Goal: Information Seeking & Learning: Find specific fact

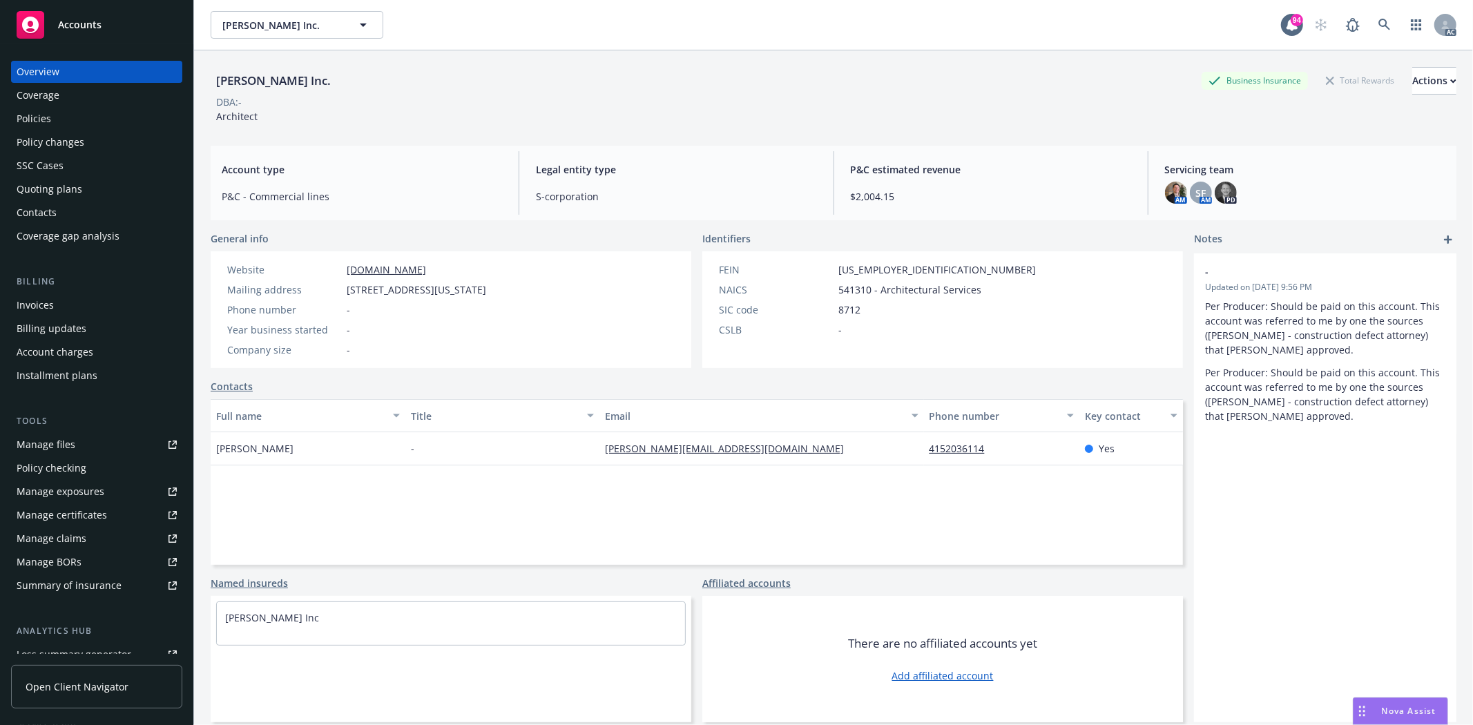
click at [45, 115] on div "Policies" at bounding box center [34, 119] width 35 height 22
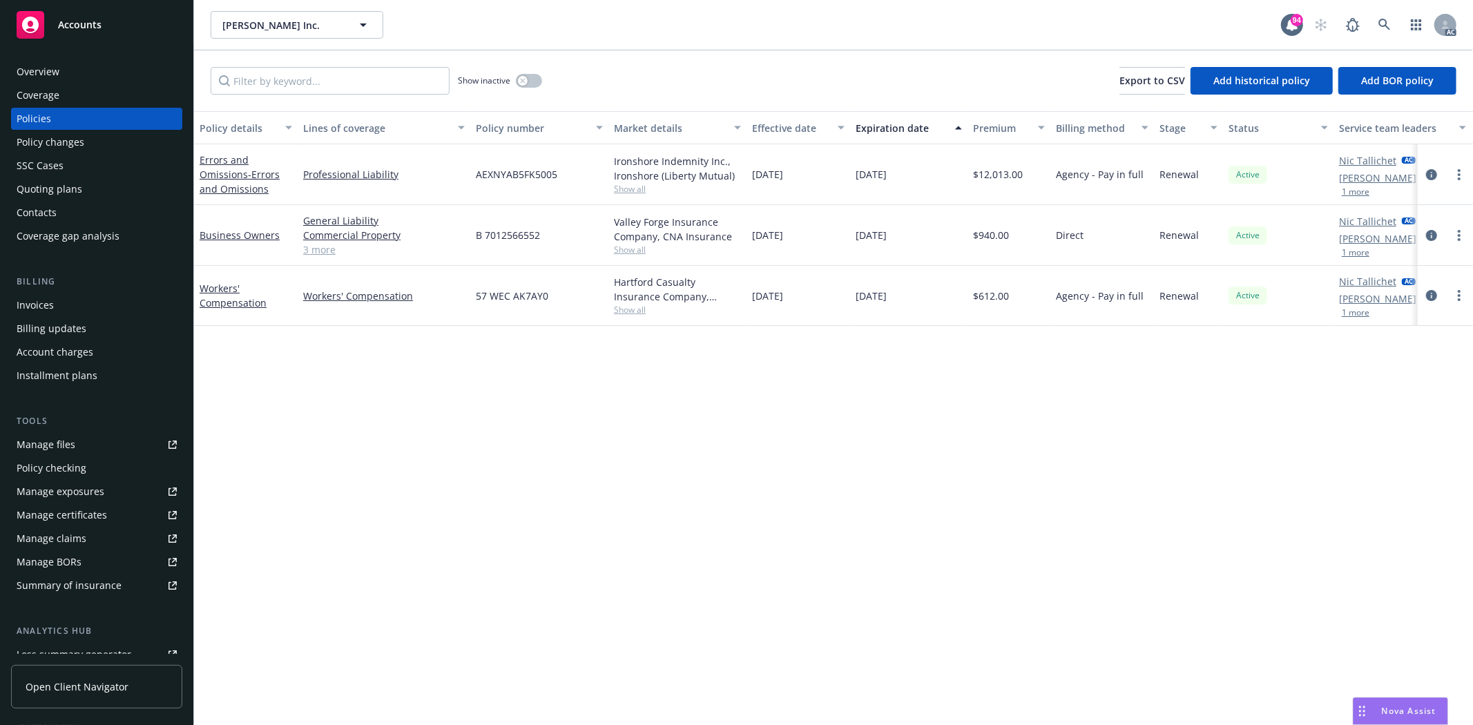
click at [315, 253] on link "3 more" at bounding box center [384, 249] width 162 height 15
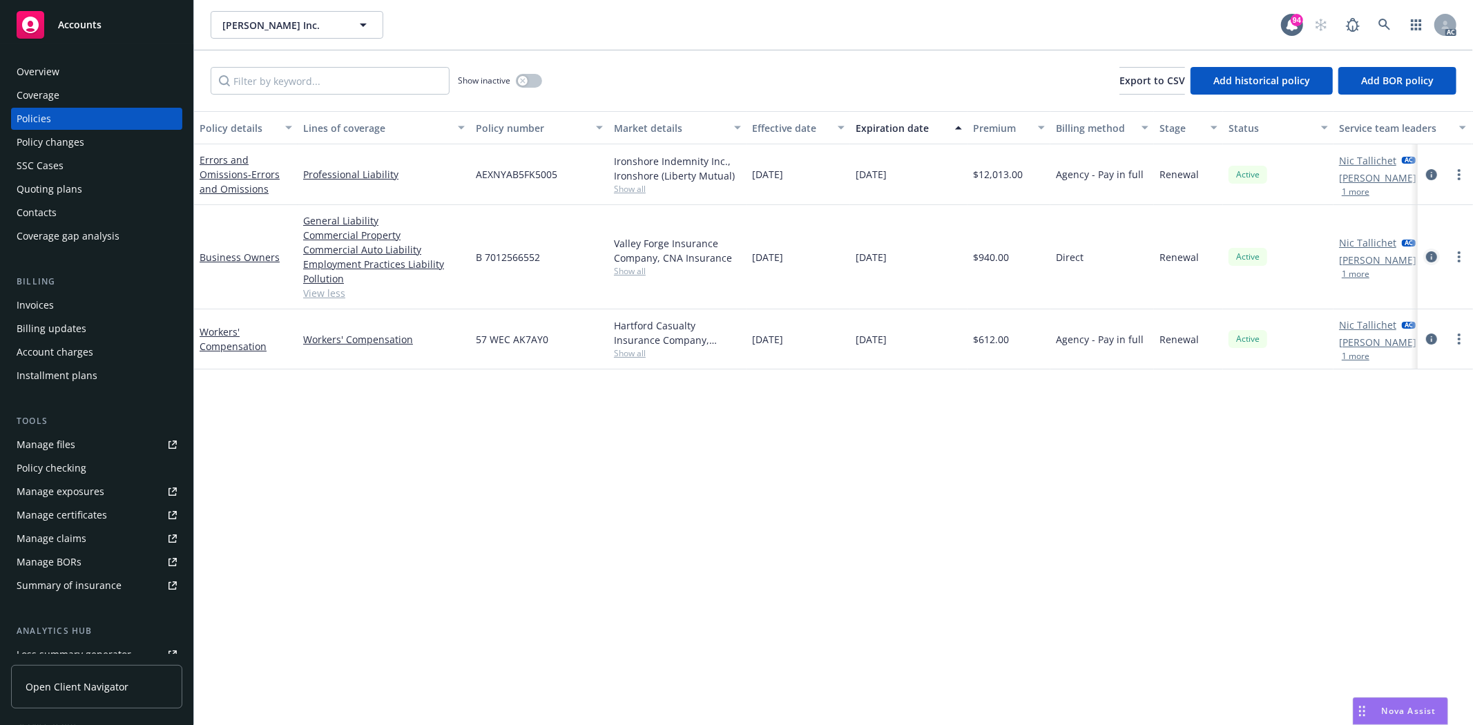
click at [1435, 256] on icon "circleInformation" at bounding box center [1431, 256] width 11 height 11
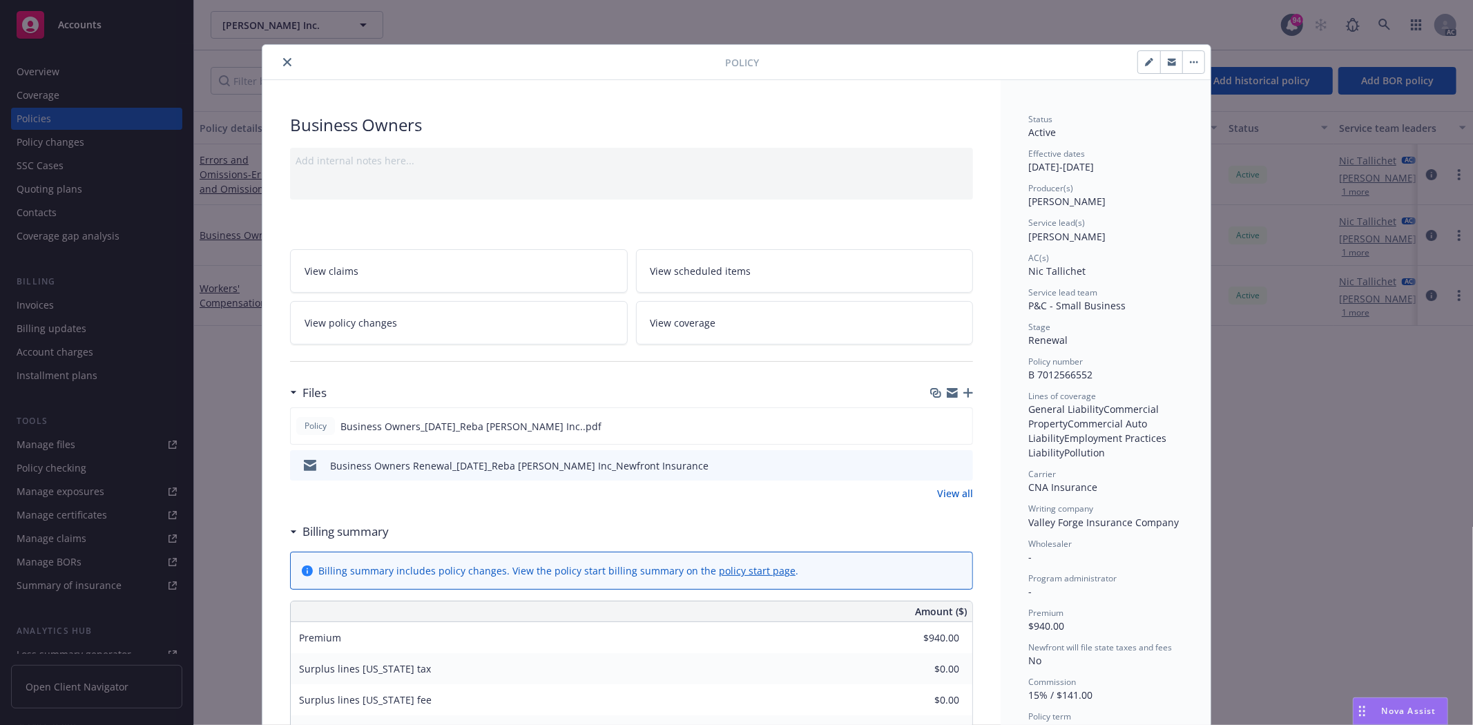
scroll to position [153, 0]
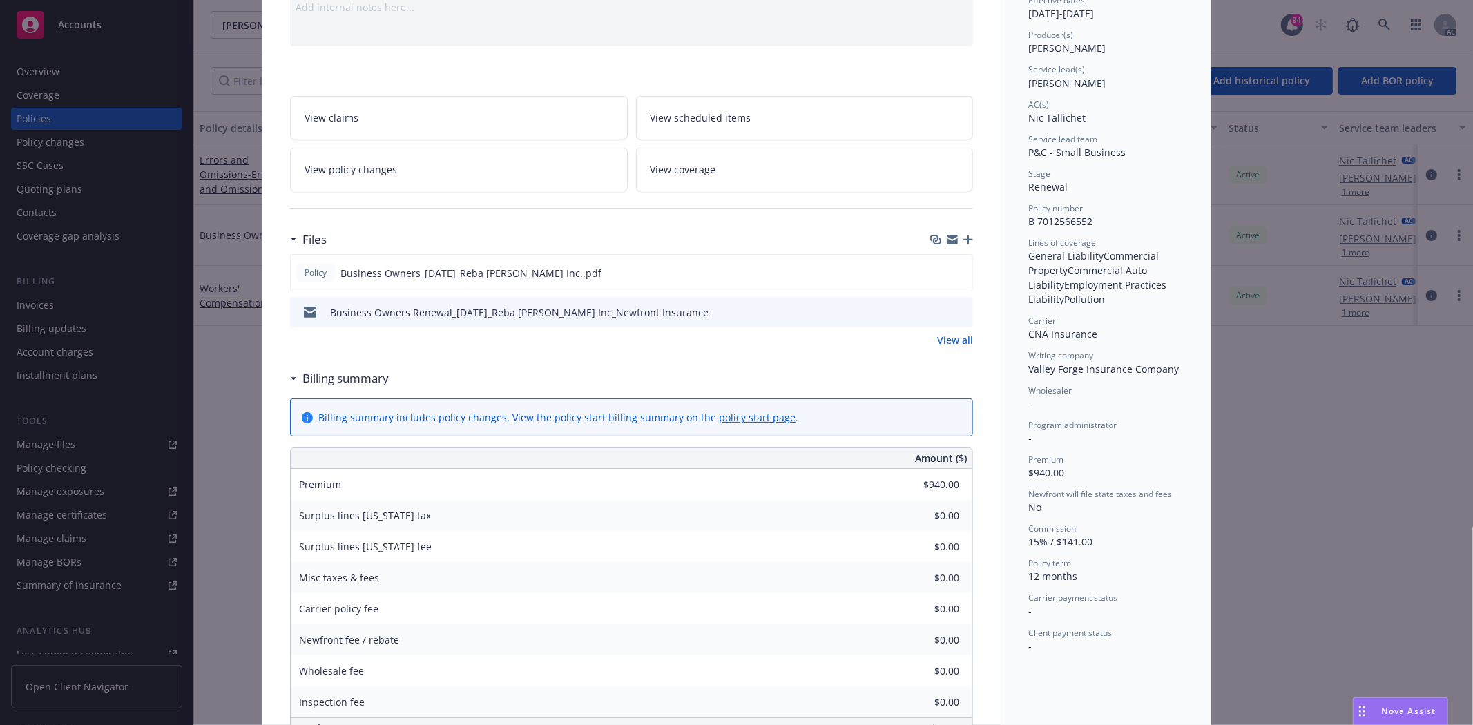
click at [944, 338] on link "View all" at bounding box center [955, 340] width 36 height 15
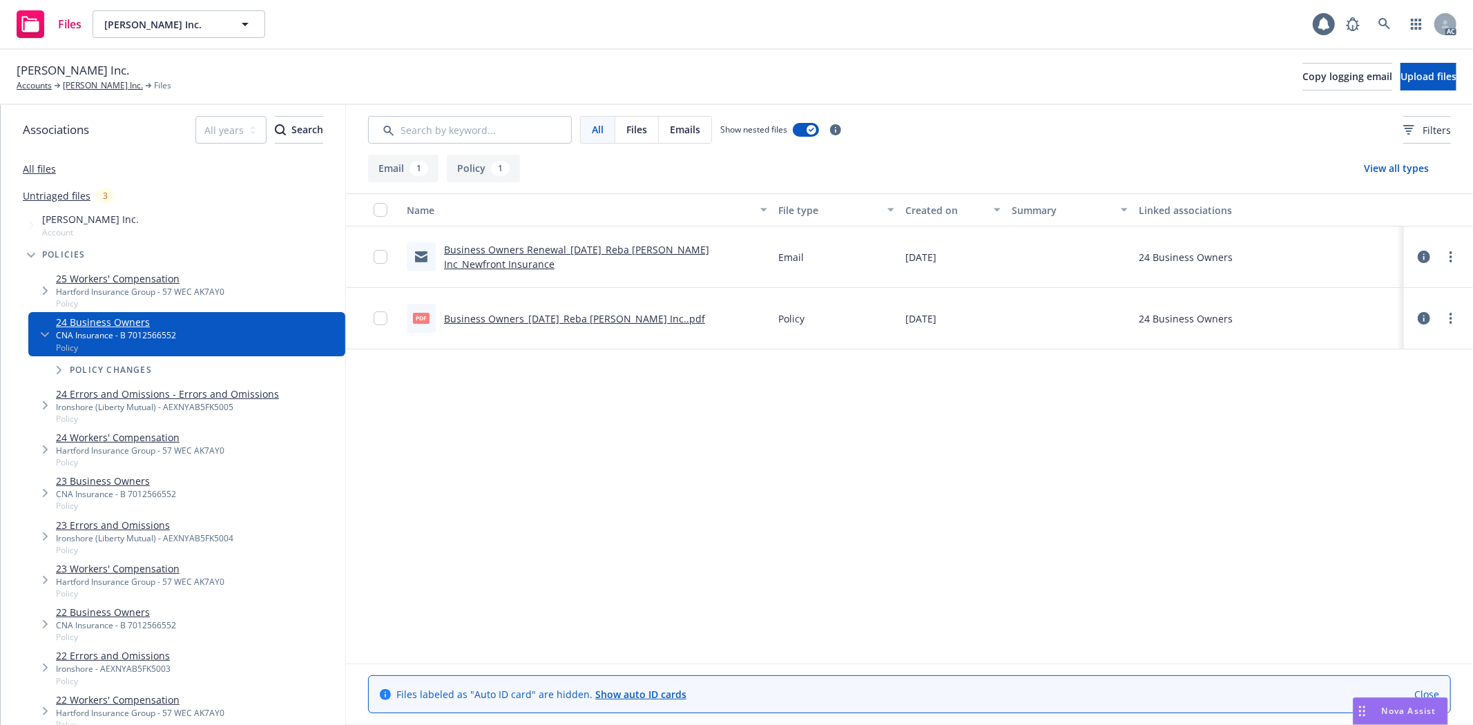
click at [560, 315] on link "Business Owners_[DATE]_Reba [PERSON_NAME] Inc..pdf" at bounding box center [574, 318] width 261 height 13
click at [93, 84] on link "[PERSON_NAME] Inc." at bounding box center [103, 85] width 80 height 12
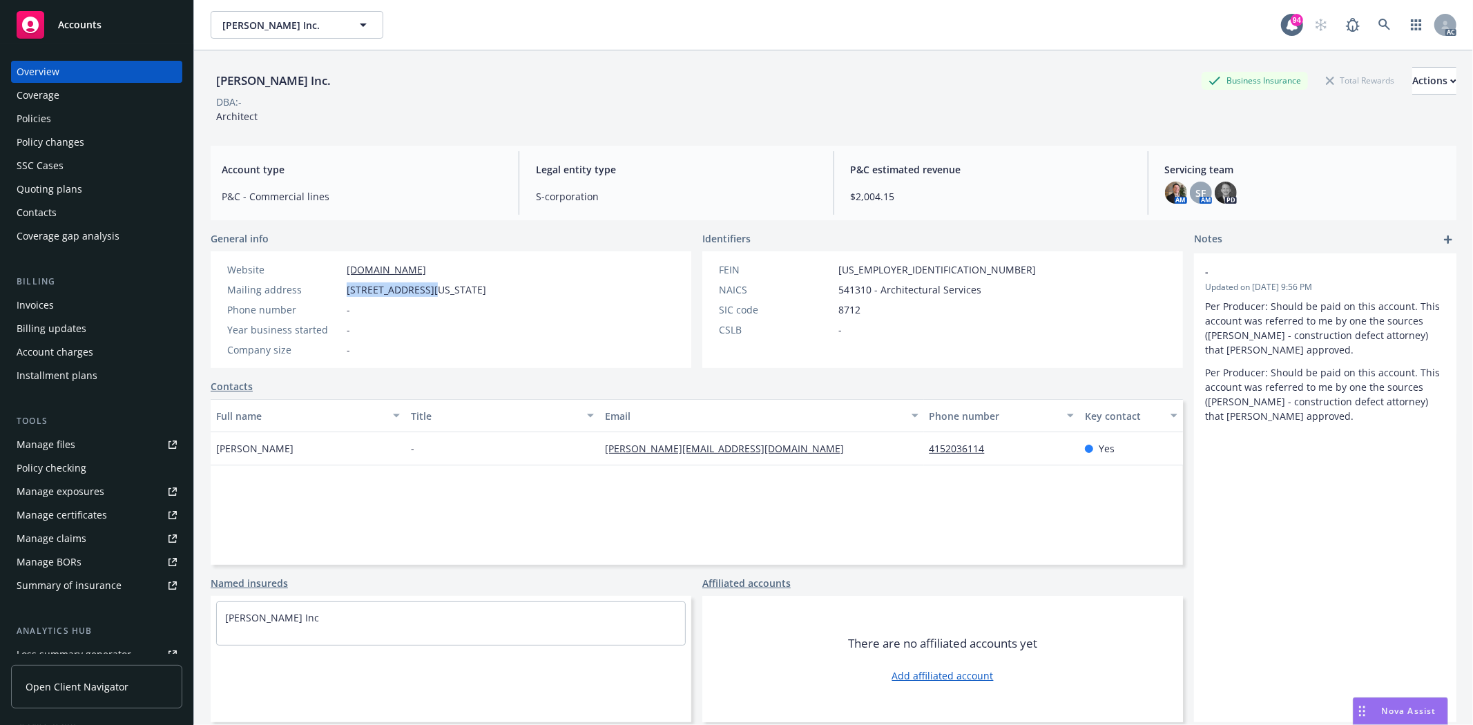
drag, startPoint x: 0, startPoint y: 0, endPoint x: 432, endPoint y: 288, distance: 519.5
click at [432, 288] on span "[STREET_ADDRESS][US_STATE]" at bounding box center [417, 289] width 140 height 15
drag, startPoint x: 827, startPoint y: 271, endPoint x: 894, endPoint y: 277, distance: 66.6
click at [894, 277] on div "FEIN 85-4287790 NAICS 541310 - Architectural Services SIC code 8712 CSLB -" at bounding box center [877, 299] width 328 height 75
copy div "85-4287790"
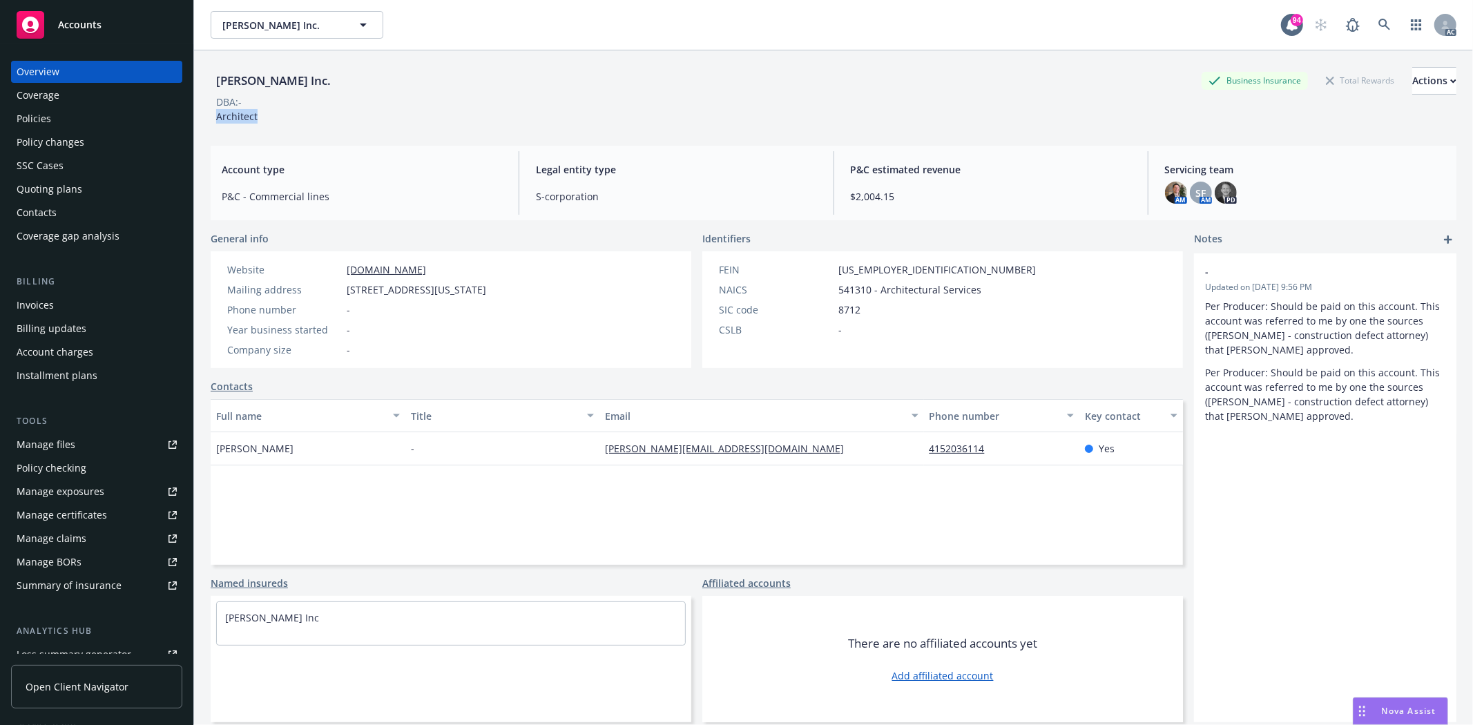
drag, startPoint x: 217, startPoint y: 114, endPoint x: 265, endPoint y: 113, distance: 47.7
click at [265, 113] on div "Reba Jones Inc. Business Insurance Total Rewards Actions DBA: - Architect" at bounding box center [834, 95] width 1246 height 57
copy span "Architect"
click at [78, 119] on div "Policies" at bounding box center [97, 119] width 160 height 22
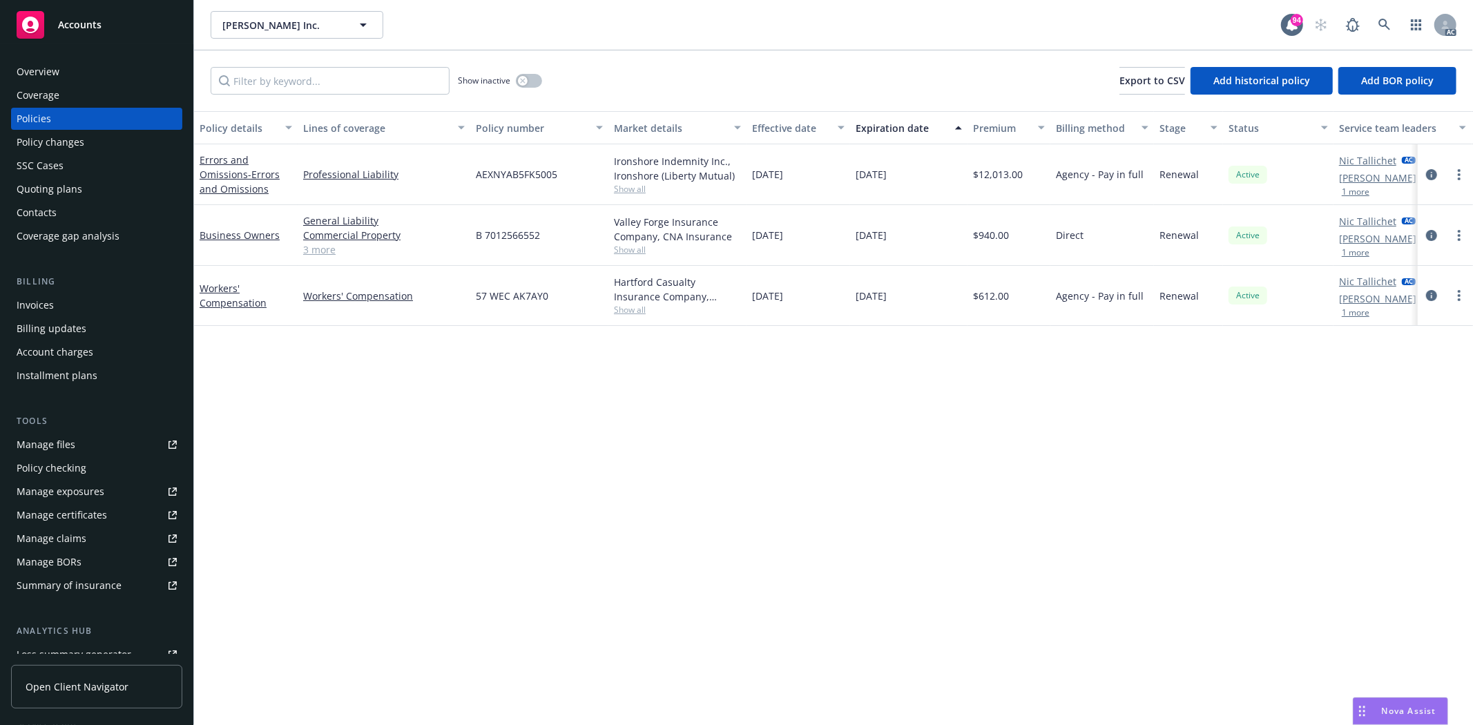
click at [316, 246] on link "3 more" at bounding box center [384, 249] width 162 height 15
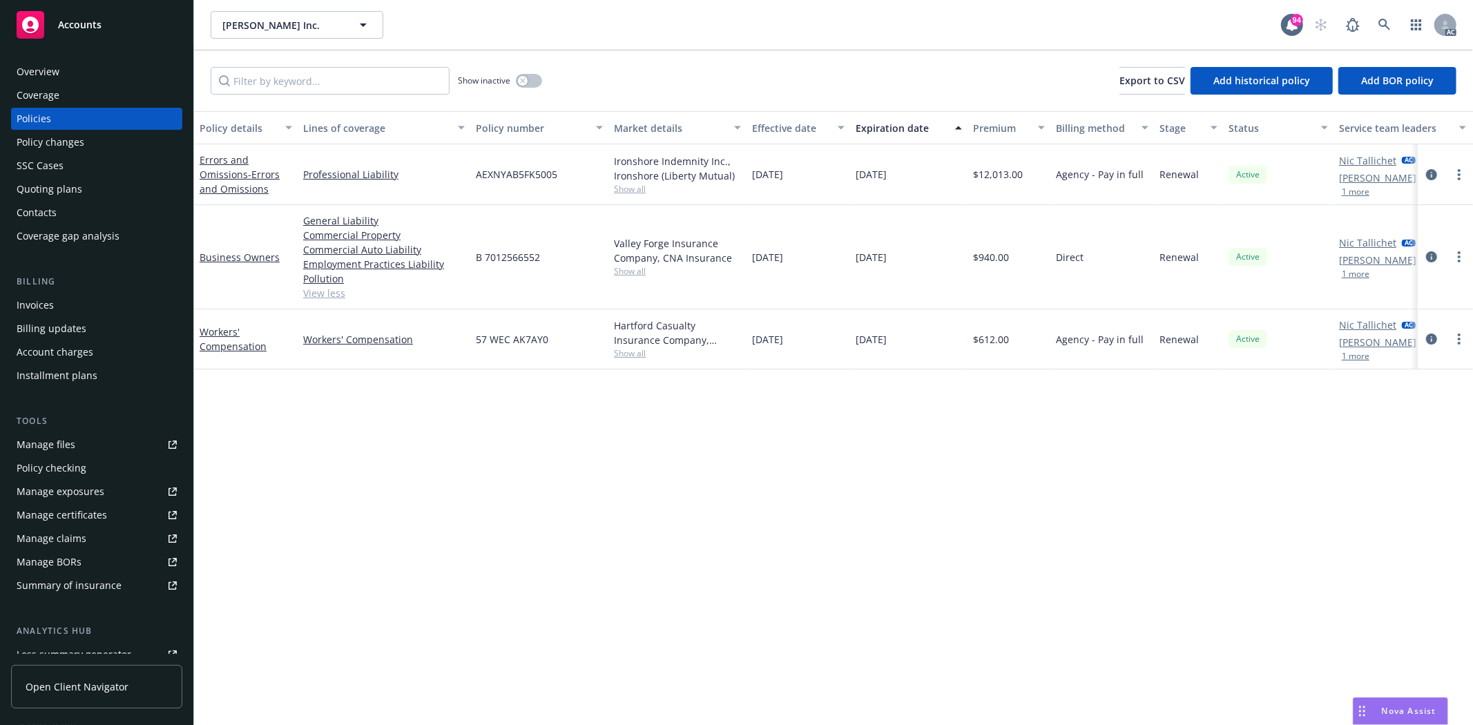
drag, startPoint x: 742, startPoint y: 256, endPoint x: 804, endPoint y: 256, distance: 61.5
click at [804, 256] on div "Business Owners General Liability Commercial Property Commercial Auto Liability…" at bounding box center [860, 257] width 1333 height 104
drag, startPoint x: 789, startPoint y: 270, endPoint x: 764, endPoint y: 267, distance: 25.8
click at [787, 270] on div "12/07/2024" at bounding box center [799, 257] width 104 height 104
click at [761, 298] on div "[DATE]" at bounding box center [799, 257] width 104 height 104
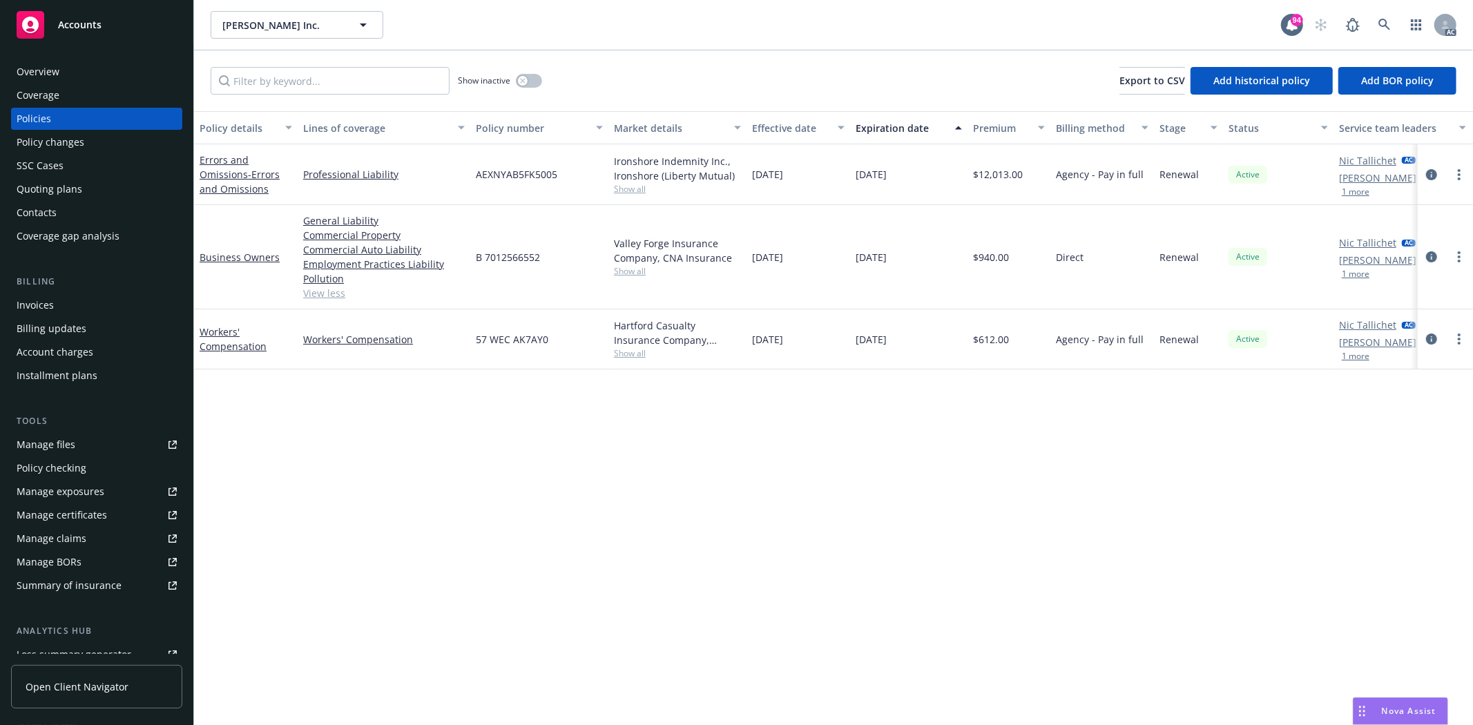
drag, startPoint x: 754, startPoint y: 254, endPoint x: 812, endPoint y: 260, distance: 59.0
click at [812, 260] on div "[DATE]" at bounding box center [799, 257] width 104 height 104
copy span "[DATE]"
drag, startPoint x: 979, startPoint y: 264, endPoint x: 1024, endPoint y: 264, distance: 44.9
click at [1024, 264] on div "$940.00" at bounding box center [1009, 257] width 83 height 104
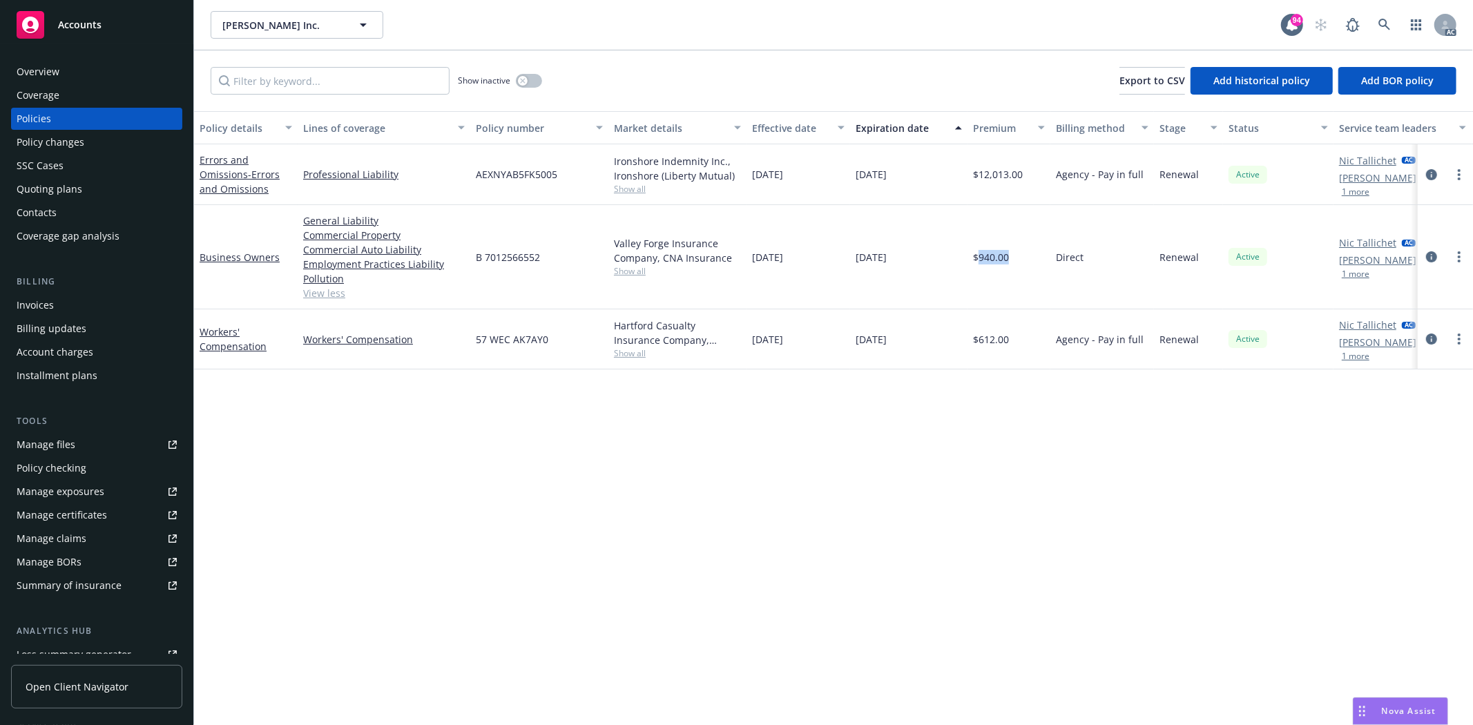
copy span "940.00"
click at [915, 300] on div "[DATE]" at bounding box center [908, 257] width 117 height 104
click at [1432, 254] on icon "circleInformation" at bounding box center [1431, 256] width 11 height 11
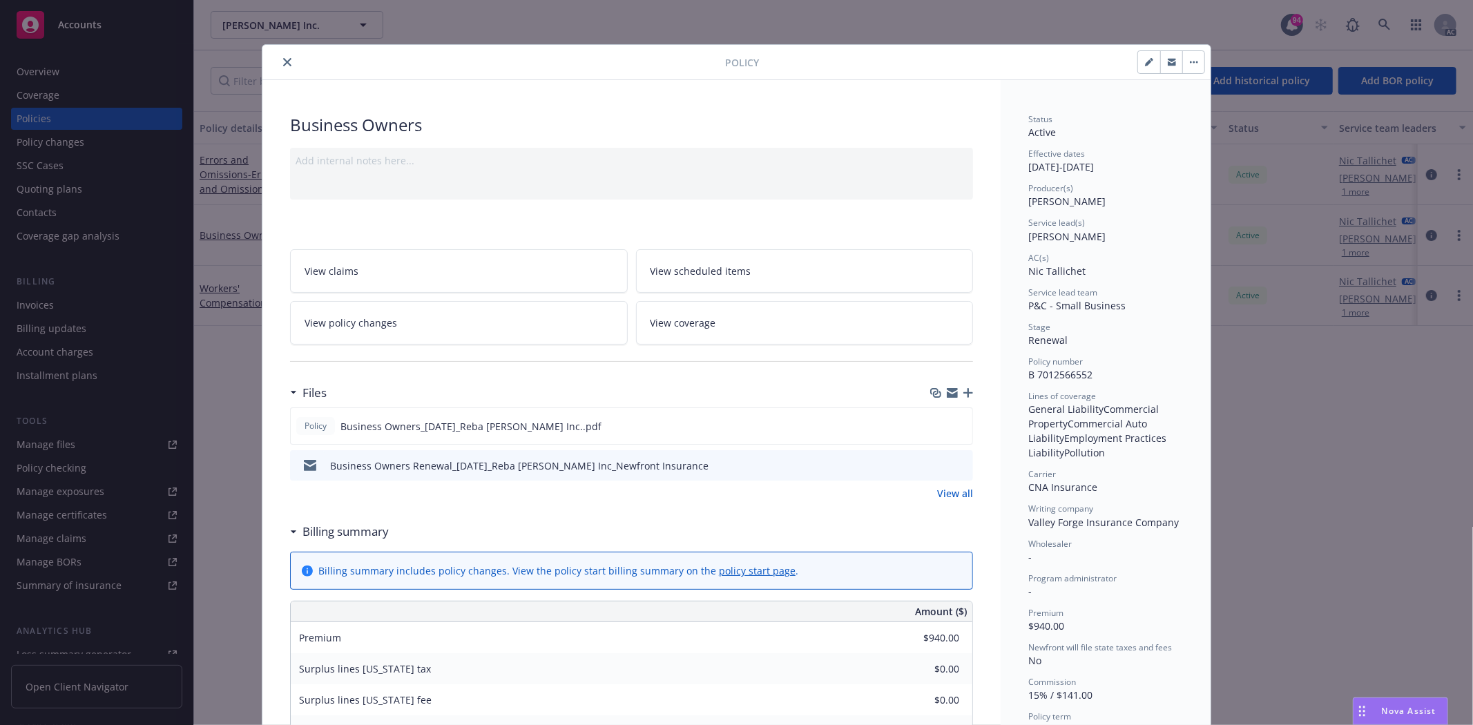
click at [956, 495] on link "View all" at bounding box center [955, 493] width 36 height 15
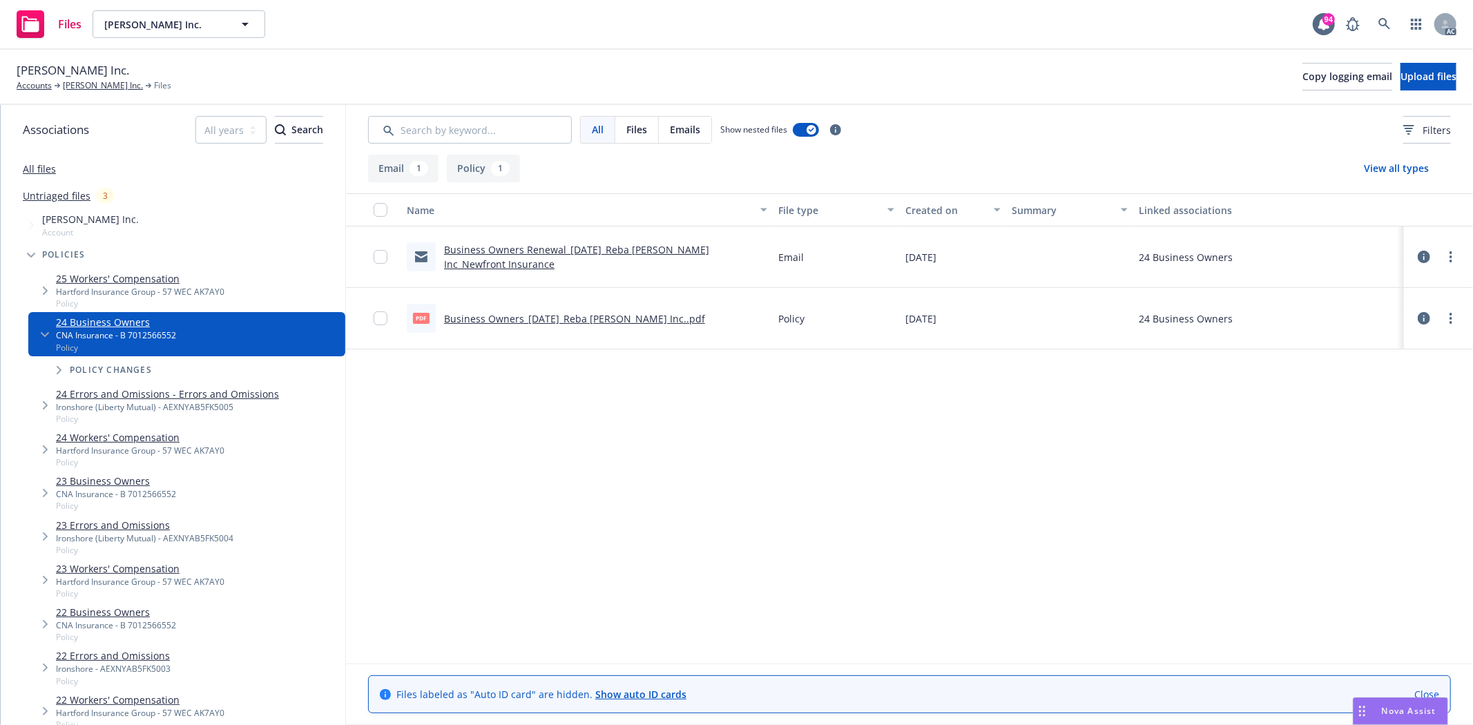
click at [620, 321] on link "Business Owners_[DATE]_Reba [PERSON_NAME] Inc..pdf" at bounding box center [574, 318] width 261 height 13
click at [88, 79] on span "[PERSON_NAME] Inc." at bounding box center [73, 70] width 113 height 18
click at [104, 87] on link "[PERSON_NAME] Inc." at bounding box center [103, 85] width 80 height 12
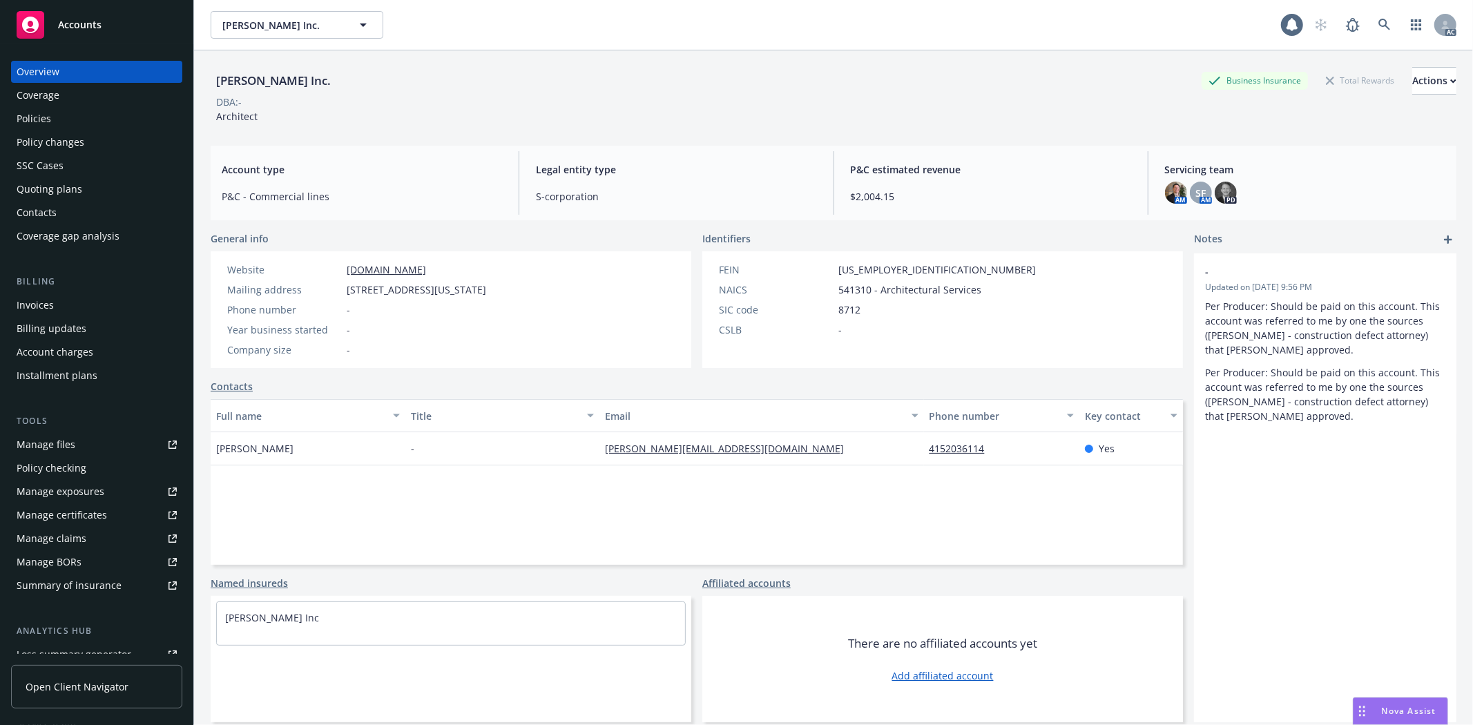
click at [87, 119] on div "Policies" at bounding box center [97, 119] width 160 height 22
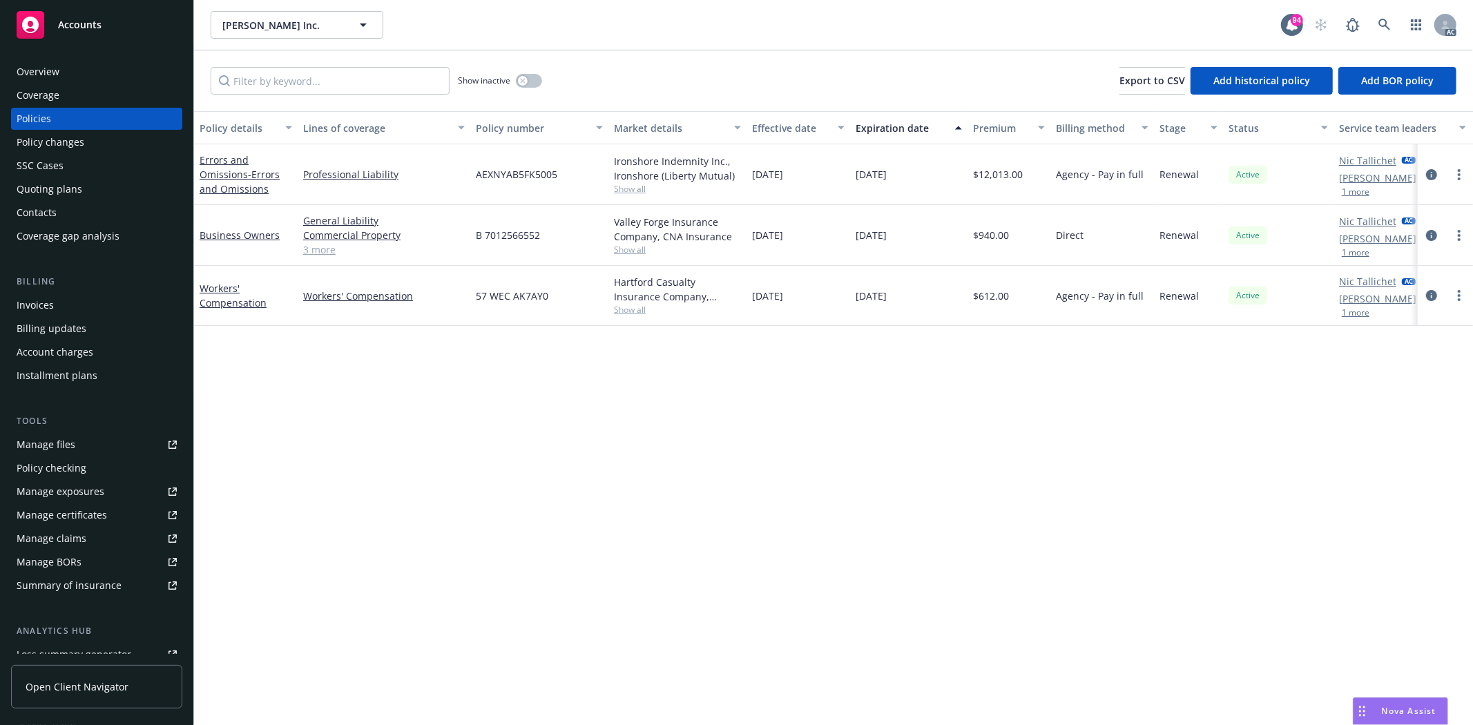
click at [631, 250] on span "Show all" at bounding box center [677, 250] width 127 height 12
click at [720, 247] on span "Show all" at bounding box center [677, 250] width 127 height 12
click at [105, 66] on div "Overview" at bounding box center [97, 72] width 160 height 22
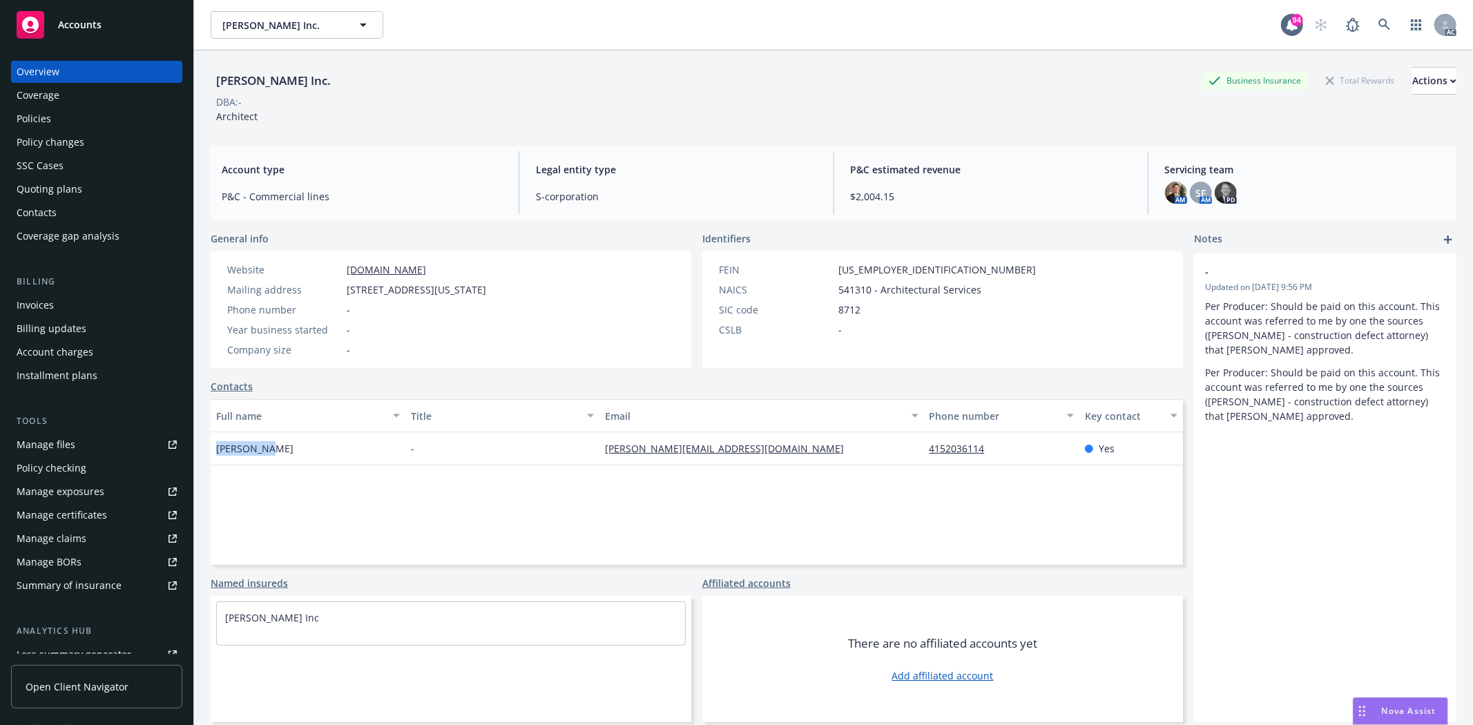
drag, startPoint x: 216, startPoint y: 450, endPoint x: 283, endPoint y: 454, distance: 67.1
click at [283, 454] on div "[PERSON_NAME]" at bounding box center [308, 448] width 195 height 33
copy span "[PERSON_NAME]"
click at [282, 481] on div "Full name Title Email Phone number Key contact Reba Jones - reba@rebajones.com …" at bounding box center [697, 482] width 972 height 166
drag, startPoint x: 211, startPoint y: 450, endPoint x: 309, endPoint y: 451, distance: 97.4
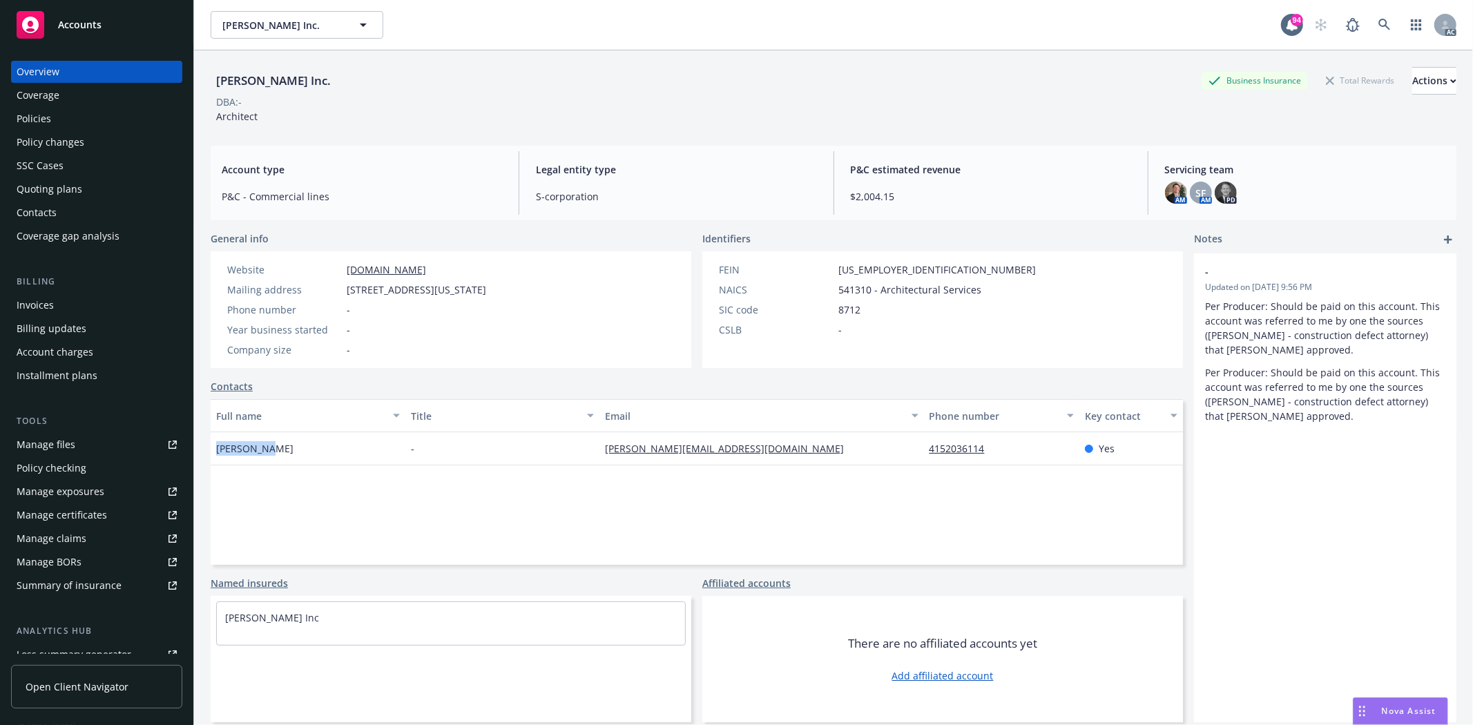
click at [309, 451] on div "[PERSON_NAME]" at bounding box center [308, 448] width 195 height 33
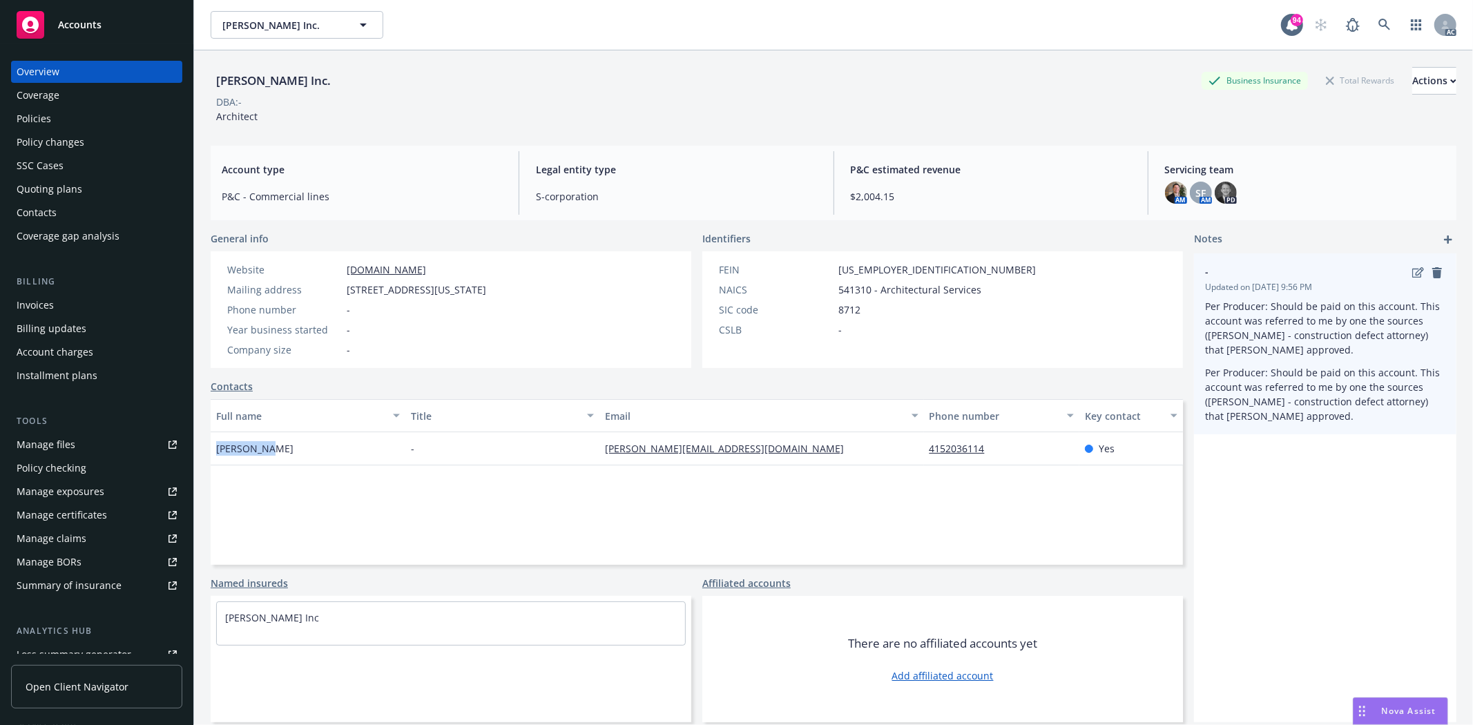
copy span "[PERSON_NAME]"
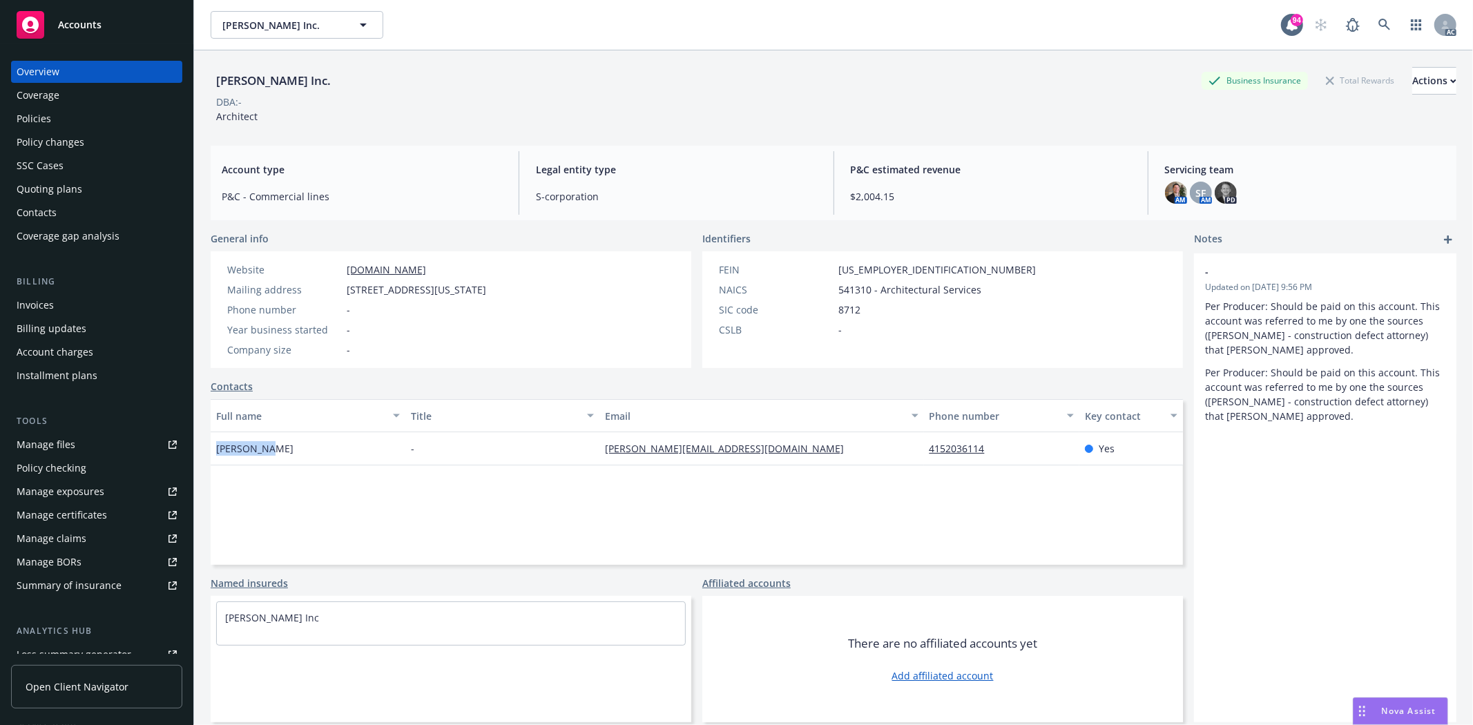
click at [91, 120] on div "Policies" at bounding box center [97, 119] width 160 height 22
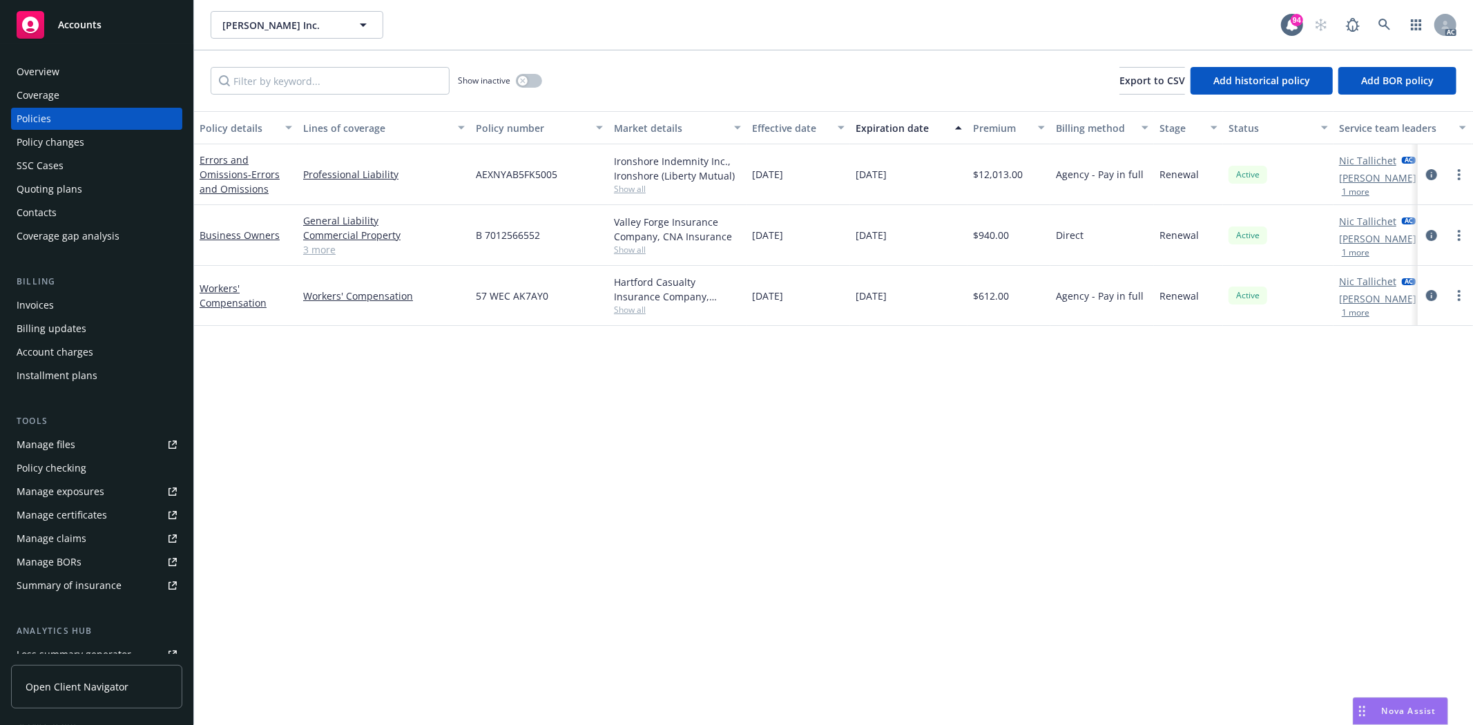
click at [630, 185] on span "Show all" at bounding box center [677, 189] width 127 height 12
drag, startPoint x: 472, startPoint y: 268, endPoint x: 658, endPoint y: 271, distance: 185.8
click at [658, 271] on div "Writing company Ironshore Indemnity Inc. Carrier Ironshore (Liberty Mutual) Pro…" at bounding box center [602, 278] width 276 height 155
copy span "Ironshore (Liberty Mutual)"
click at [762, 387] on div "Policy details Lines of coverage Policy number Market details Effective date Ex…" at bounding box center [833, 418] width 1279 height 614
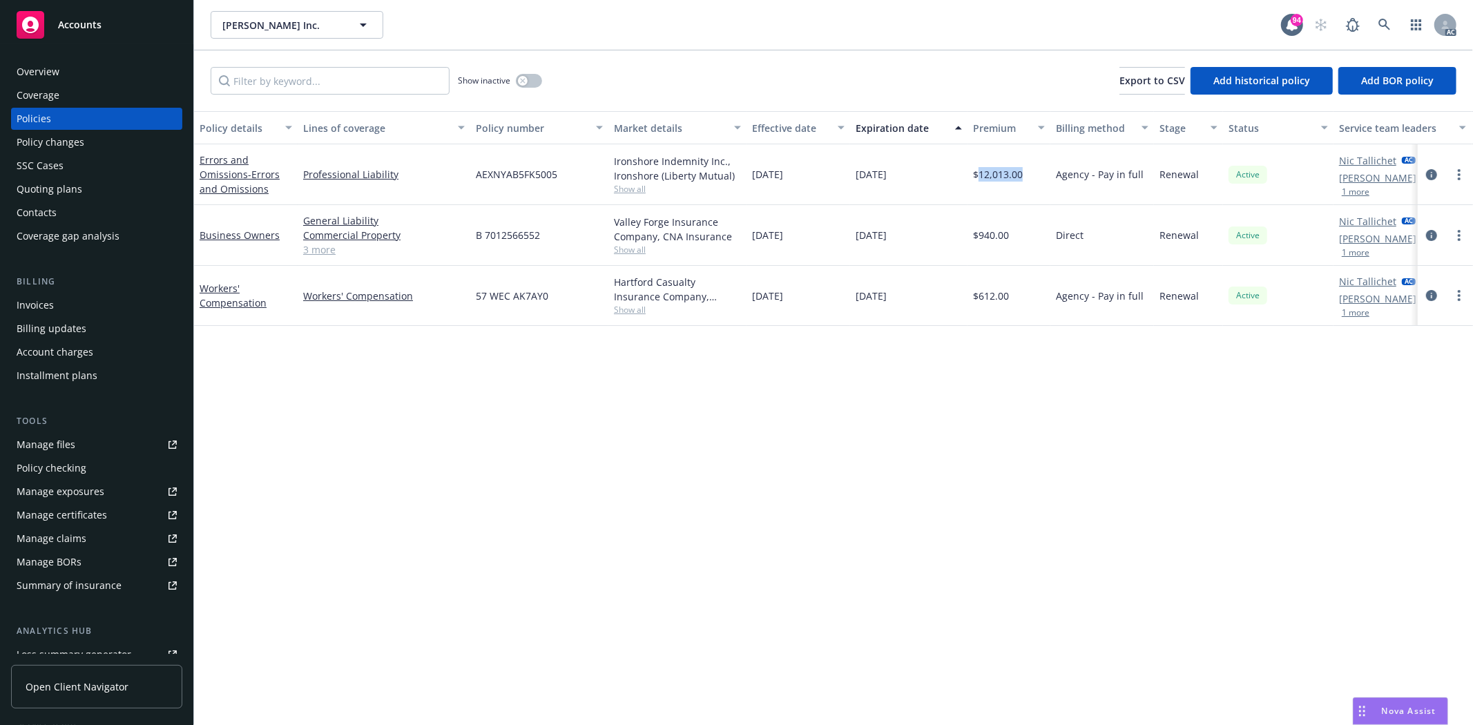
drag, startPoint x: 979, startPoint y: 176, endPoint x: 1027, endPoint y: 176, distance: 48.3
click at [1027, 176] on div "$12,013.00" at bounding box center [1009, 174] width 83 height 61
copy span "12,013.00"
drag, startPoint x: 756, startPoint y: 174, endPoint x: 941, endPoint y: 184, distance: 185.4
click at [941, 184] on div "Errors and Omissions - Errors and Omissions Professional Liability AEXNYAB5FK50…" at bounding box center [860, 174] width 1333 height 61
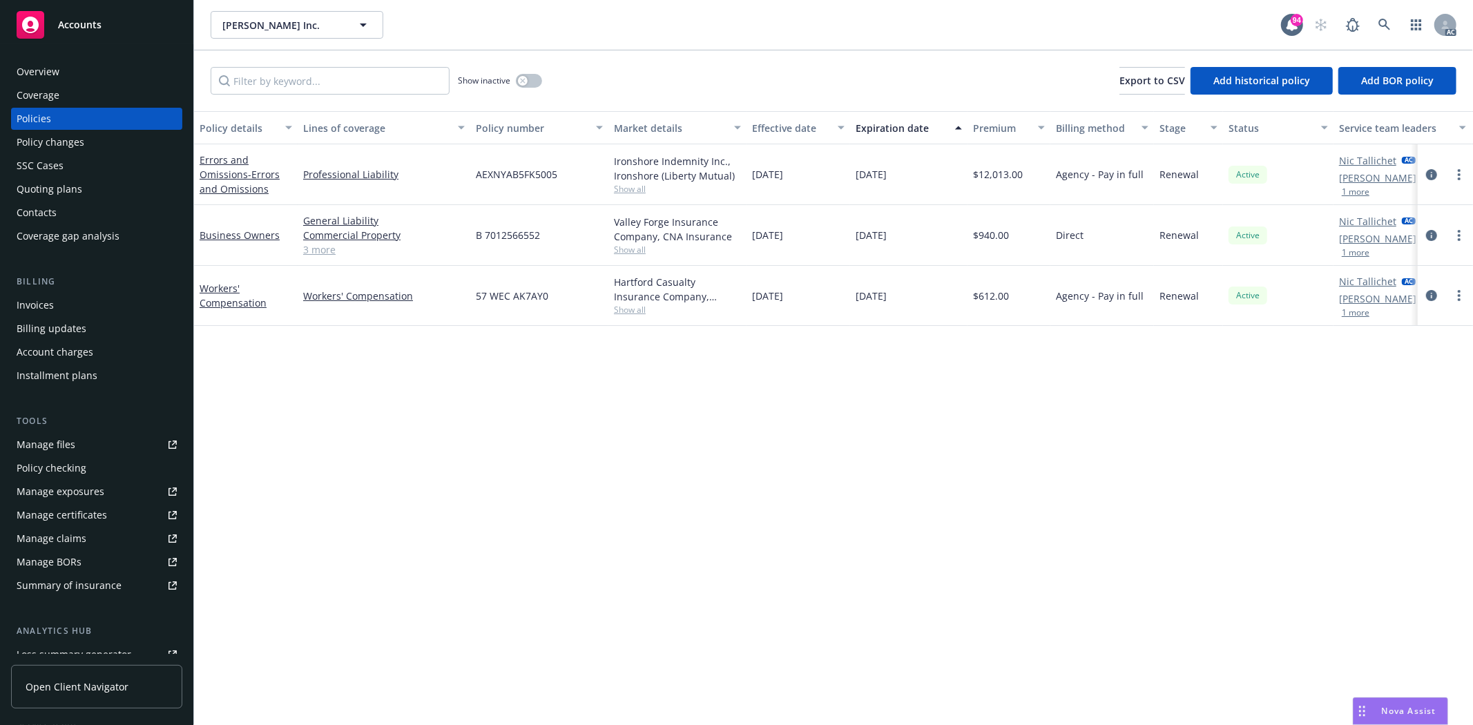
click at [857, 180] on span "12/07/2025" at bounding box center [871, 174] width 31 height 15
drag, startPoint x: 754, startPoint y: 176, endPoint x: 917, endPoint y: 167, distance: 162.6
click at [917, 167] on div "Errors and Omissions - Errors and Omissions Professional Liability AEXNYAB5FK50…" at bounding box center [860, 174] width 1333 height 61
copy div "12/07/2024 12/07/2025"
click at [524, 78] on icon "button" at bounding box center [523, 81] width 6 height 6
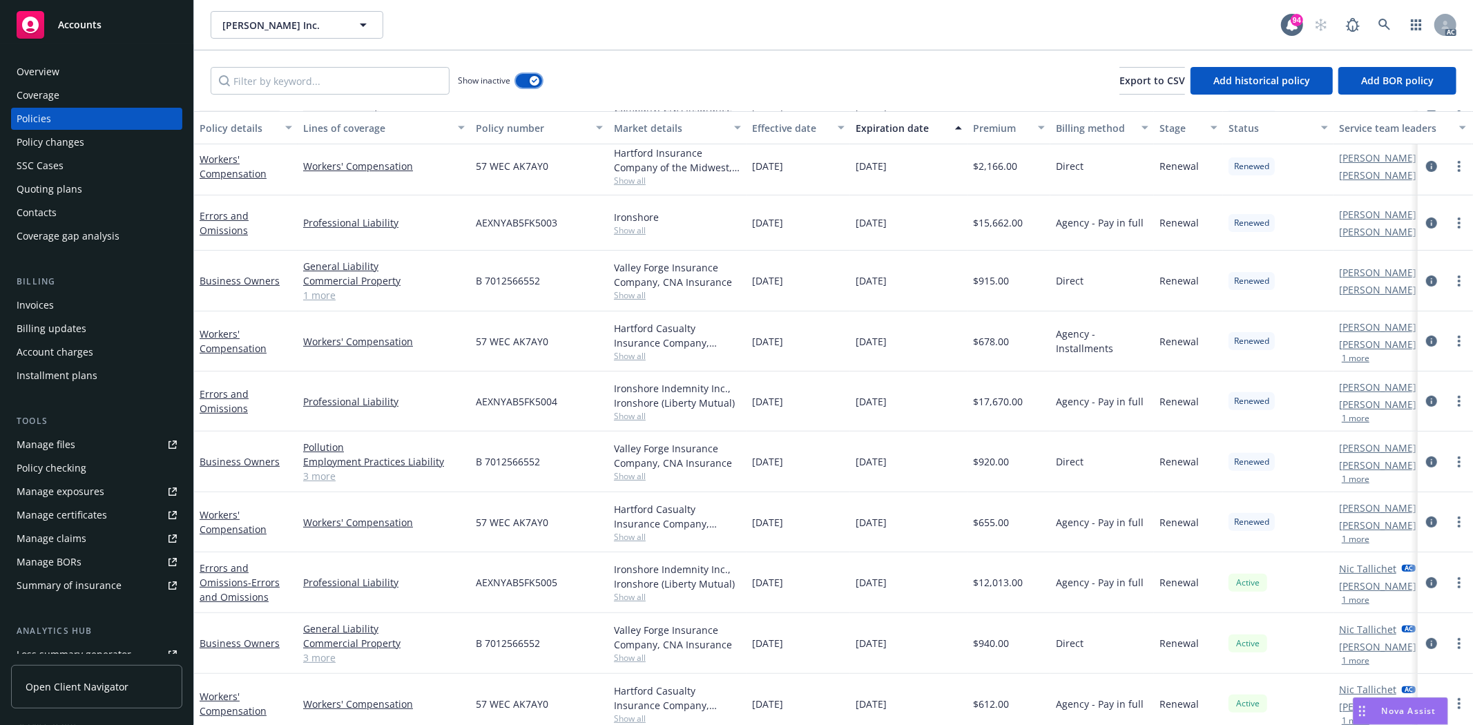
scroll to position [309, 0]
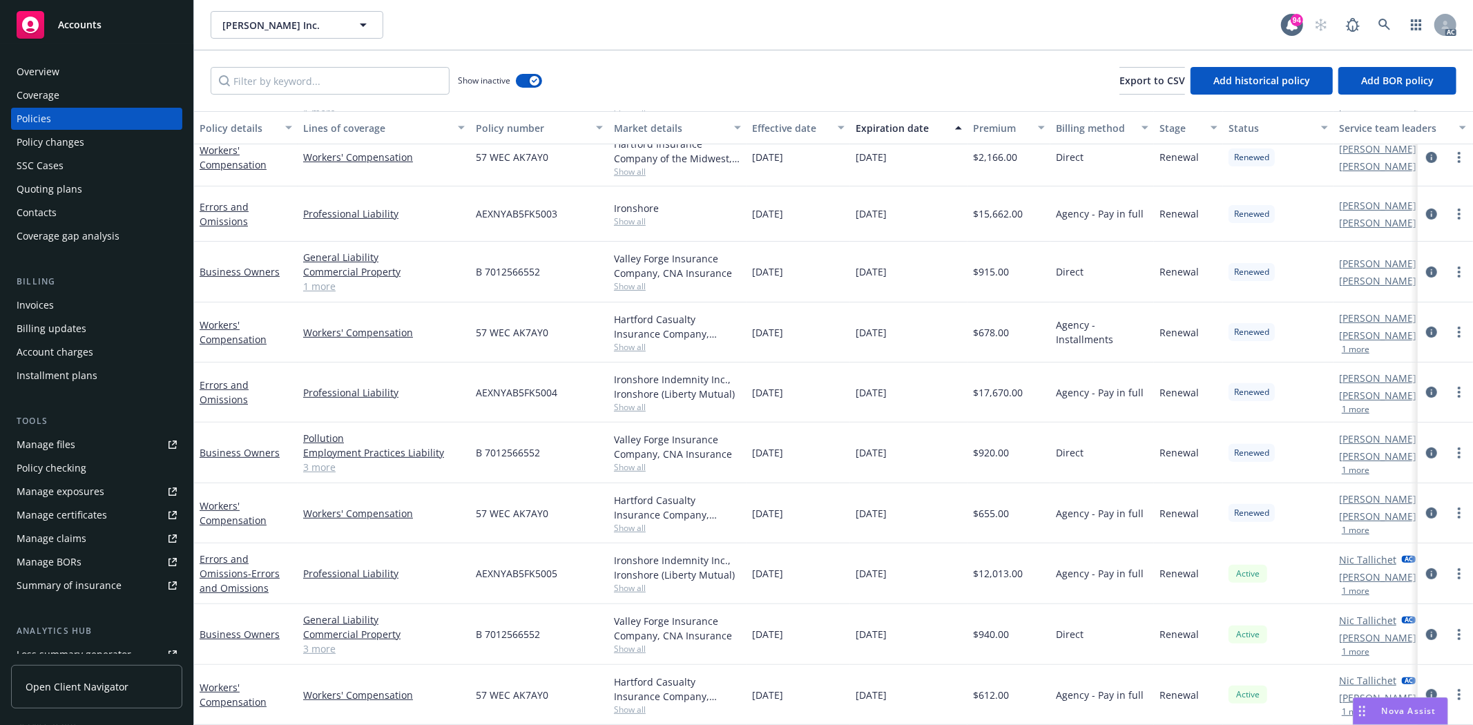
drag, startPoint x: 753, startPoint y: 381, endPoint x: 907, endPoint y: 385, distance: 154.1
click at [907, 385] on div "Errors and Omissions Professional Liability AEXNYAB5FK5004 Ironshore Indemnity …" at bounding box center [860, 393] width 1333 height 60
drag, startPoint x: 977, startPoint y: 381, endPoint x: 1029, endPoint y: 377, distance: 52.0
click at [1029, 377] on div "$17,670.00" at bounding box center [1009, 393] width 83 height 60
click at [658, 401] on span "Show all" at bounding box center [677, 407] width 127 height 12
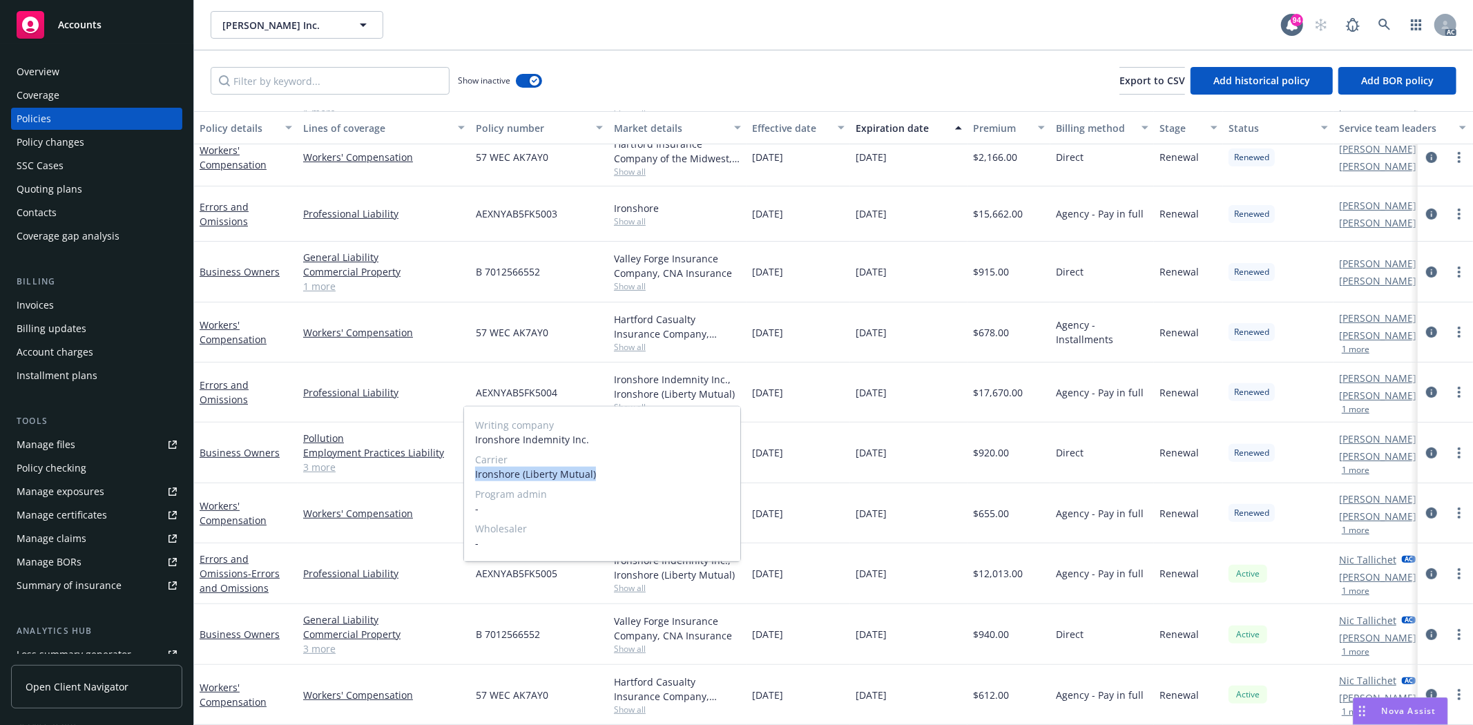
drag, startPoint x: 470, startPoint y: 472, endPoint x: 608, endPoint y: 479, distance: 137.6
click at [608, 479] on div "Writing company Ironshore Indemnity Inc. Carrier Ironshore (Liberty Mutual) Pro…" at bounding box center [602, 484] width 276 height 155
copy span "Ironshore (Liberty Mutual)"
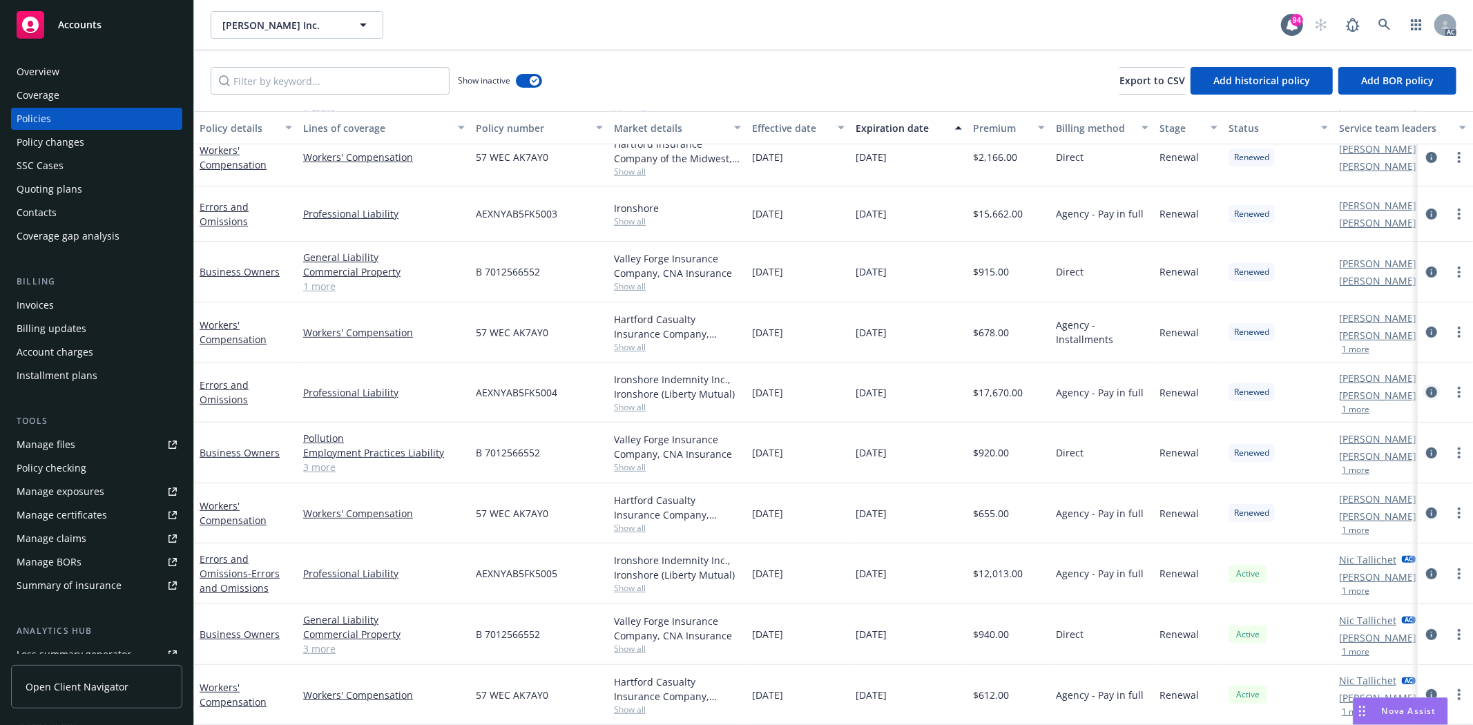
click at [1426, 387] on icon "circleInformation" at bounding box center [1431, 392] width 11 height 11
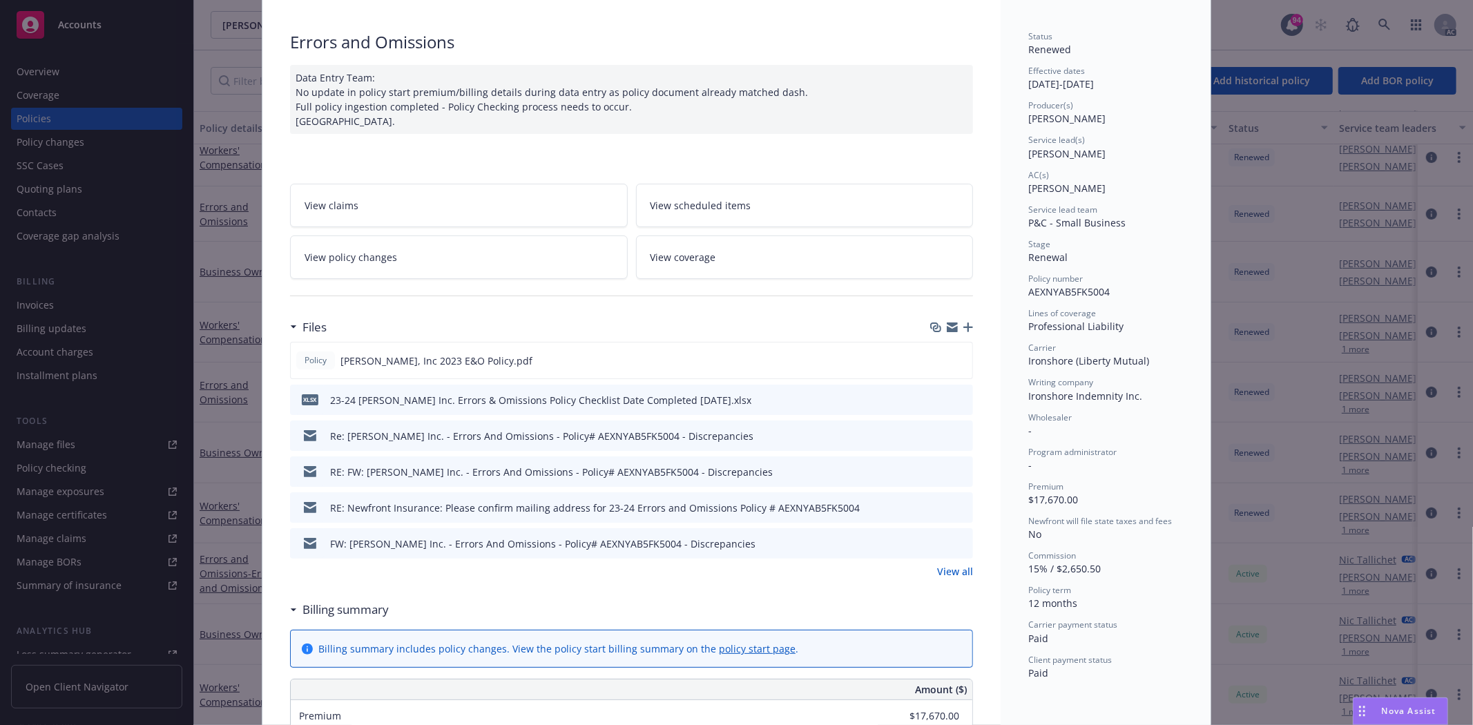
scroll to position [153, 0]
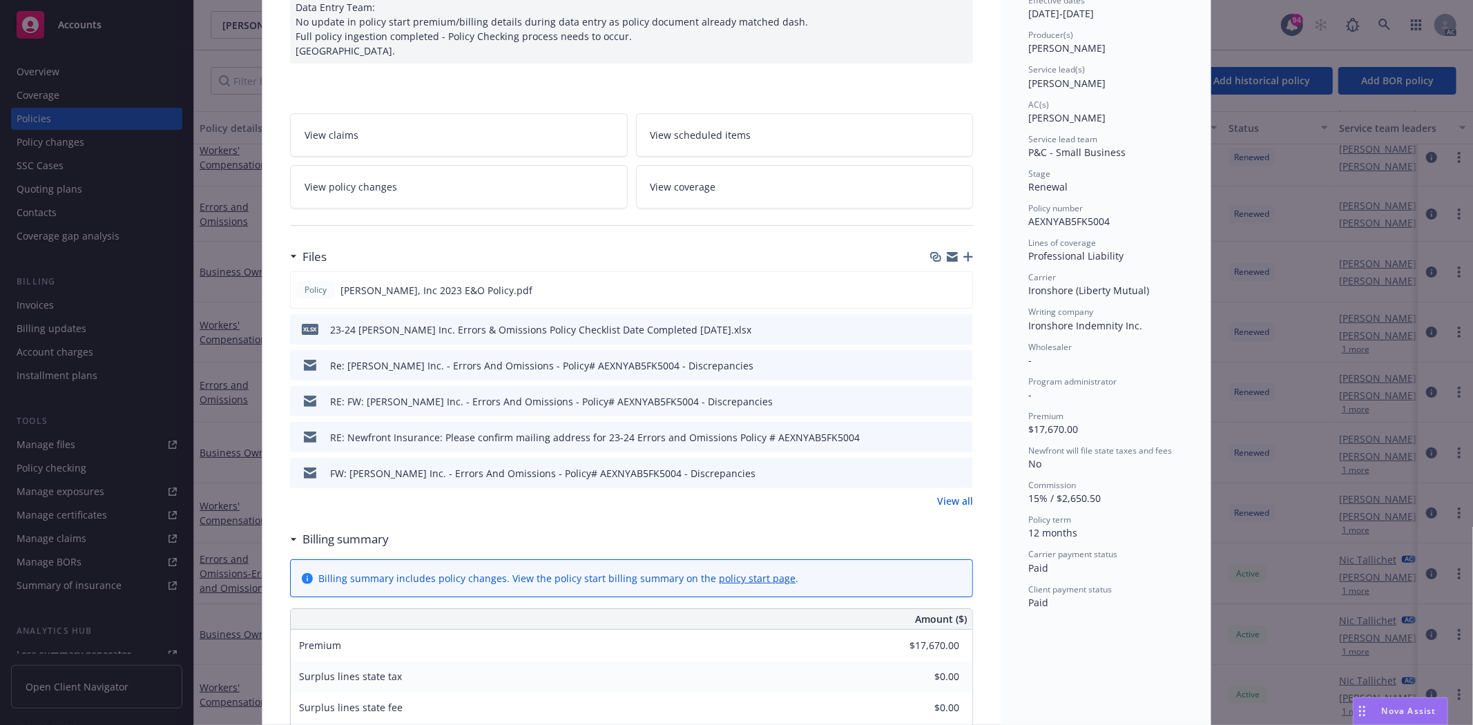
click at [937, 499] on link "View all" at bounding box center [955, 501] width 36 height 15
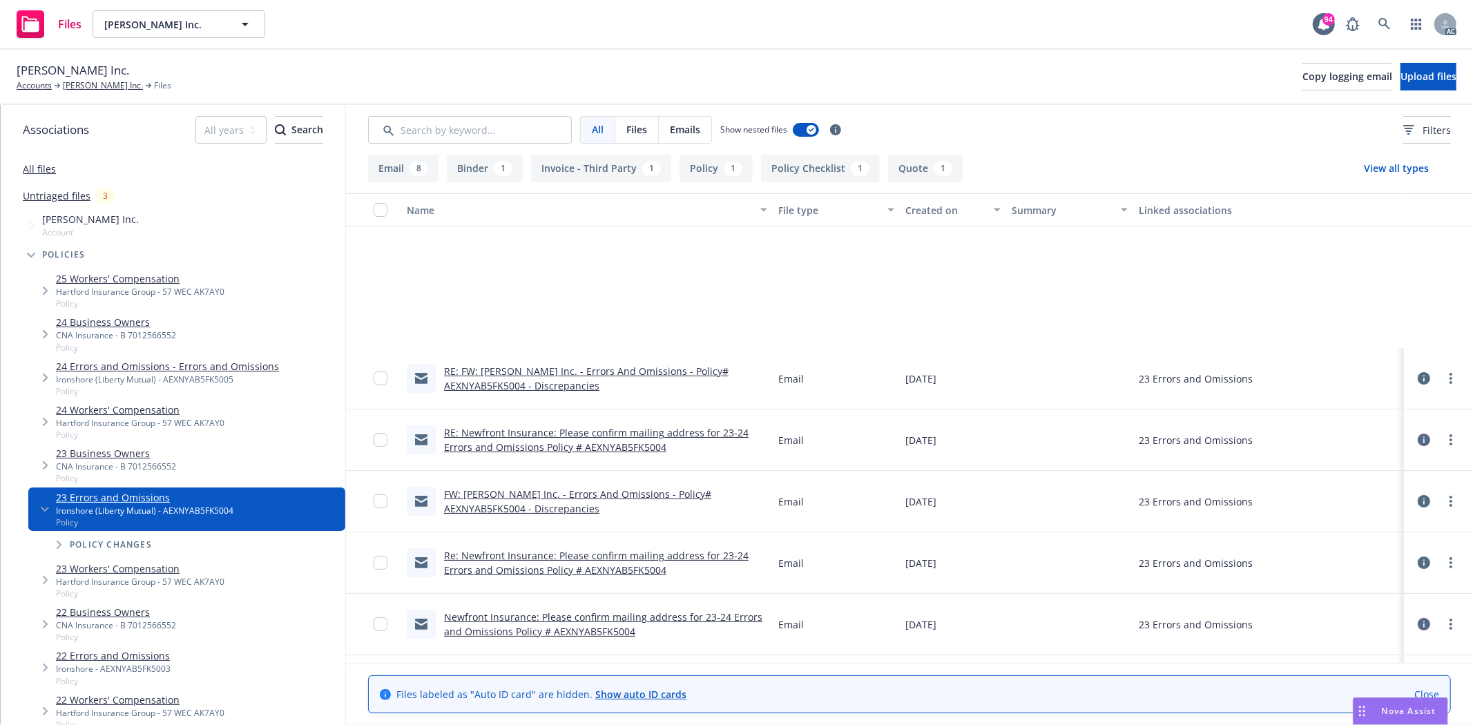
scroll to position [230, 0]
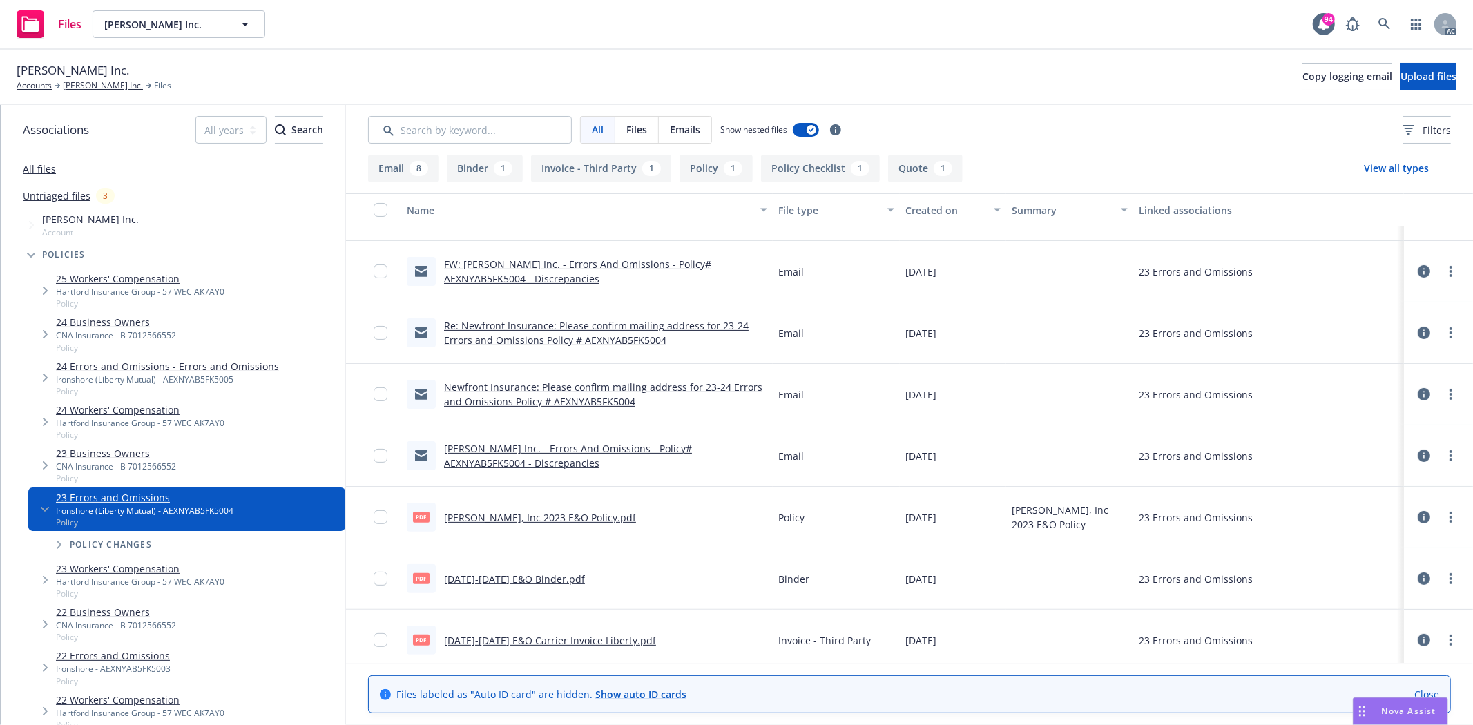
click at [572, 521] on link "Reba Jones, Inc 2023 E&O Policy.pdf" at bounding box center [540, 517] width 192 height 13
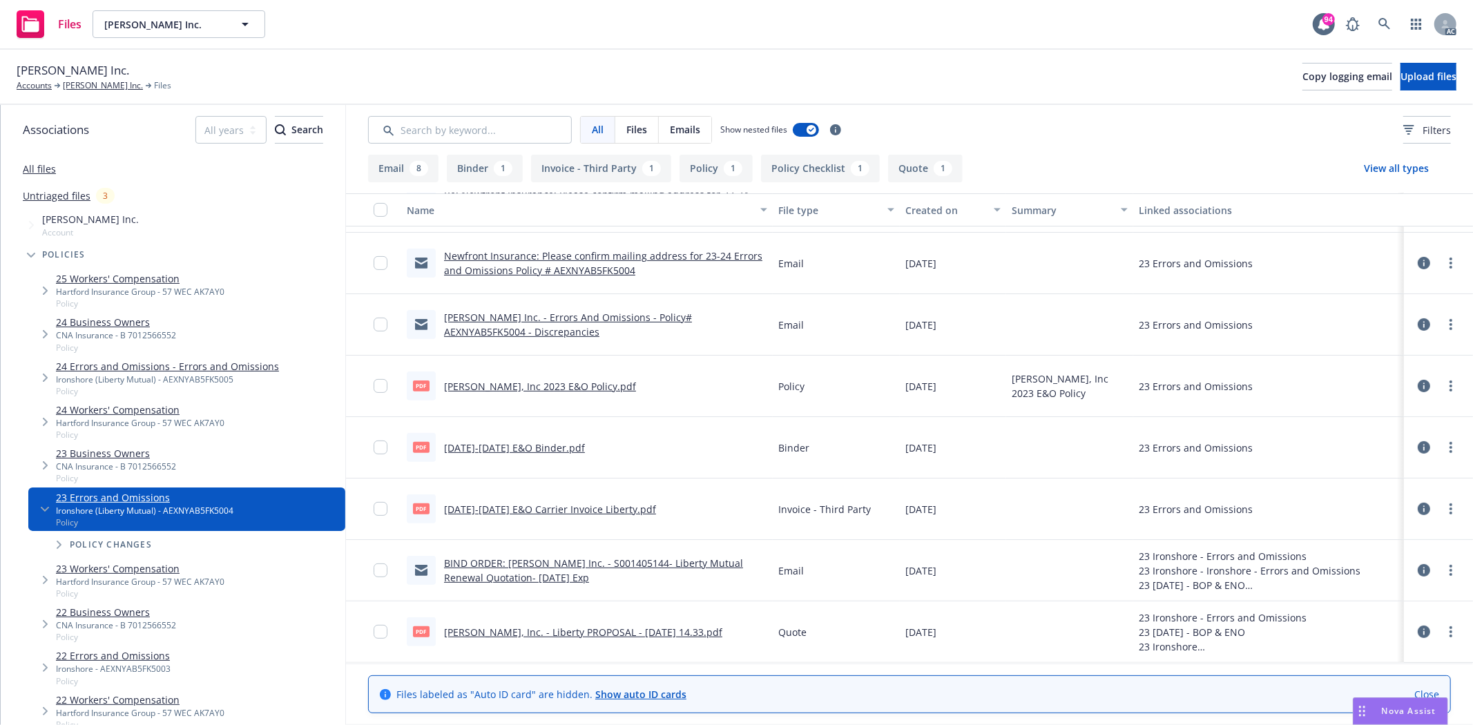
scroll to position [0, 0]
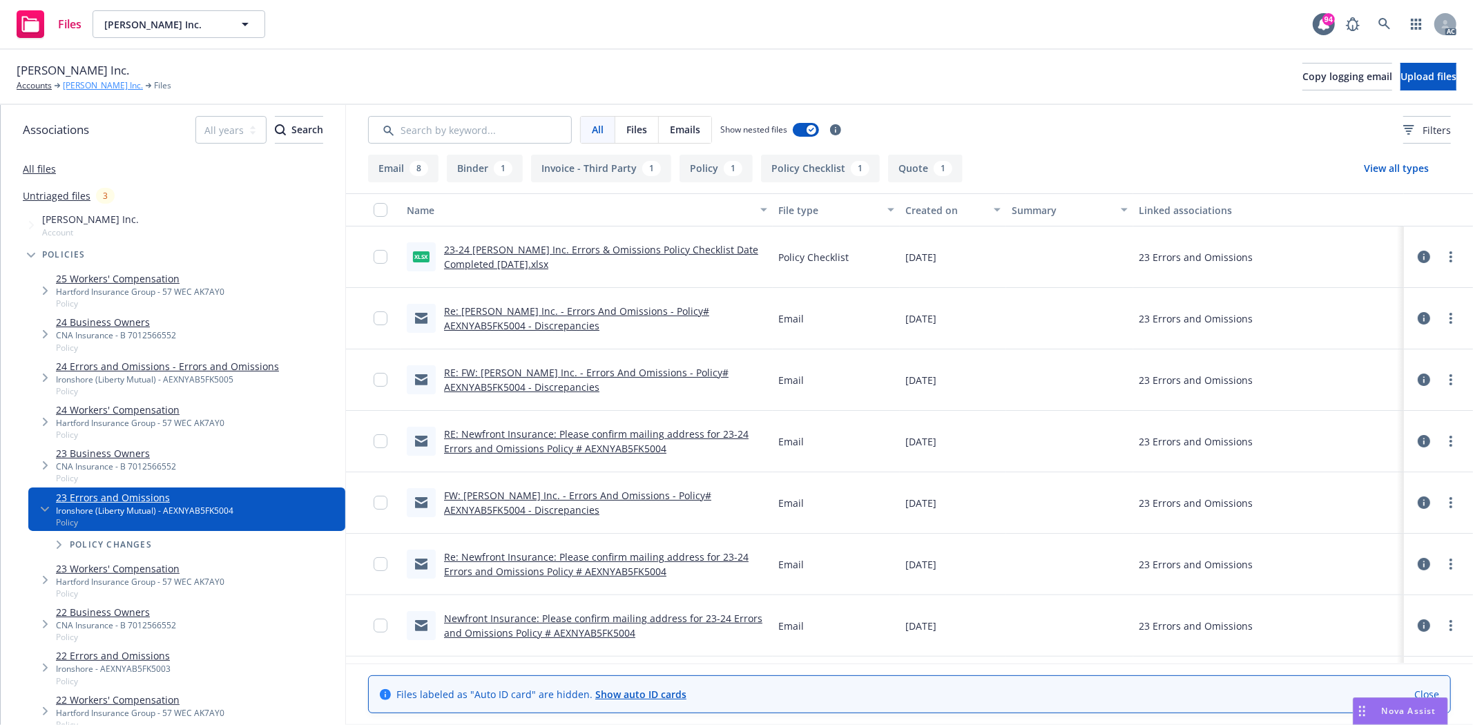
click at [95, 87] on link "[PERSON_NAME] Inc." at bounding box center [103, 85] width 80 height 12
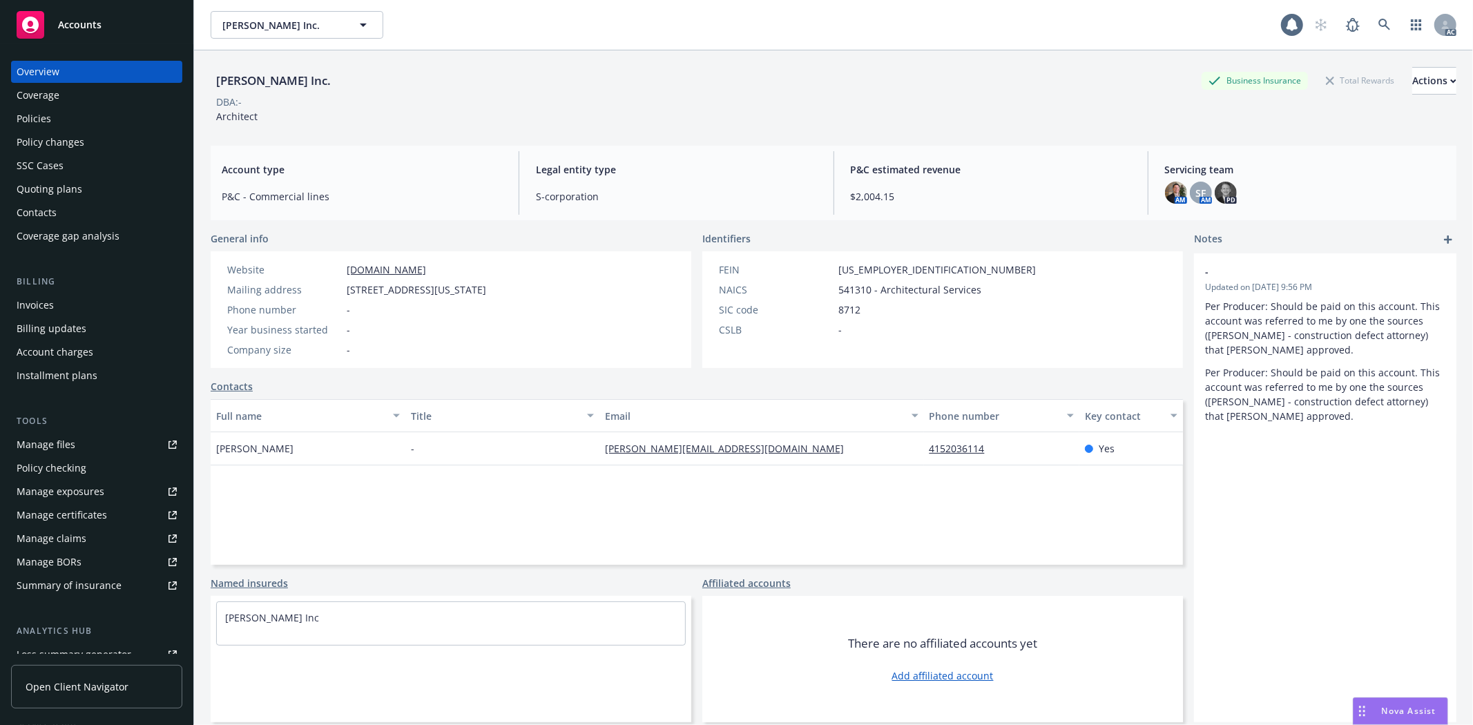
click at [60, 116] on div "Policies" at bounding box center [97, 119] width 160 height 22
click at [61, 116] on div "Policies" at bounding box center [97, 119] width 160 height 22
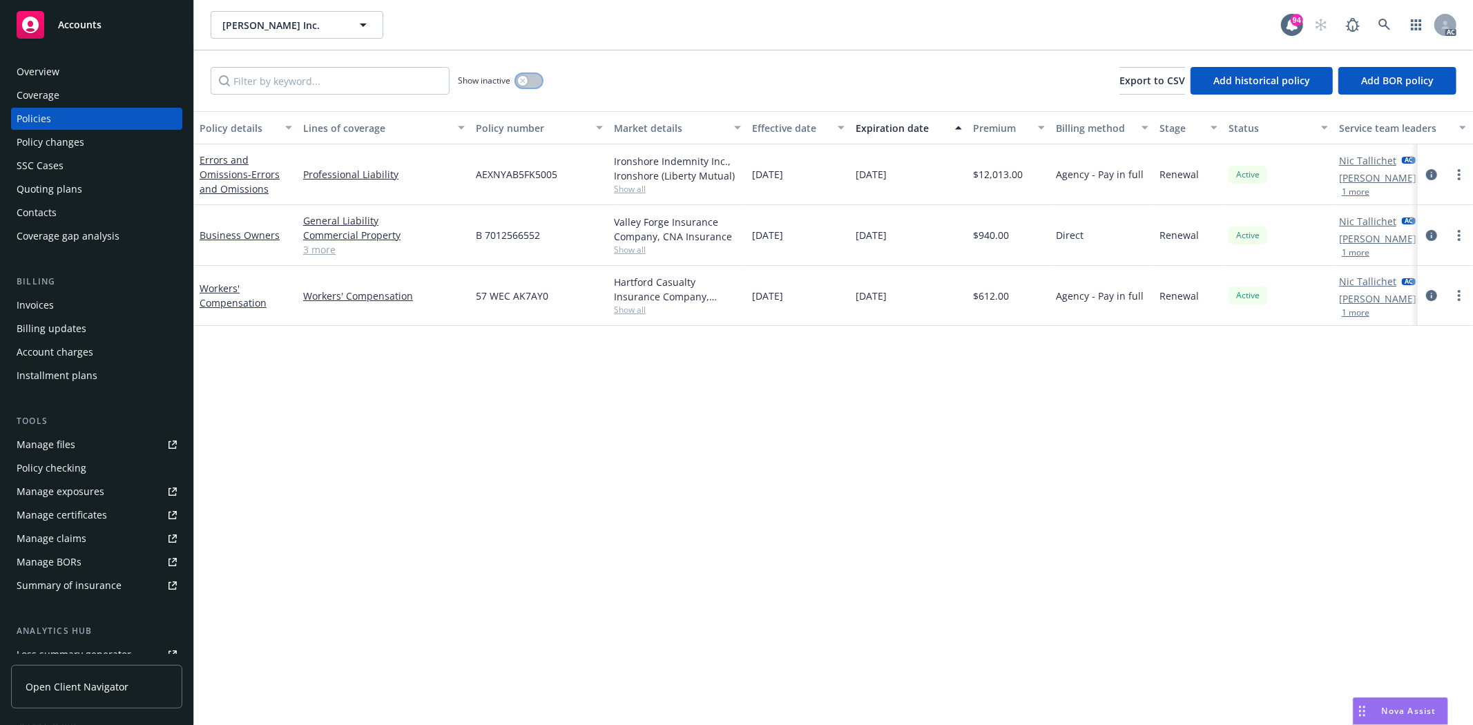
click at [535, 84] on button "button" at bounding box center [529, 81] width 26 height 14
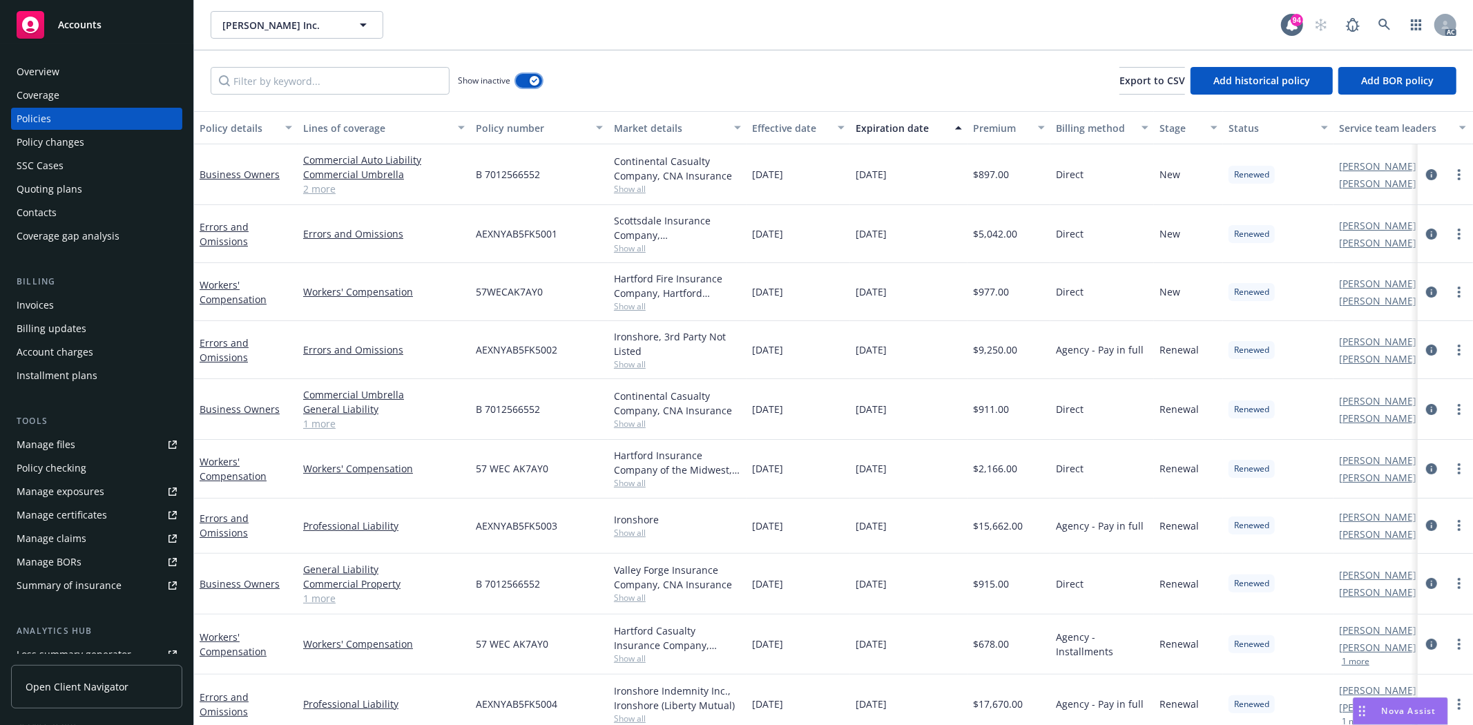
scroll to position [153, 0]
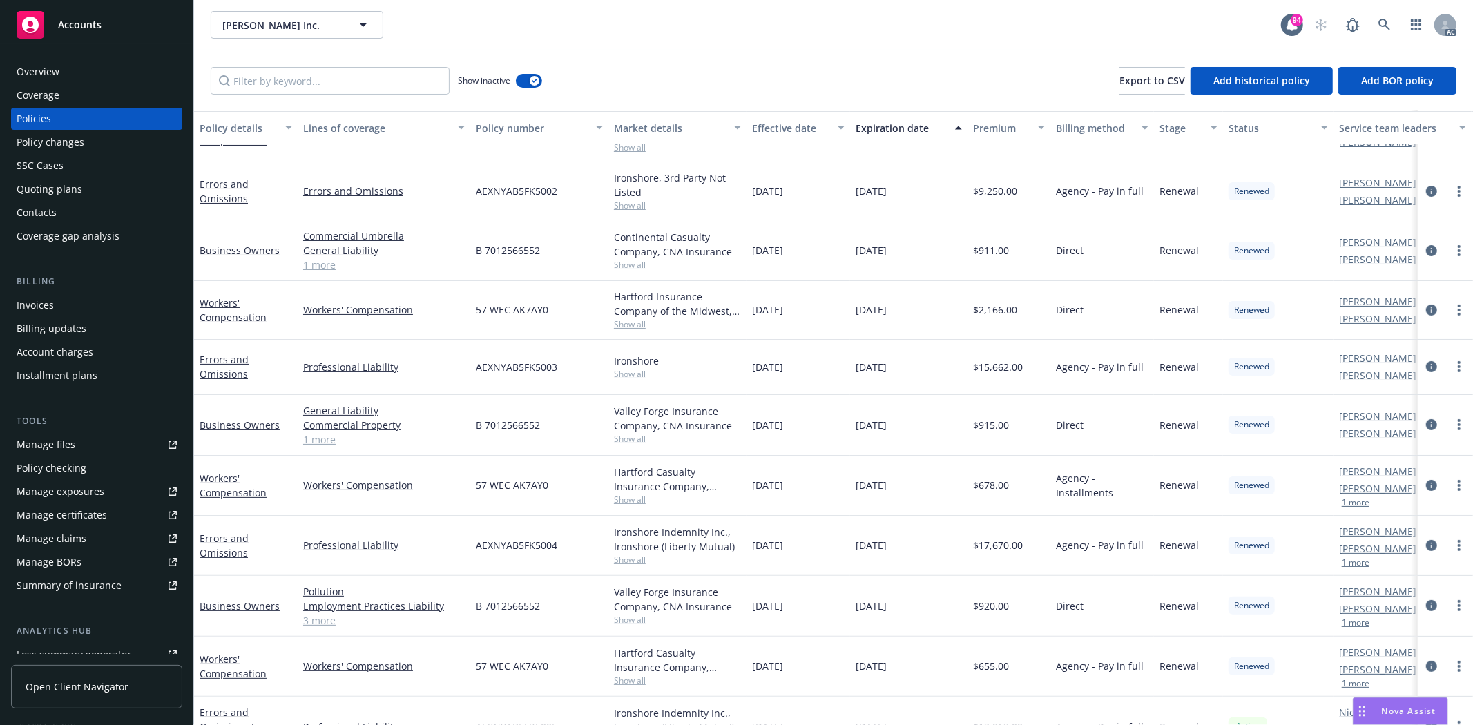
drag, startPoint x: 749, startPoint y: 363, endPoint x: 912, endPoint y: 366, distance: 162.3
click at [912, 366] on div "Errors and Omissions Professional Liability AEXNYAB5FK5003 Ironshore Show all […" at bounding box center [860, 367] width 1333 height 55
copy div "[DATE] [DATE]"
drag, startPoint x: 976, startPoint y: 369, endPoint x: 1022, endPoint y: 369, distance: 46.3
click at [1022, 369] on span "$15,662.00" at bounding box center [998, 367] width 50 height 15
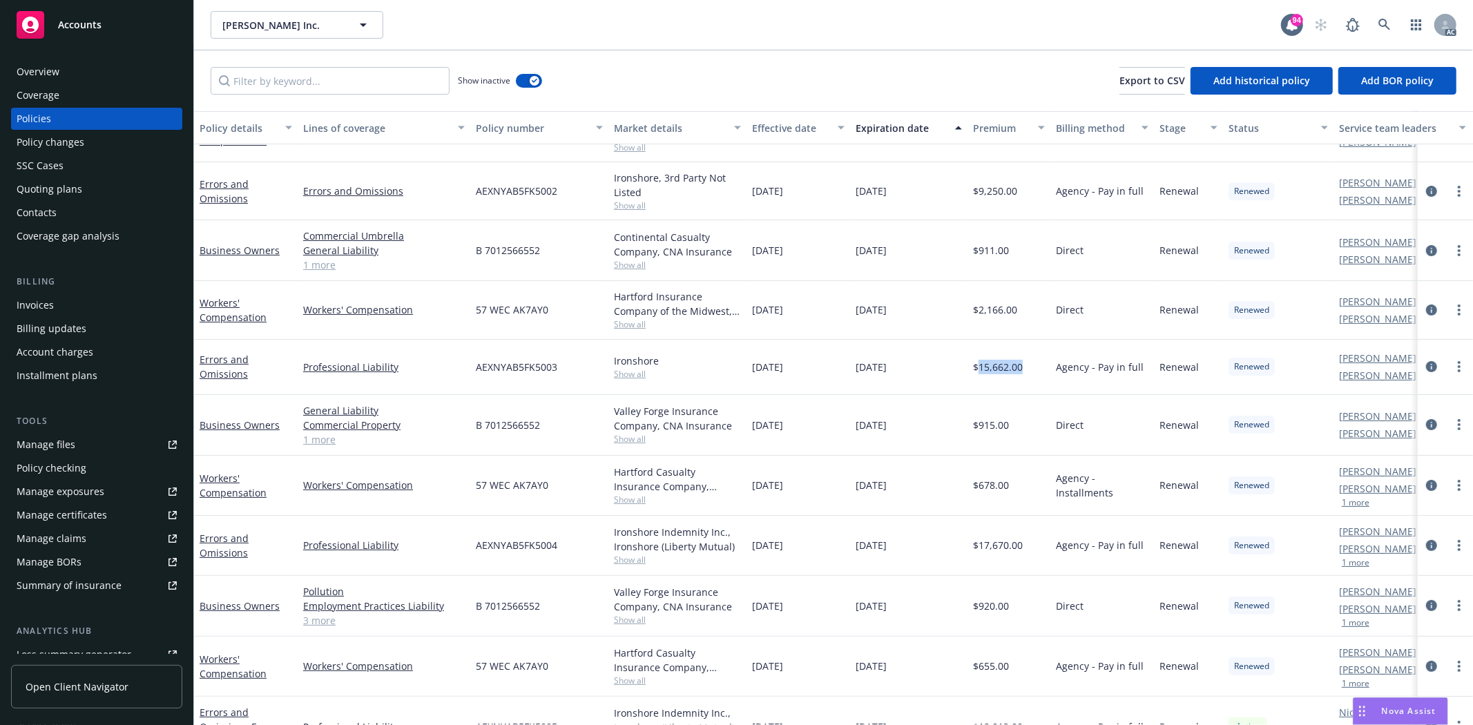
copy span "15,662.00"
click at [631, 372] on span "Show all" at bounding box center [677, 374] width 127 height 12
drag, startPoint x: 468, startPoint y: 454, endPoint x: 543, endPoint y: 448, distance: 75.5
click at [543, 448] on div "Writing company - Carrier Ironshore Program admin - Wholesaler -" at bounding box center [602, 464] width 276 height 155
copy span "Ironshore"
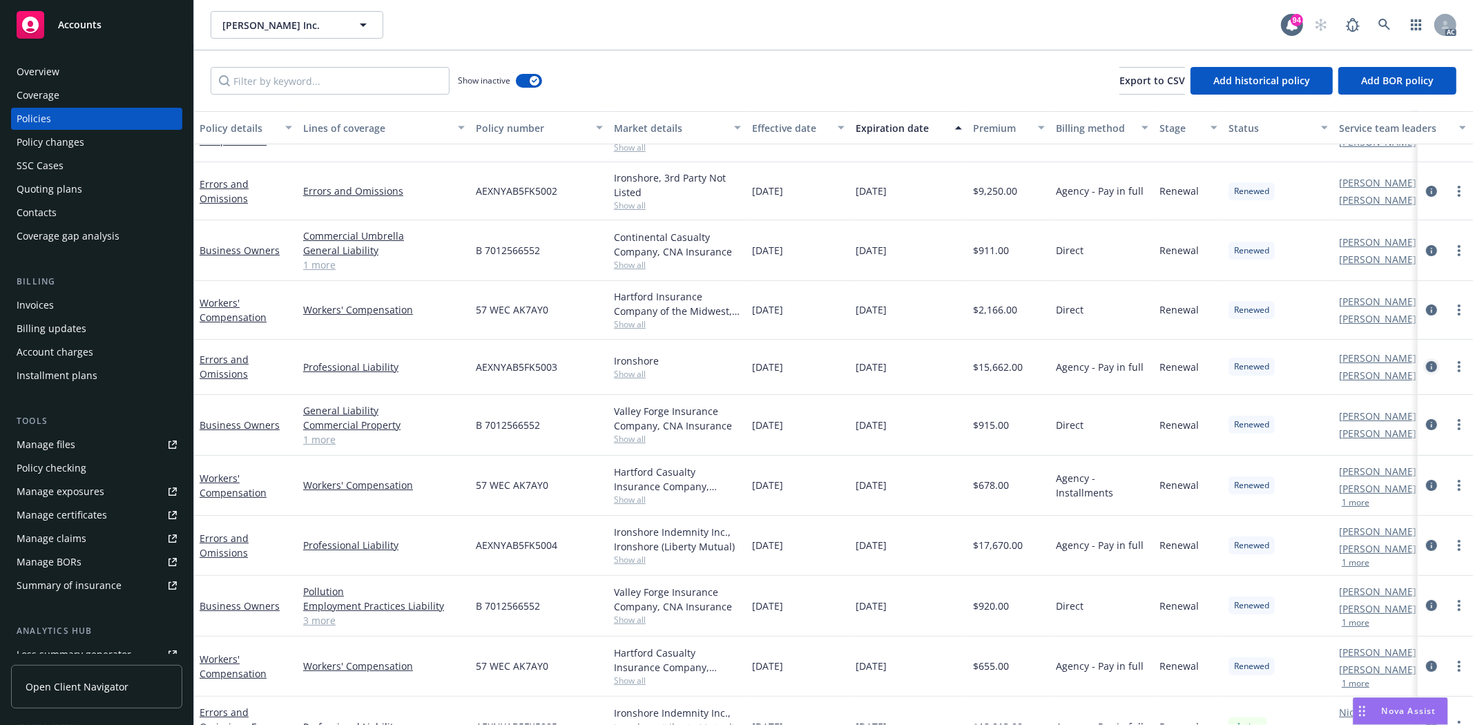
click at [1426, 361] on icon "circleInformation" at bounding box center [1431, 366] width 11 height 11
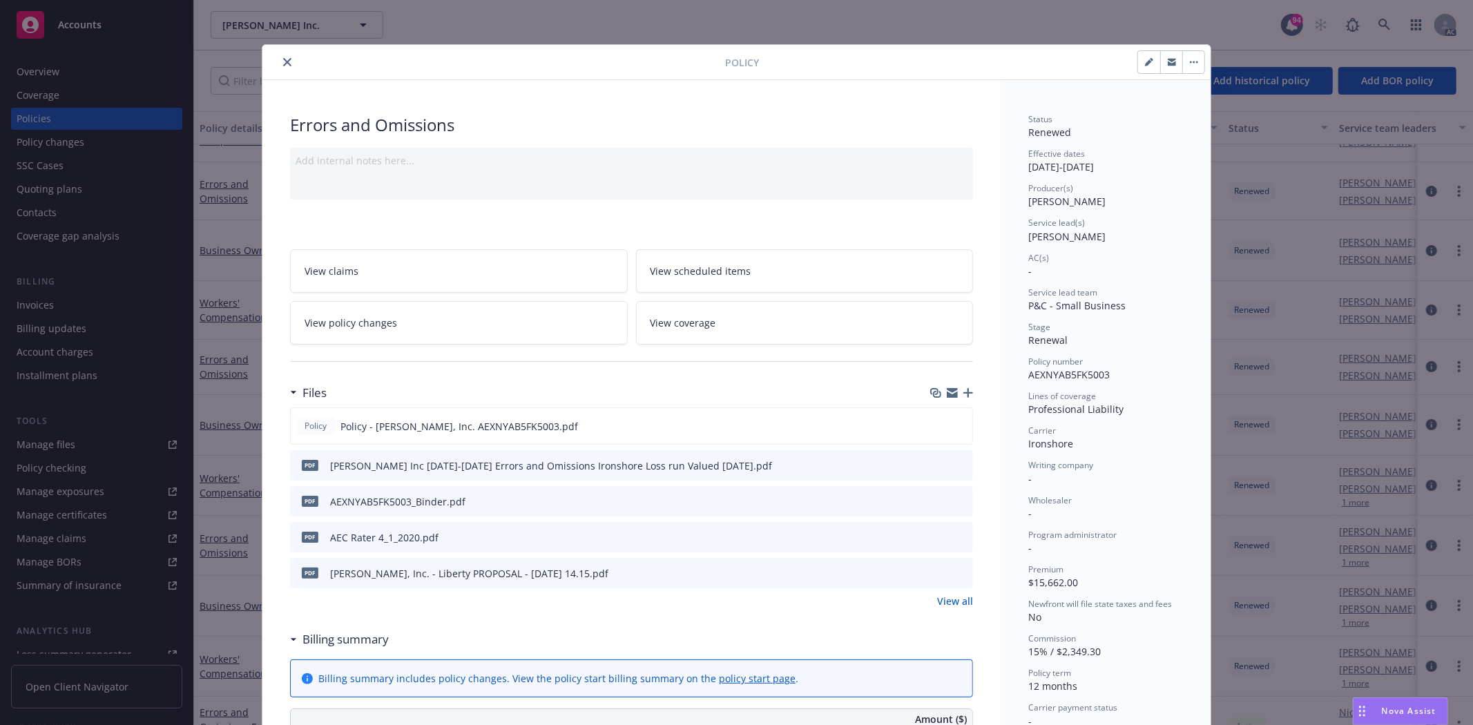
click at [957, 600] on link "View all" at bounding box center [955, 601] width 36 height 15
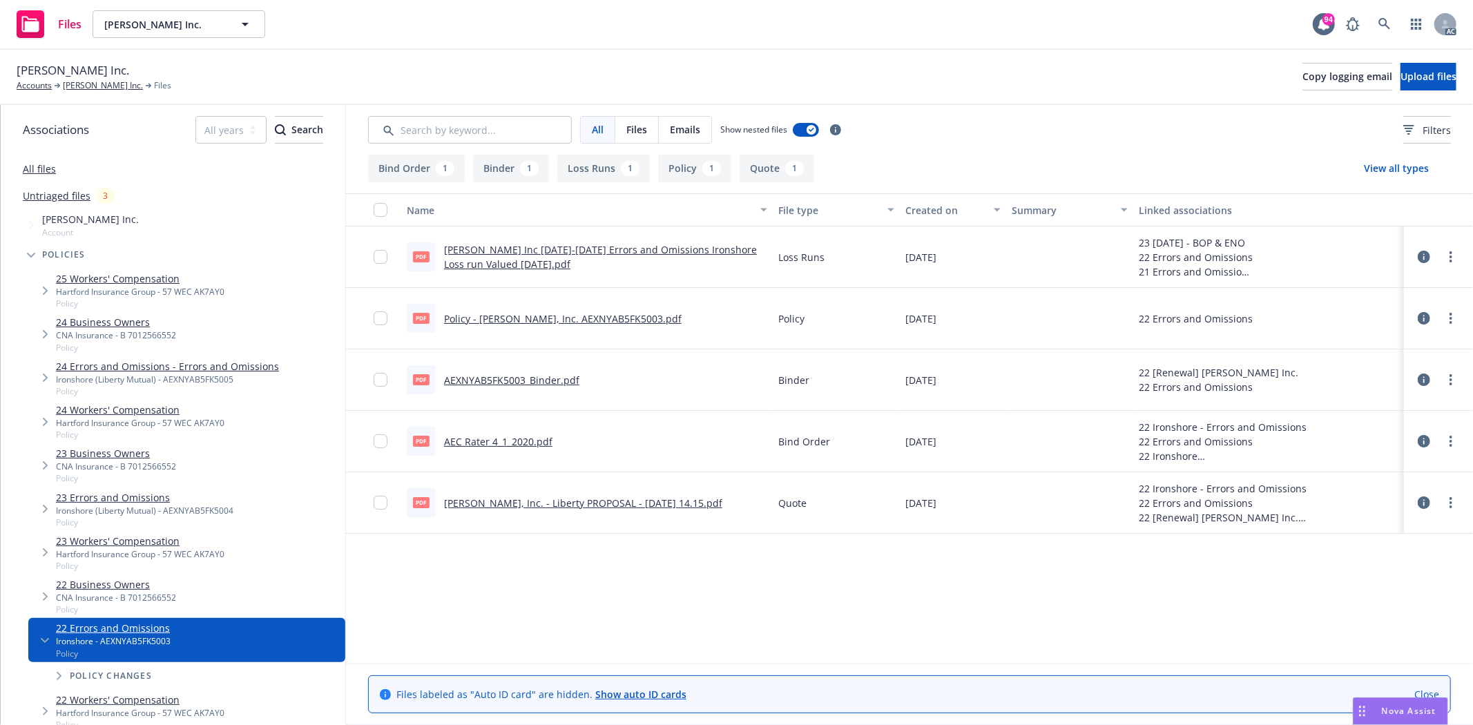
click at [580, 316] on link "Policy - [PERSON_NAME], Inc. AEXNYAB5FK5003.pdf" at bounding box center [563, 318] width 238 height 13
click at [90, 77] on span "[PERSON_NAME] Inc." at bounding box center [73, 70] width 113 height 18
click at [84, 84] on link "[PERSON_NAME] Inc." at bounding box center [103, 85] width 80 height 12
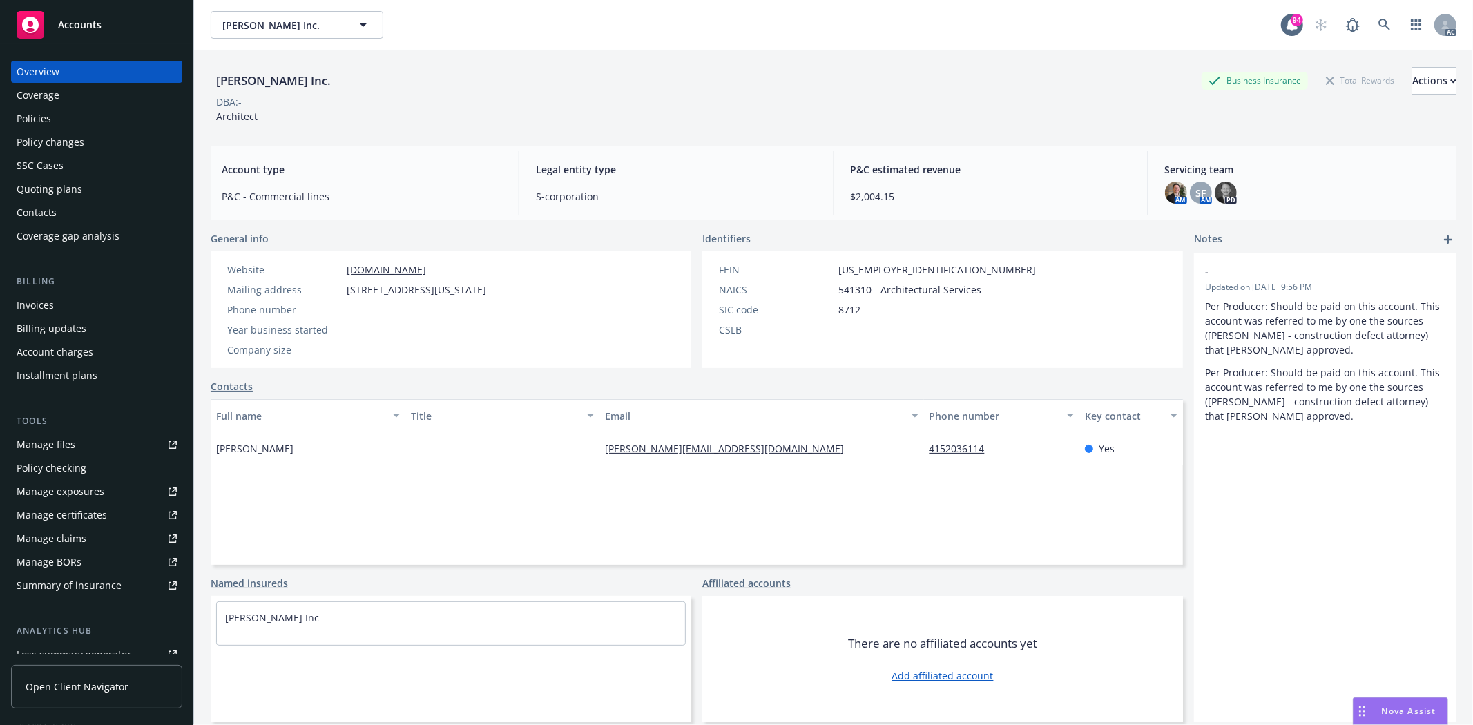
click at [80, 127] on div "Policies" at bounding box center [97, 119] width 160 height 22
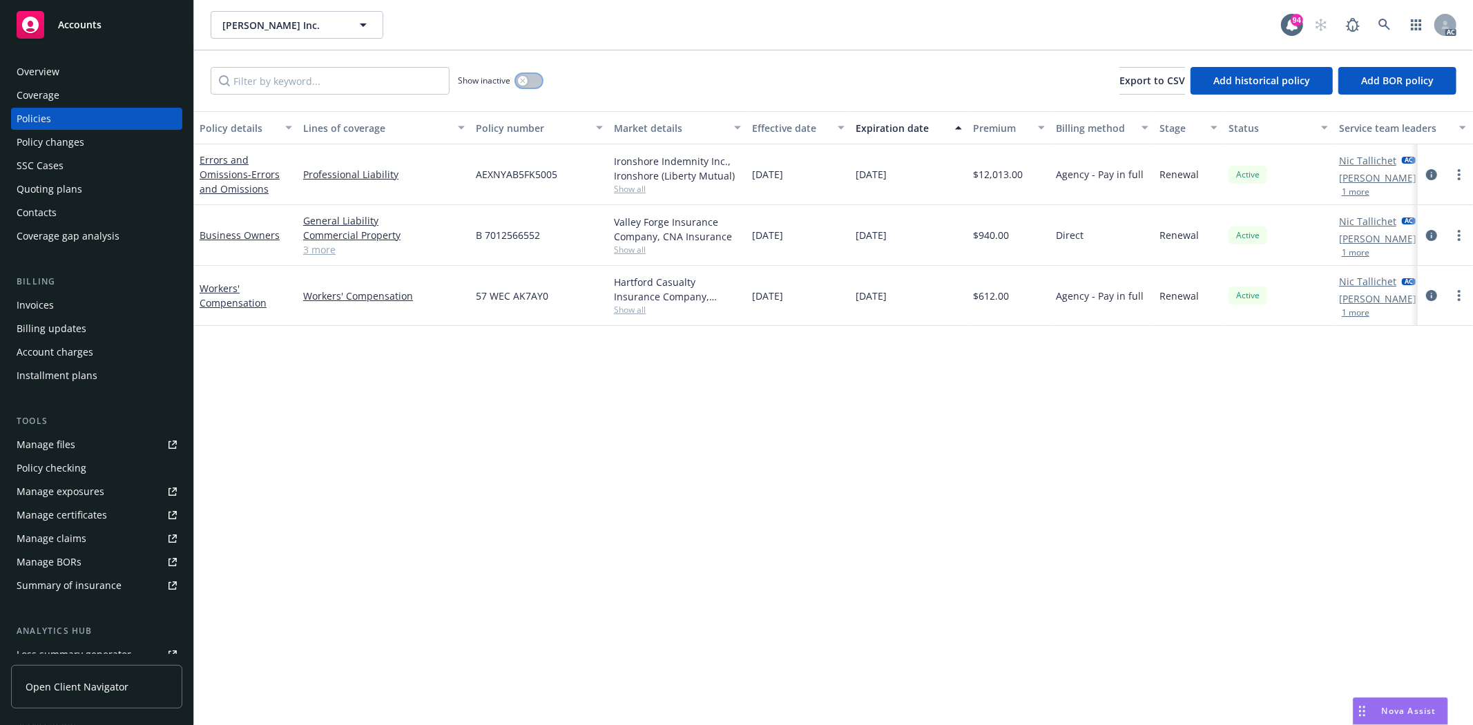
click at [535, 80] on button "button" at bounding box center [529, 81] width 26 height 14
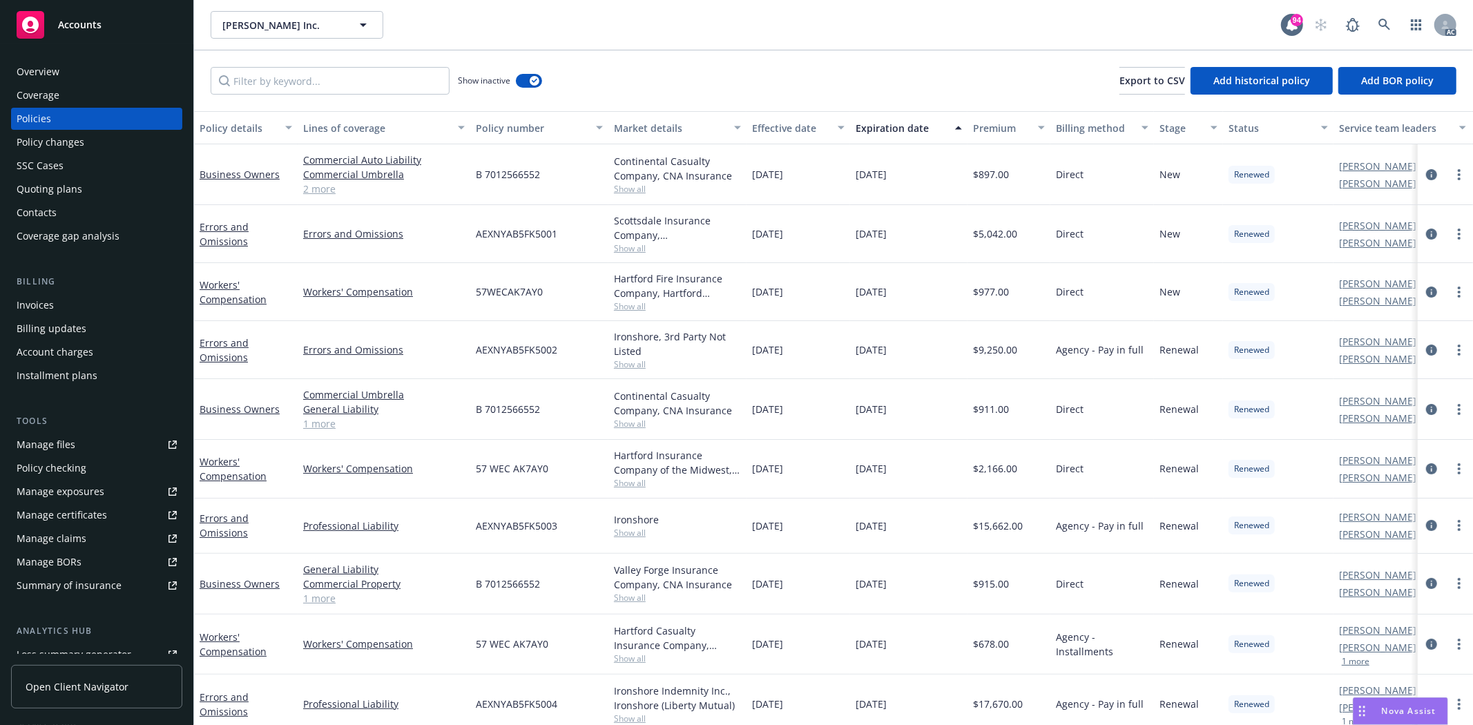
drag, startPoint x: 750, startPoint y: 349, endPoint x: 940, endPoint y: 356, distance: 190.1
click at [940, 356] on div "Errors and Omissions Errors and Omissions AEXNYAB5FK5002 Ironshore, 3rd Party N…" at bounding box center [860, 350] width 1333 height 58
copy div "[DATE] [DATE]"
drag, startPoint x: 977, startPoint y: 354, endPoint x: 1035, endPoint y: 350, distance: 57.4
click at [1035, 350] on div "$9,250.00" at bounding box center [1009, 350] width 83 height 58
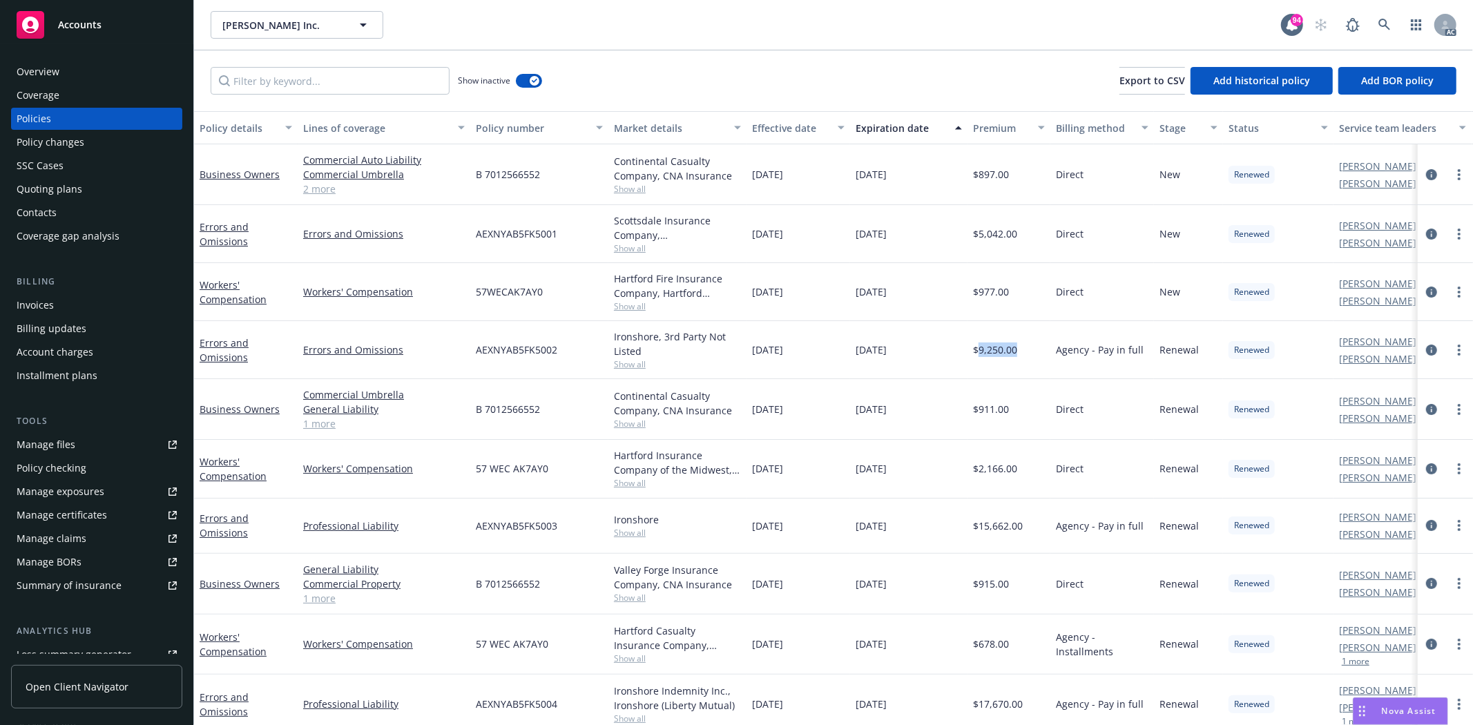
copy span "9,250.00"
click at [627, 367] on span "Show all" at bounding box center [677, 364] width 127 height 12
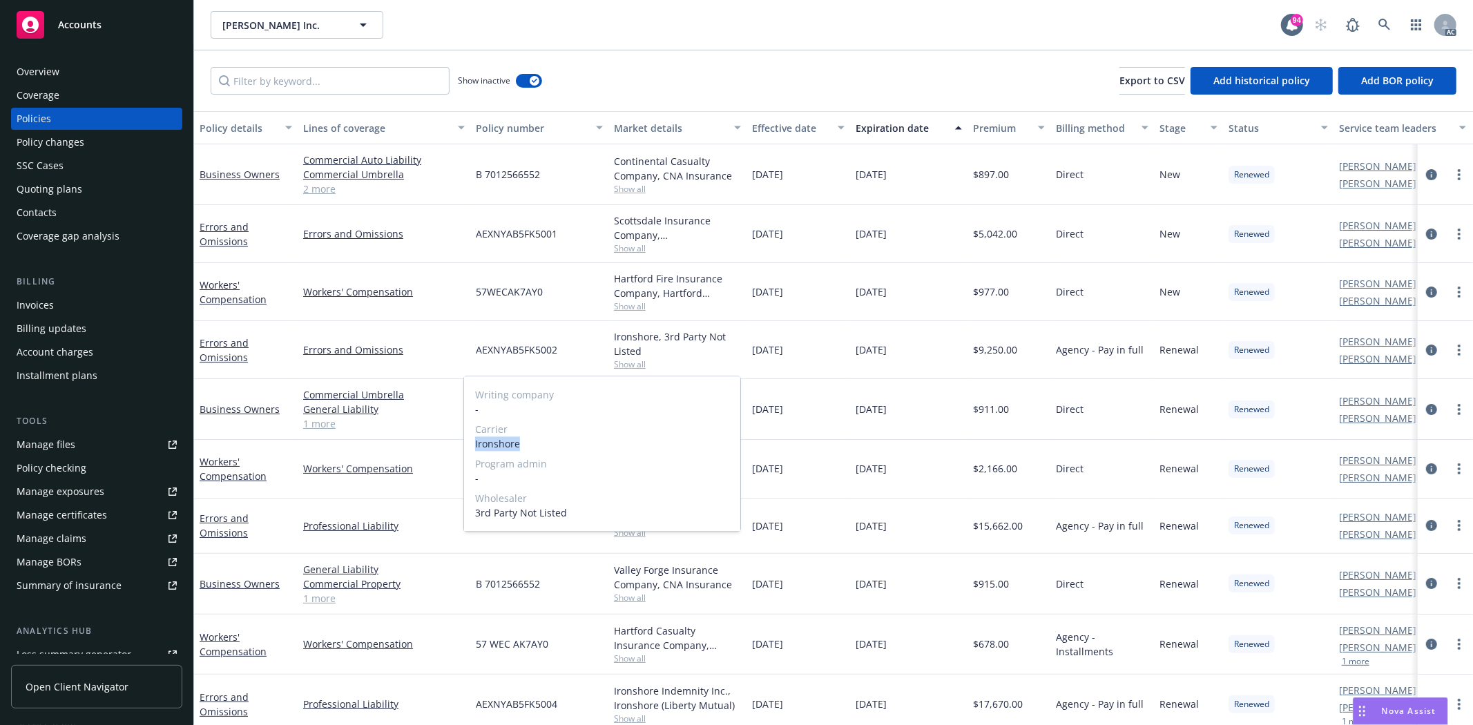
drag, startPoint x: 473, startPoint y: 443, endPoint x: 551, endPoint y: 446, distance: 78.1
click at [551, 446] on div "Writing company - Carrier Ironshore Program admin - Wholesaler 3rd Party Not Li…" at bounding box center [602, 453] width 276 height 155
copy span "Ironshore"
click at [991, 385] on div "$911.00" at bounding box center [1009, 409] width 83 height 61
click at [1426, 349] on icon "circleInformation" at bounding box center [1431, 350] width 11 height 11
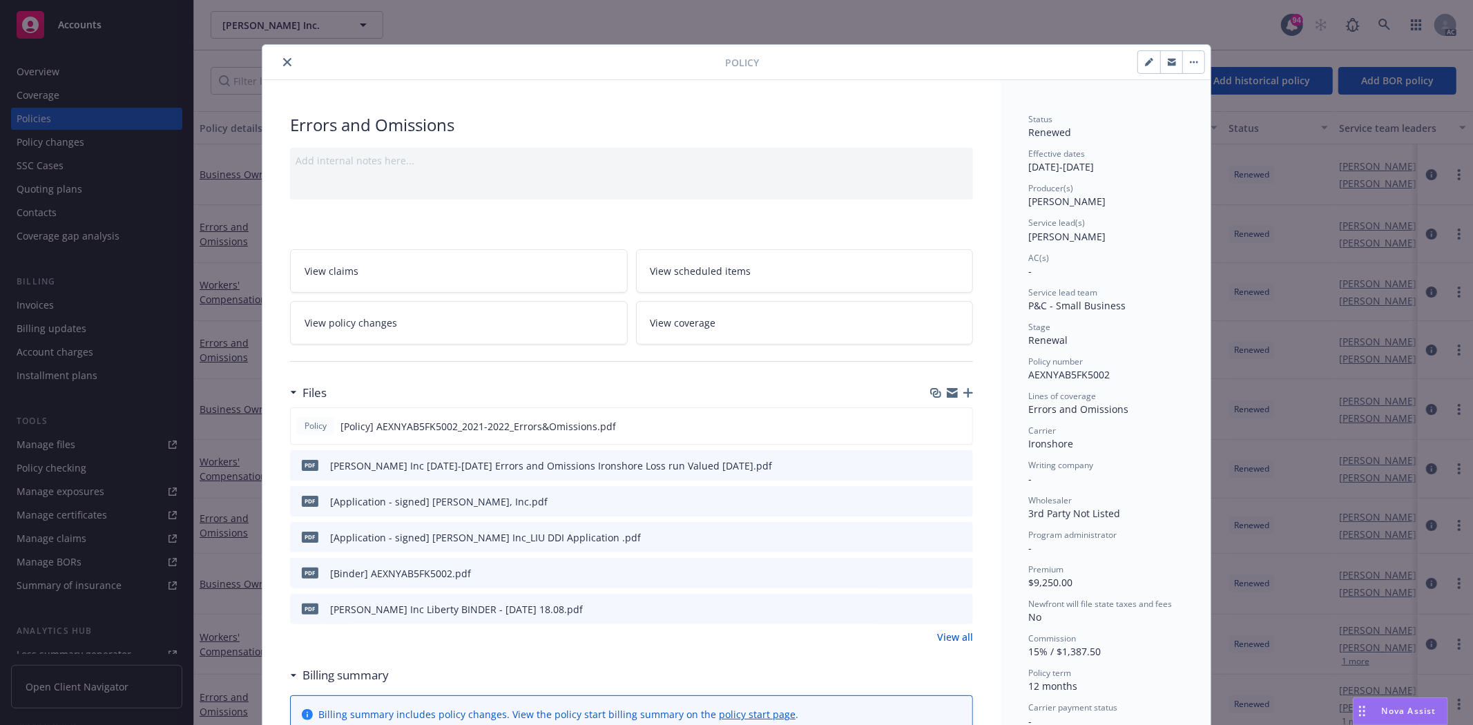
scroll to position [153, 0]
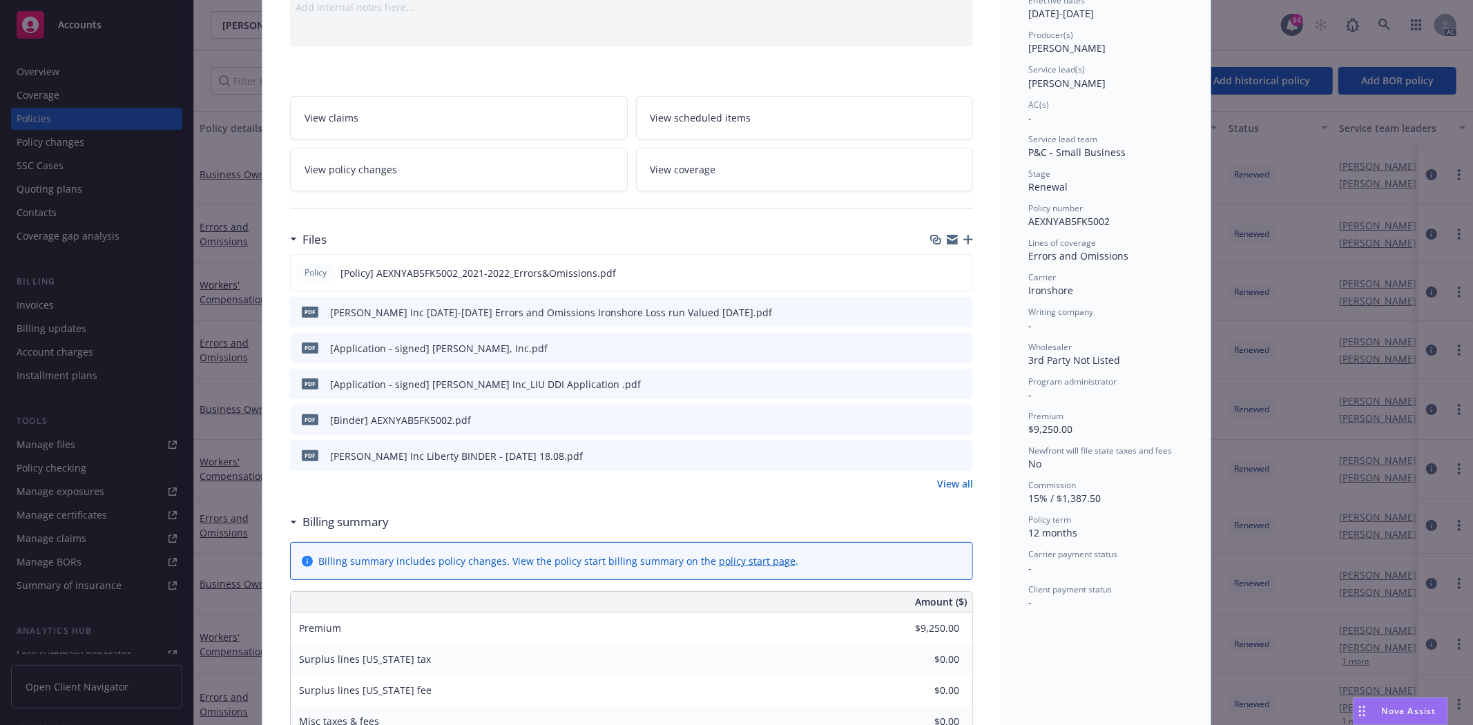
click at [937, 479] on link "View all" at bounding box center [955, 484] width 36 height 15
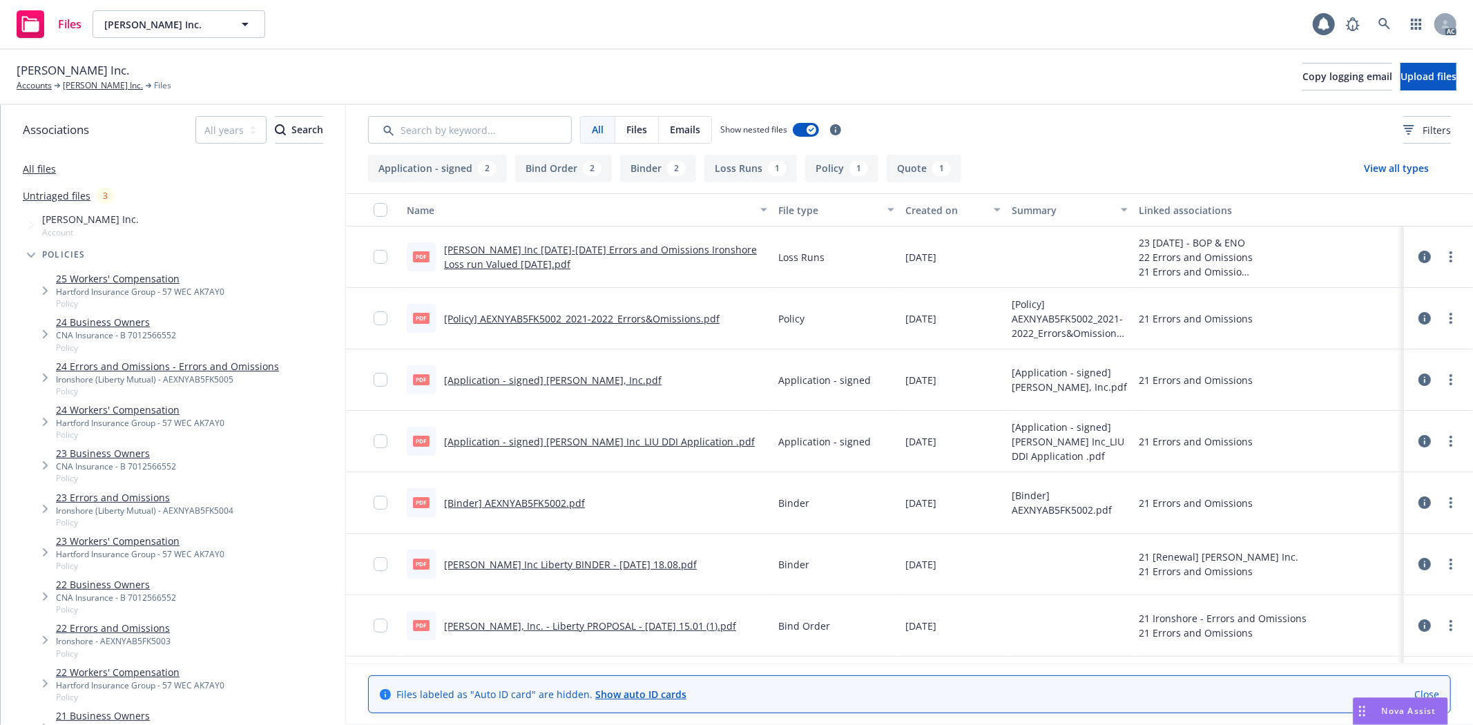
click at [631, 314] on link "[Policy] AEXNYAB5FK5002_2021-2022_Errors&Omissions.pdf" at bounding box center [582, 318] width 276 height 13
click at [604, 439] on link "[Application - signed] [PERSON_NAME] Inc_LIU DDI Application .pdf" at bounding box center [599, 441] width 311 height 13
click at [574, 374] on link "[Application - signed] [PERSON_NAME], Inc.pdf" at bounding box center [553, 380] width 218 height 13
click at [97, 90] on link "[PERSON_NAME] Inc." at bounding box center [103, 85] width 80 height 12
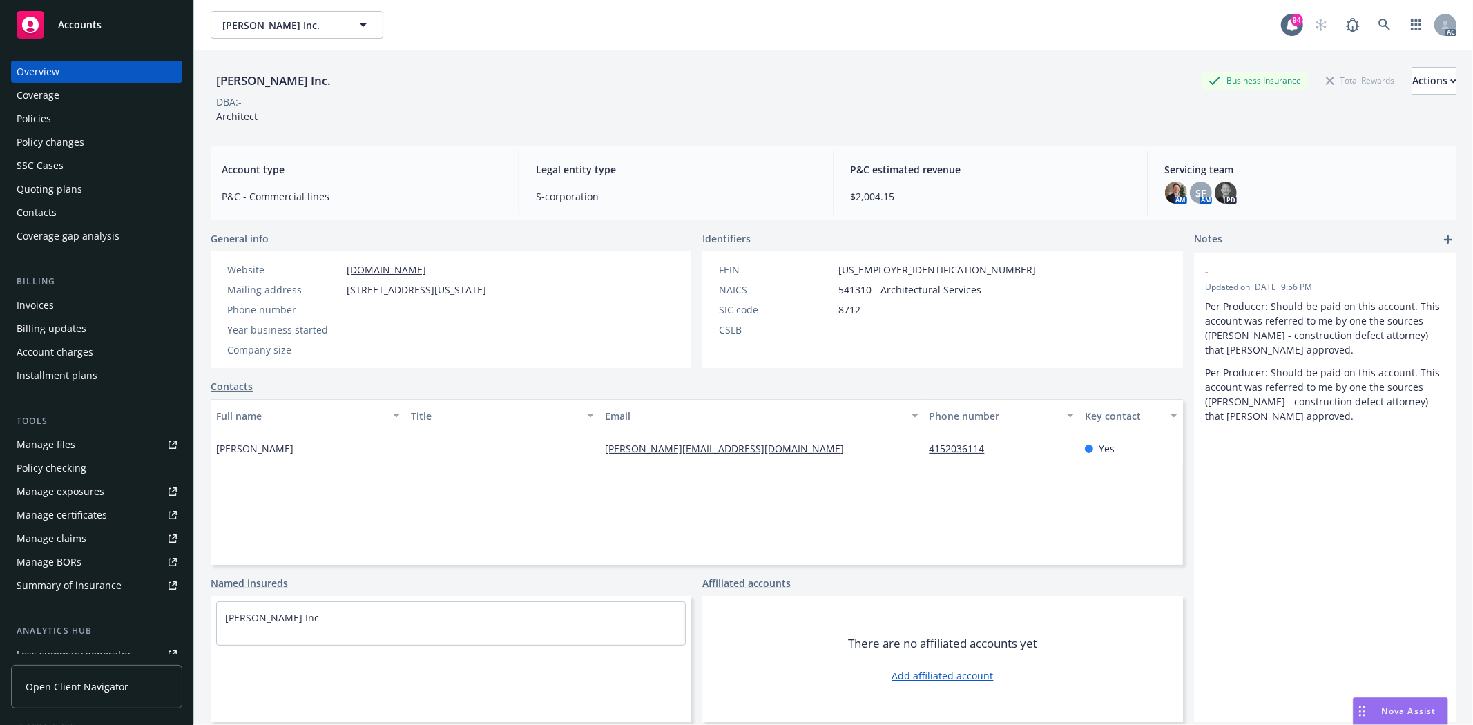
click at [72, 117] on div "Policies" at bounding box center [97, 119] width 160 height 22
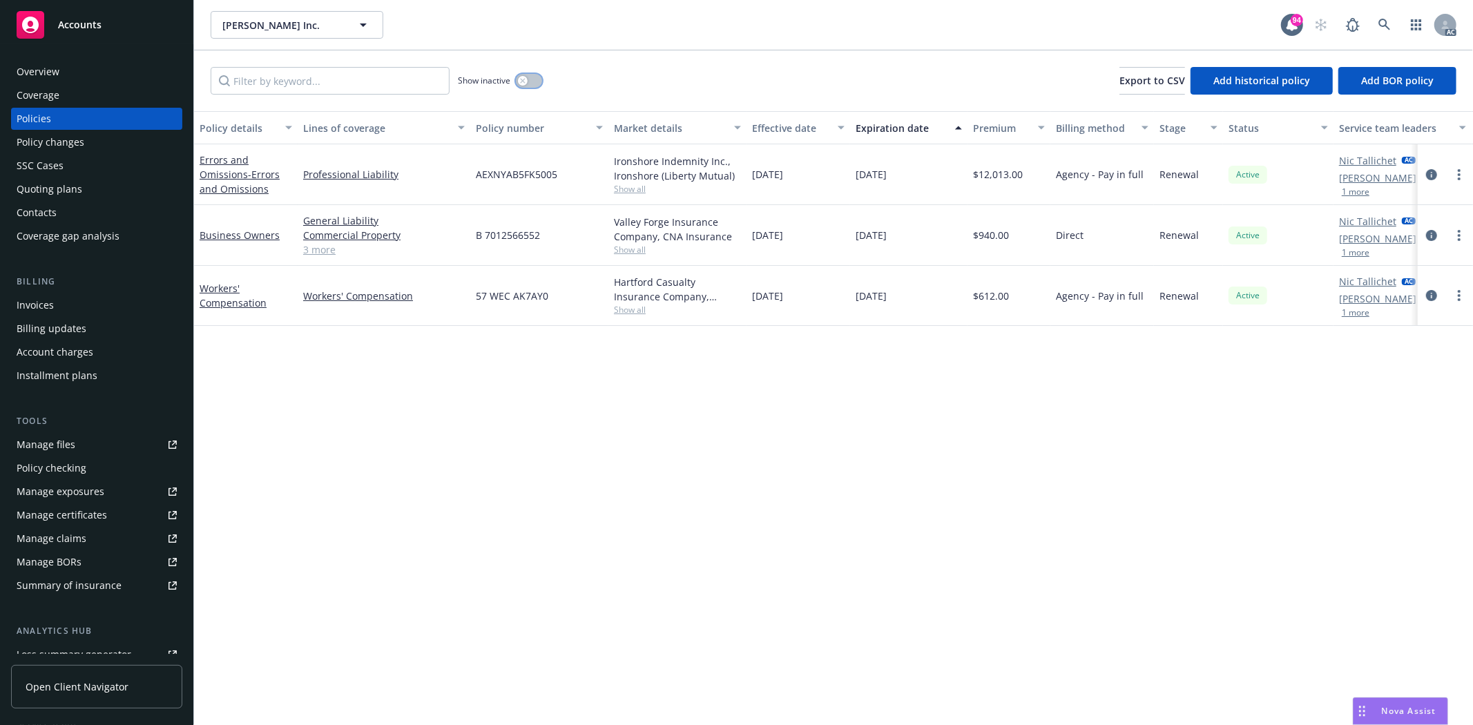
click at [523, 78] on icon "button" at bounding box center [523, 81] width 6 height 6
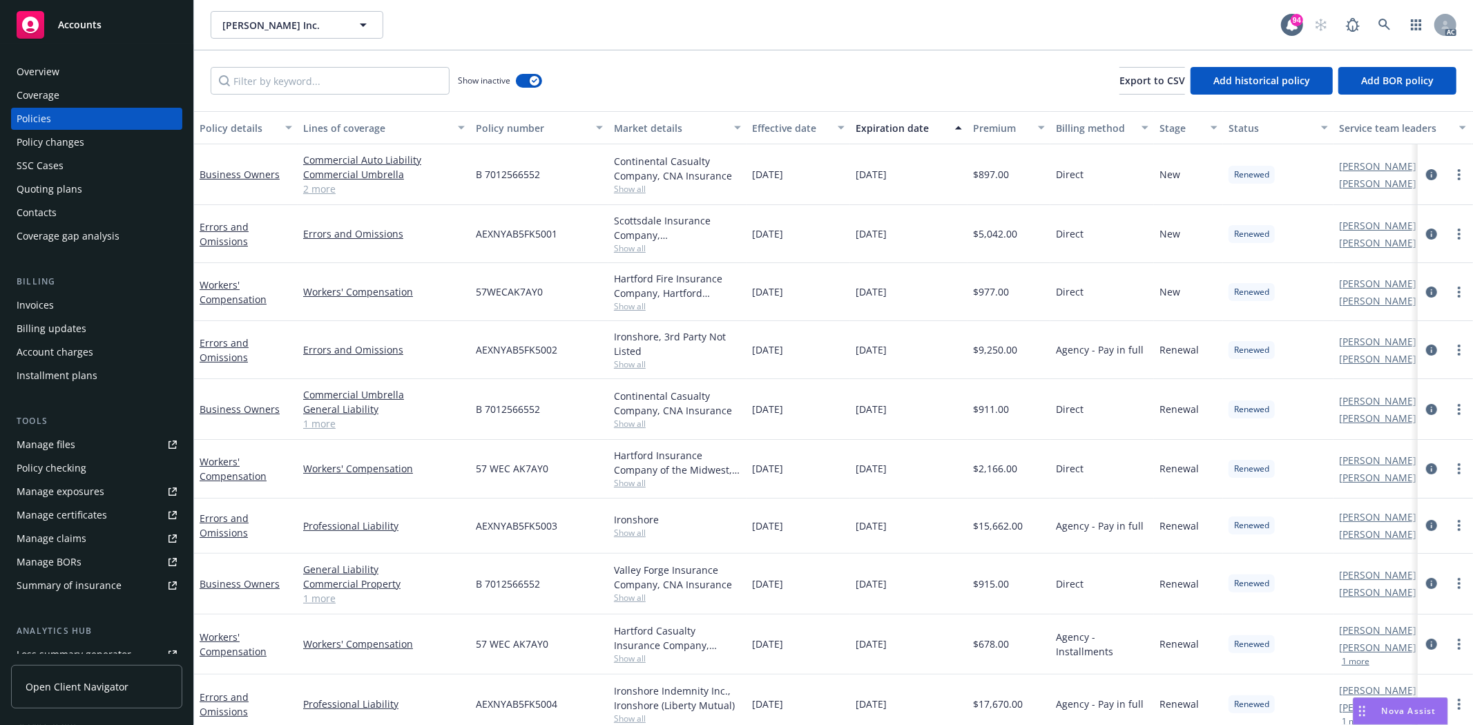
drag, startPoint x: 754, startPoint y: 236, endPoint x: 923, endPoint y: 247, distance: 169.6
click at [923, 247] on div "Errors and Omissions Errors and Omissions AEXNYAB5FK5001 Scottsdale Insurance C…" at bounding box center [860, 234] width 1333 height 58
copy div "12/07/2020 12/07/2021"
drag, startPoint x: 977, startPoint y: 235, endPoint x: 1024, endPoint y: 233, distance: 47.0
click at [1024, 233] on div "$5,042.00" at bounding box center [1009, 234] width 83 height 58
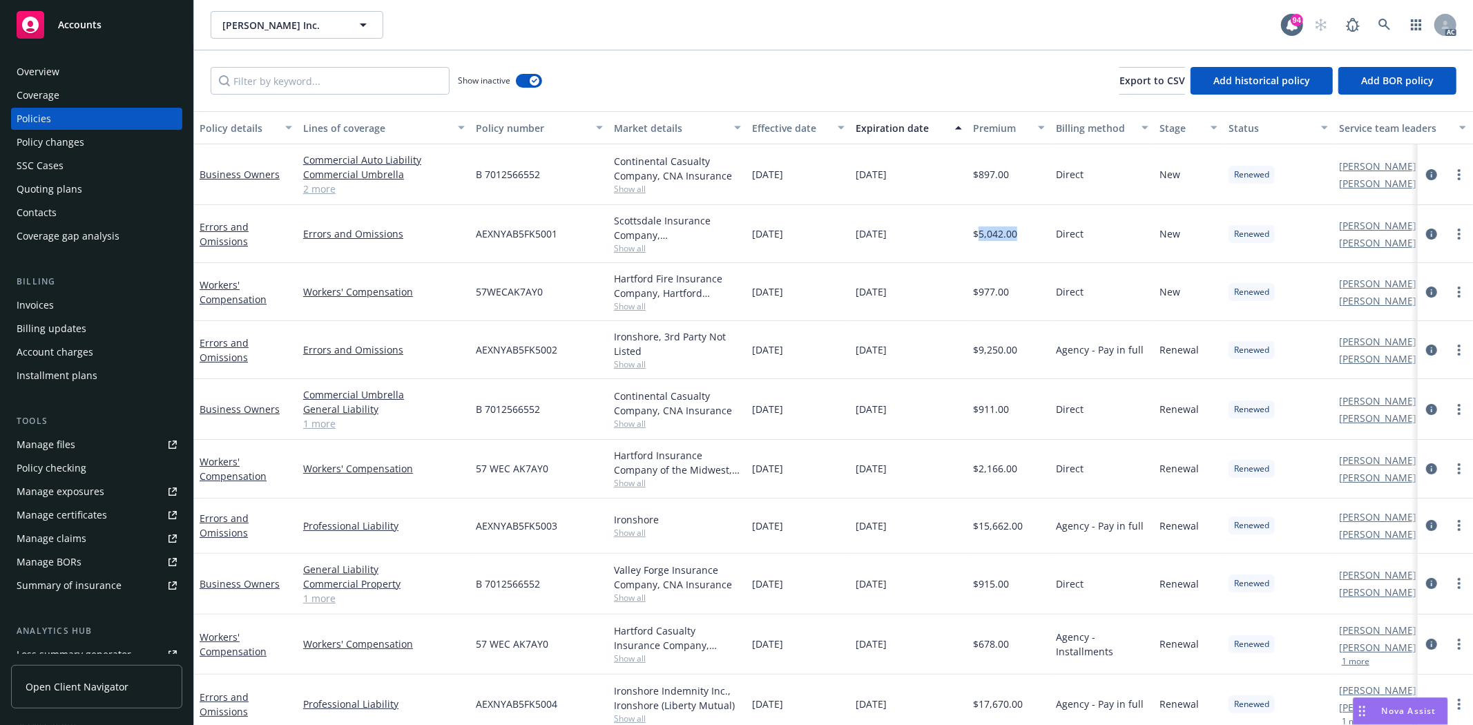
copy span "5,042.00"
click at [622, 247] on span "Show all" at bounding box center [677, 248] width 127 height 12
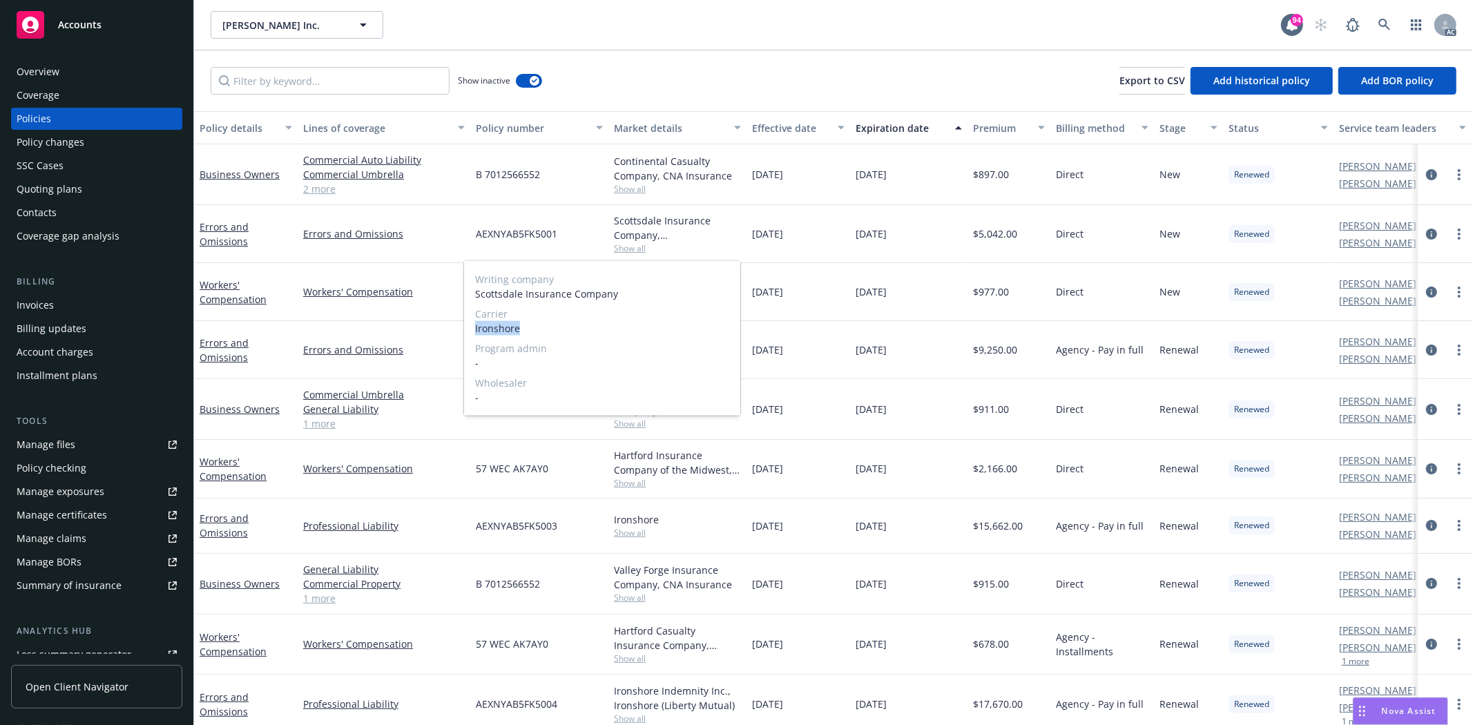
drag, startPoint x: 471, startPoint y: 332, endPoint x: 534, endPoint y: 326, distance: 63.2
click at [534, 326] on div "Writing company Scottsdale Insurance Company Carrier Ironshore Program admin - …" at bounding box center [602, 338] width 276 height 155
copy span "Ironshore"
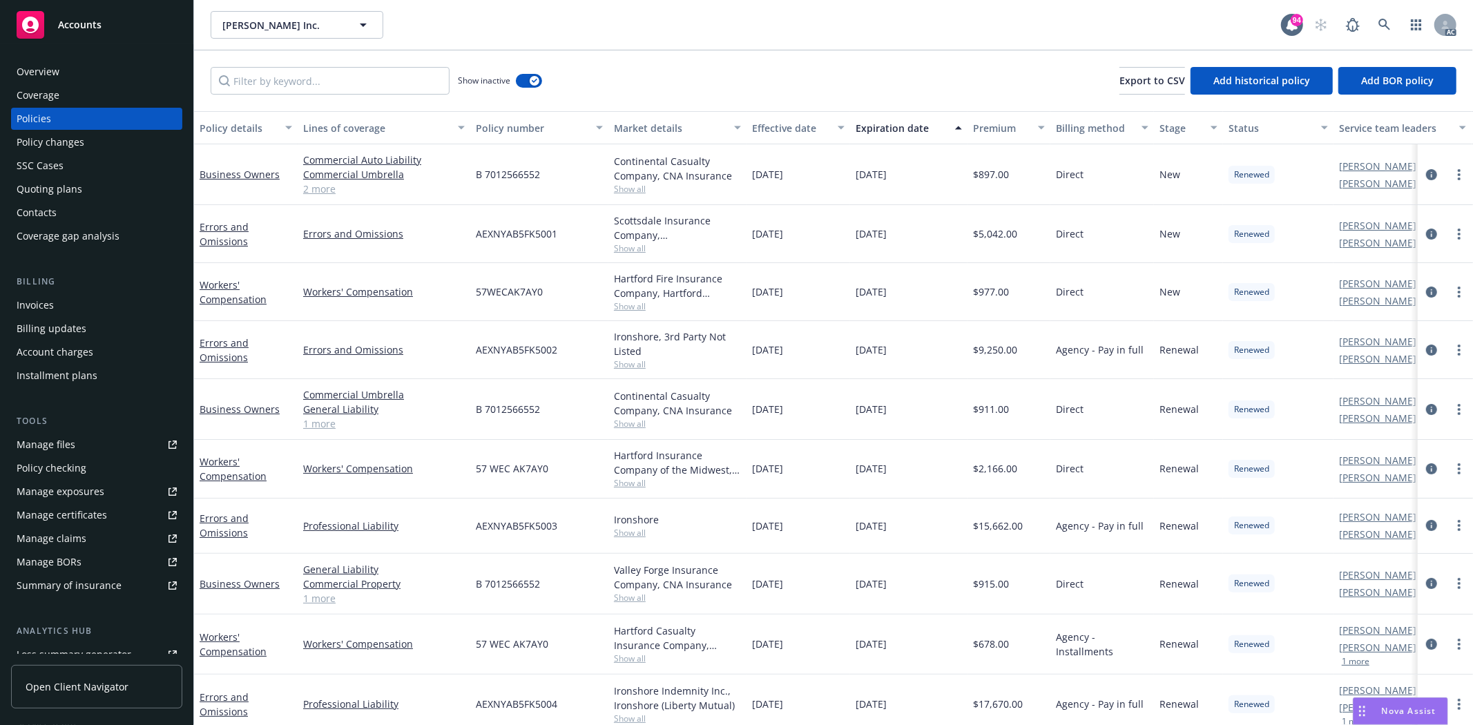
click at [748, 238] on div "12/07/2020" at bounding box center [799, 234] width 104 height 58
click at [1426, 235] on icon "circleInformation" at bounding box center [1431, 234] width 11 height 11
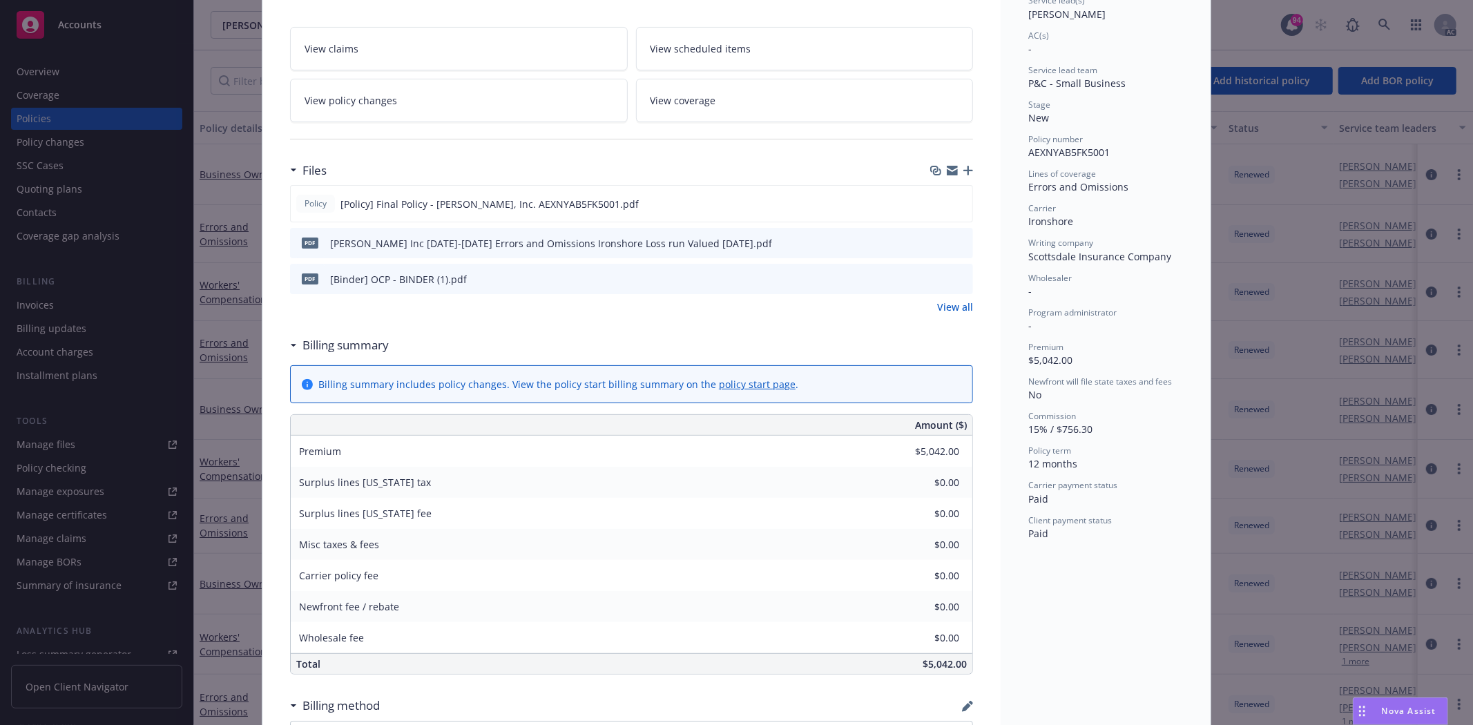
scroll to position [230, 0]
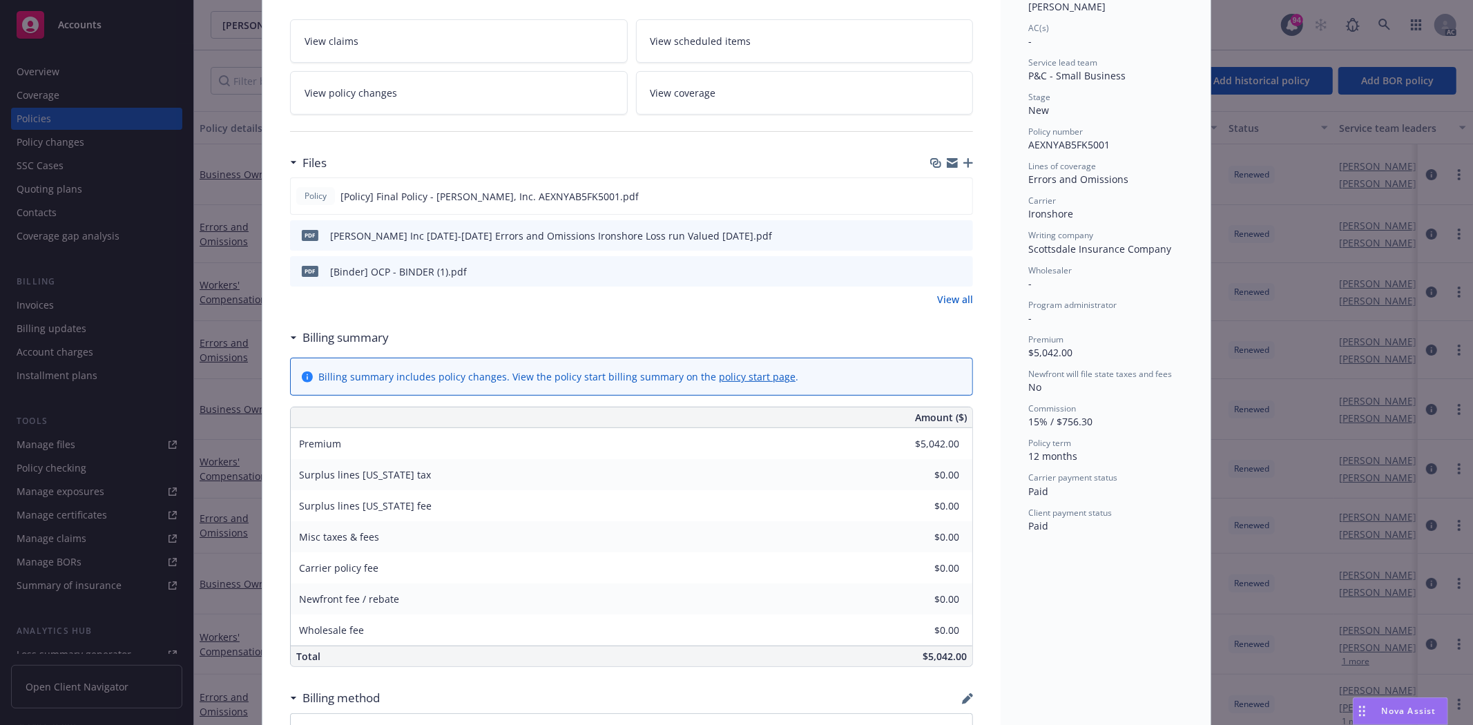
click at [957, 300] on link "View all" at bounding box center [955, 299] width 36 height 15
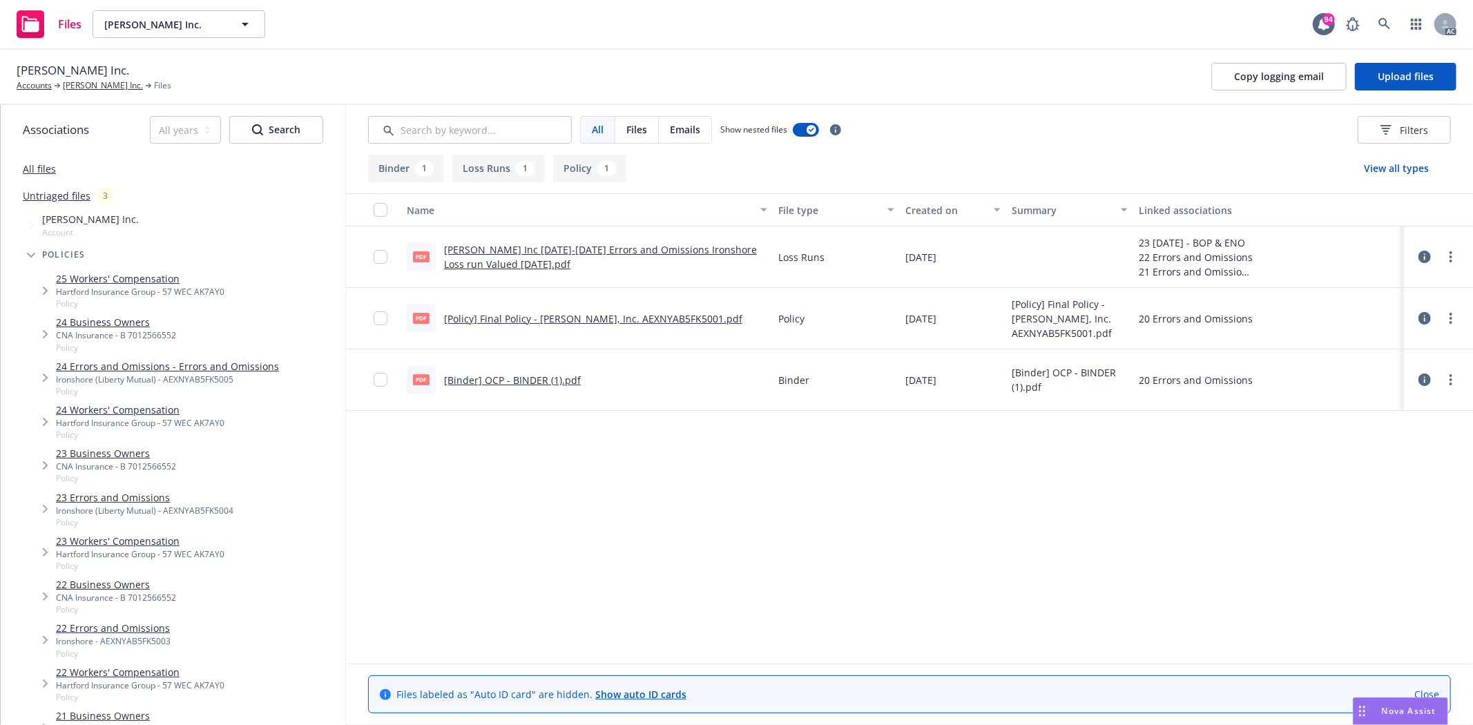
click at [514, 314] on link "[Policy] Final Policy - Reba Jones, Inc. AEXNYAB5FK5001.pdf" at bounding box center [593, 318] width 298 height 13
click at [79, 90] on link "[PERSON_NAME] Inc." at bounding box center [103, 85] width 80 height 12
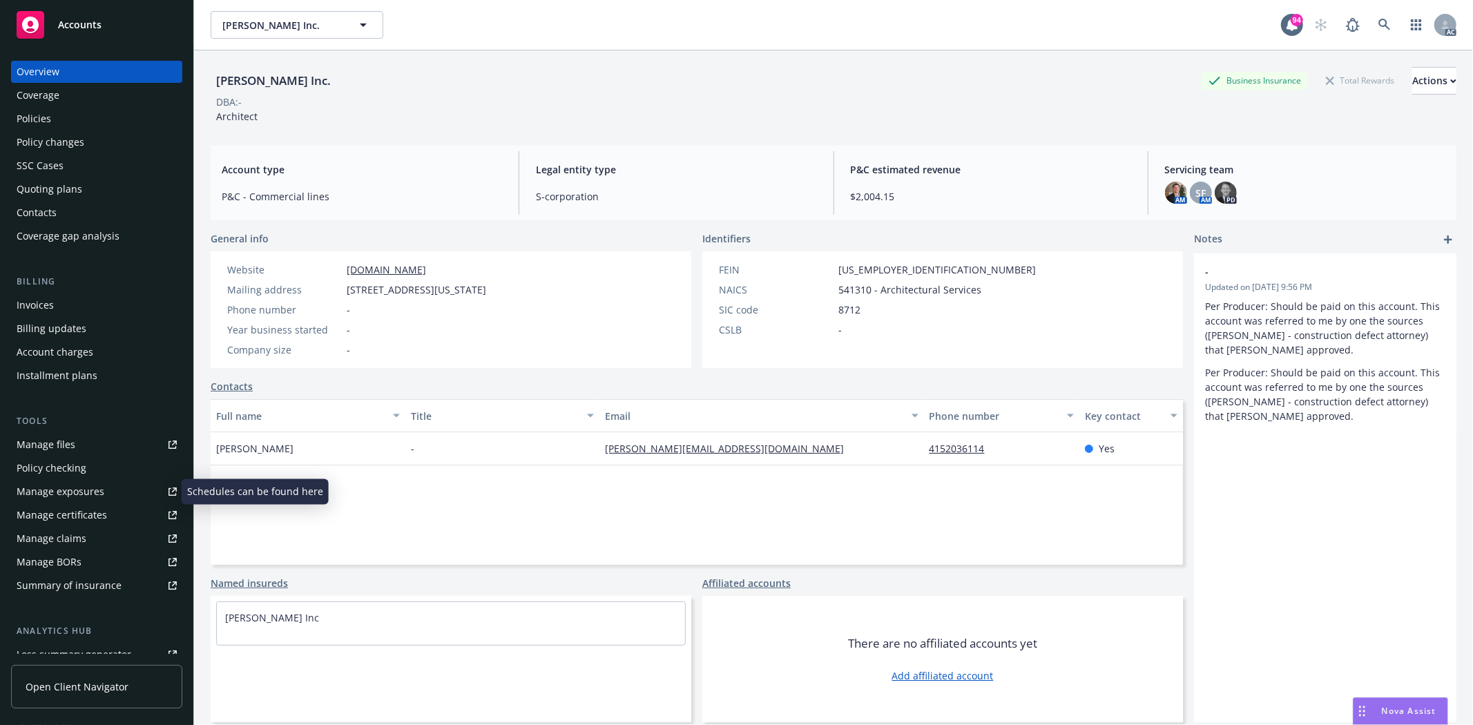
click at [73, 499] on div "Manage exposures" at bounding box center [61, 492] width 88 height 22
click at [90, 124] on div "Policies" at bounding box center [97, 119] width 160 height 22
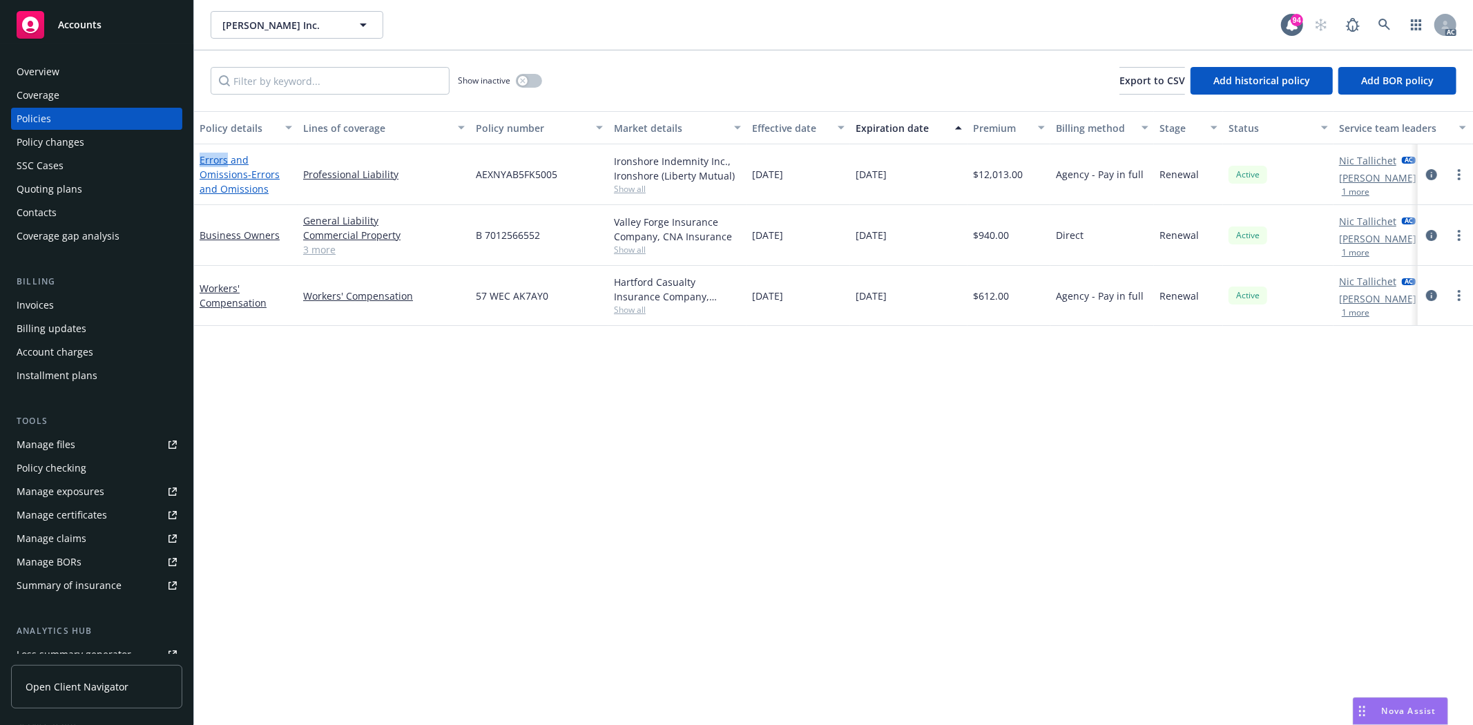
drag, startPoint x: 198, startPoint y: 151, endPoint x: 226, endPoint y: 154, distance: 27.8
click at [226, 154] on div "Errors and Omissions - Errors and Omissions" at bounding box center [246, 174] width 104 height 61
copy link "Errors"
click at [284, 80] on input "Filter by keyword..." at bounding box center [330, 81] width 239 height 28
paste input "Errors"
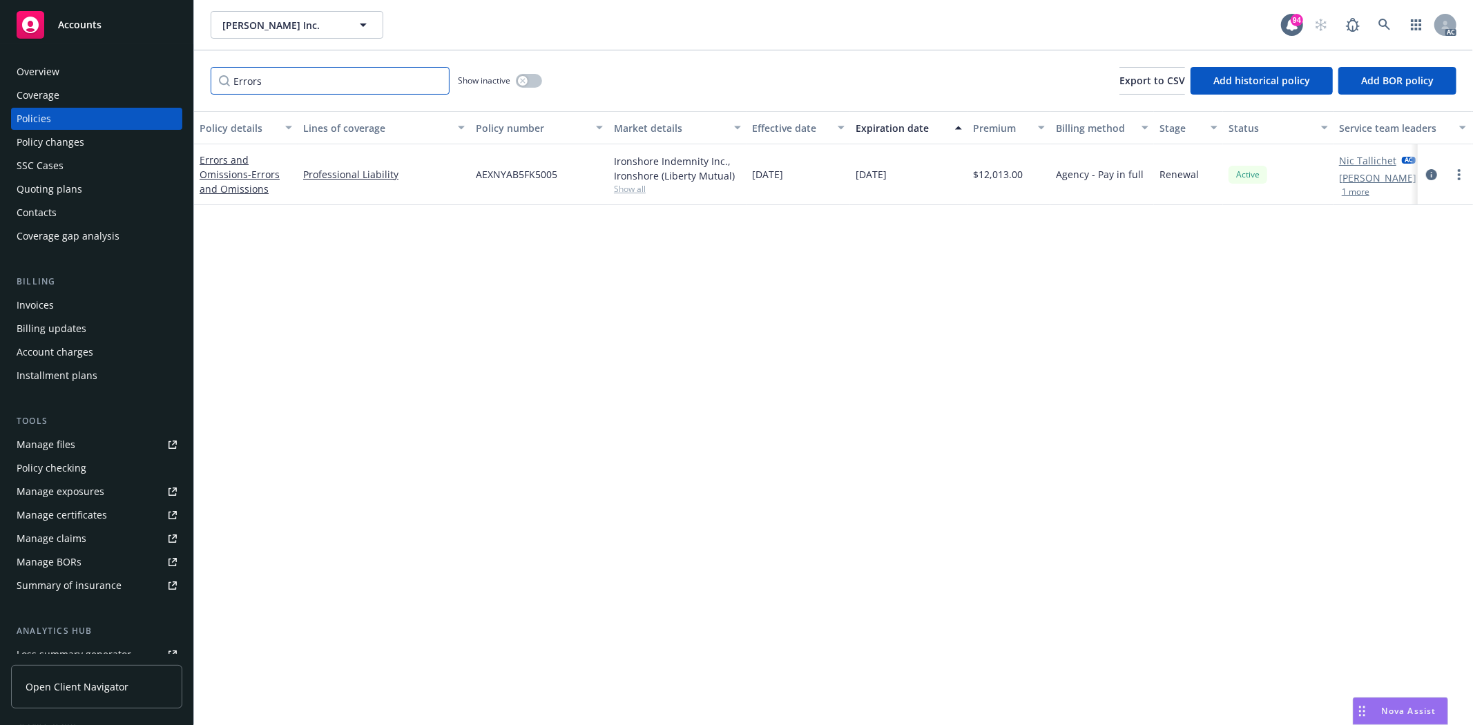
type input "Errors"
click at [520, 84] on div "button" at bounding box center [523, 81] width 10 height 10
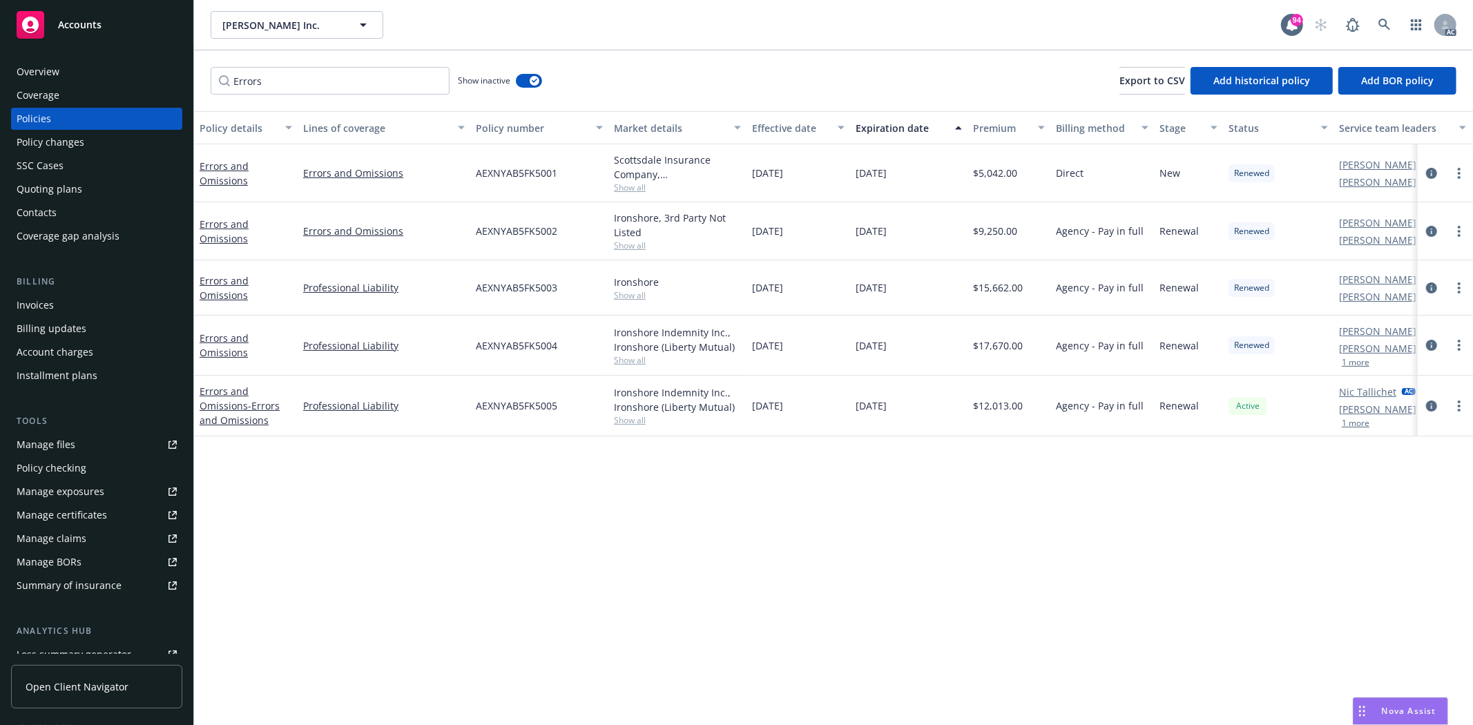
click at [631, 362] on span "Show all" at bounding box center [677, 360] width 127 height 12
click at [633, 305] on div "Ironshore Show all" at bounding box center [677, 287] width 138 height 55
click at [631, 295] on span "Show all" at bounding box center [677, 295] width 127 height 12
click at [664, 275] on div "Ironshore" at bounding box center [677, 282] width 127 height 15
click at [636, 252] on div "Ironshore, 3rd Party Not Listed Show all" at bounding box center [677, 231] width 138 height 58
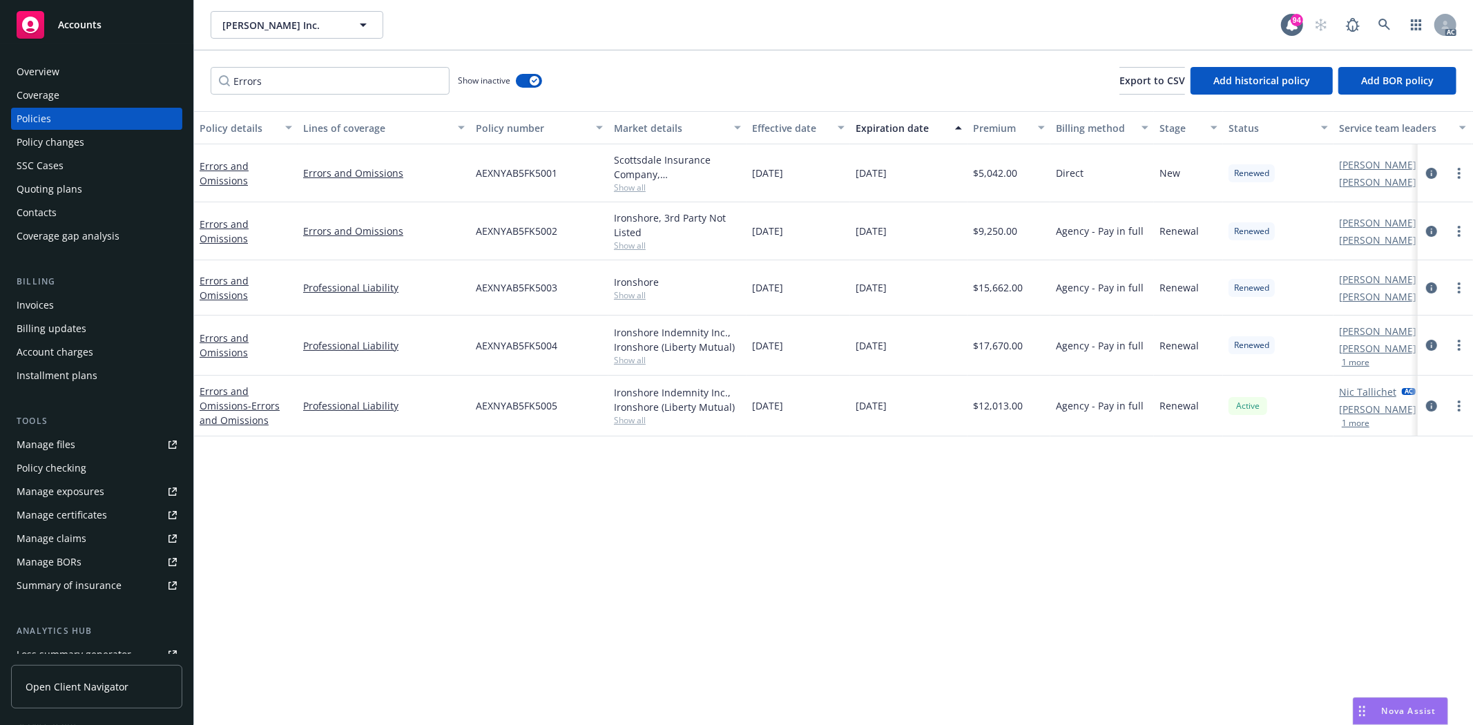
click at [636, 247] on span "Show all" at bounding box center [677, 246] width 127 height 12
drag, startPoint x: 665, startPoint y: 242, endPoint x: 653, endPoint y: 194, distance: 49.1
click at [665, 240] on span "Show all" at bounding box center [677, 246] width 127 height 12
click at [642, 184] on span "Show all" at bounding box center [677, 188] width 127 height 12
click at [702, 184] on span "Show all" at bounding box center [677, 188] width 127 height 12
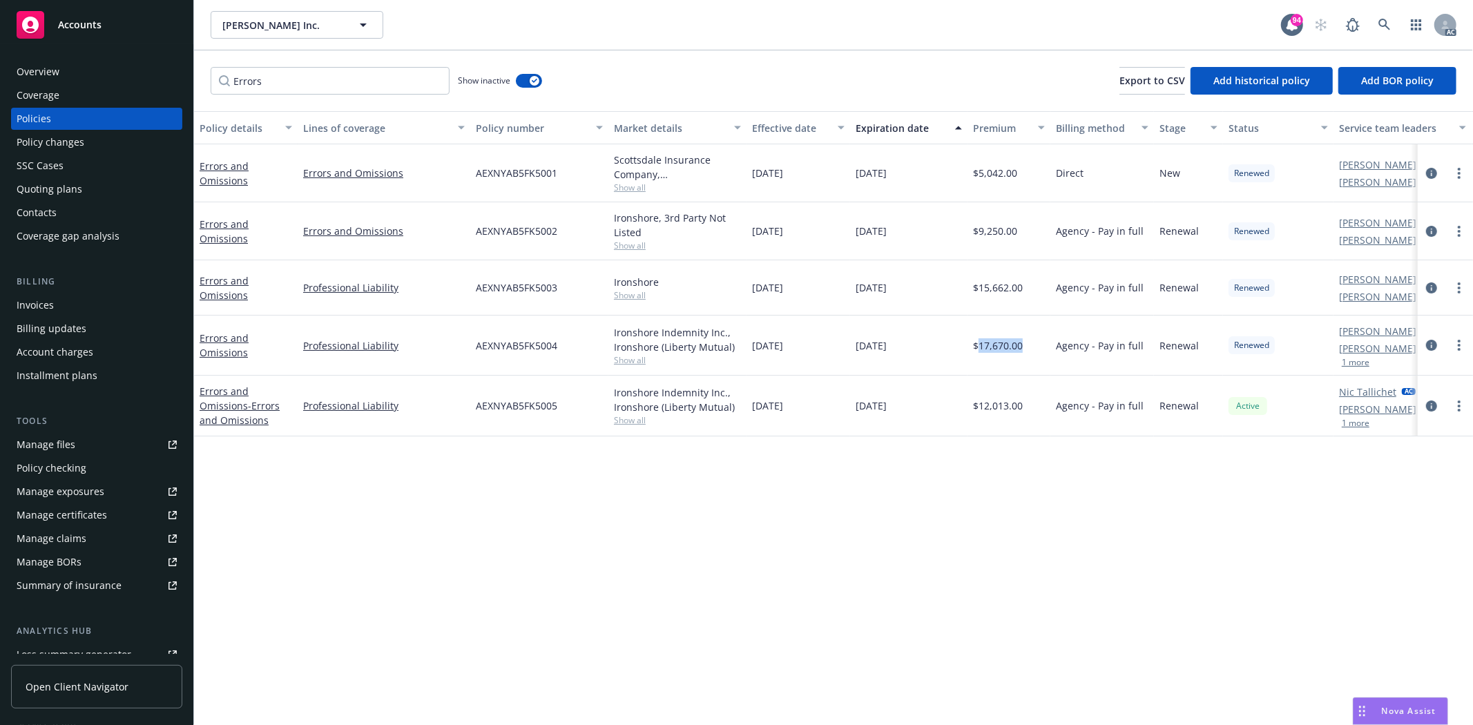
drag, startPoint x: 979, startPoint y: 347, endPoint x: 1026, endPoint y: 341, distance: 46.7
click at [1026, 341] on div "$17,670.00" at bounding box center [1009, 346] width 83 height 60
drag, startPoint x: 981, startPoint y: 296, endPoint x: 1028, endPoint y: 287, distance: 47.8
click at [1028, 287] on div "$15,662.00" at bounding box center [1009, 287] width 83 height 55
drag, startPoint x: 977, startPoint y: 229, endPoint x: 1019, endPoint y: 231, distance: 42.9
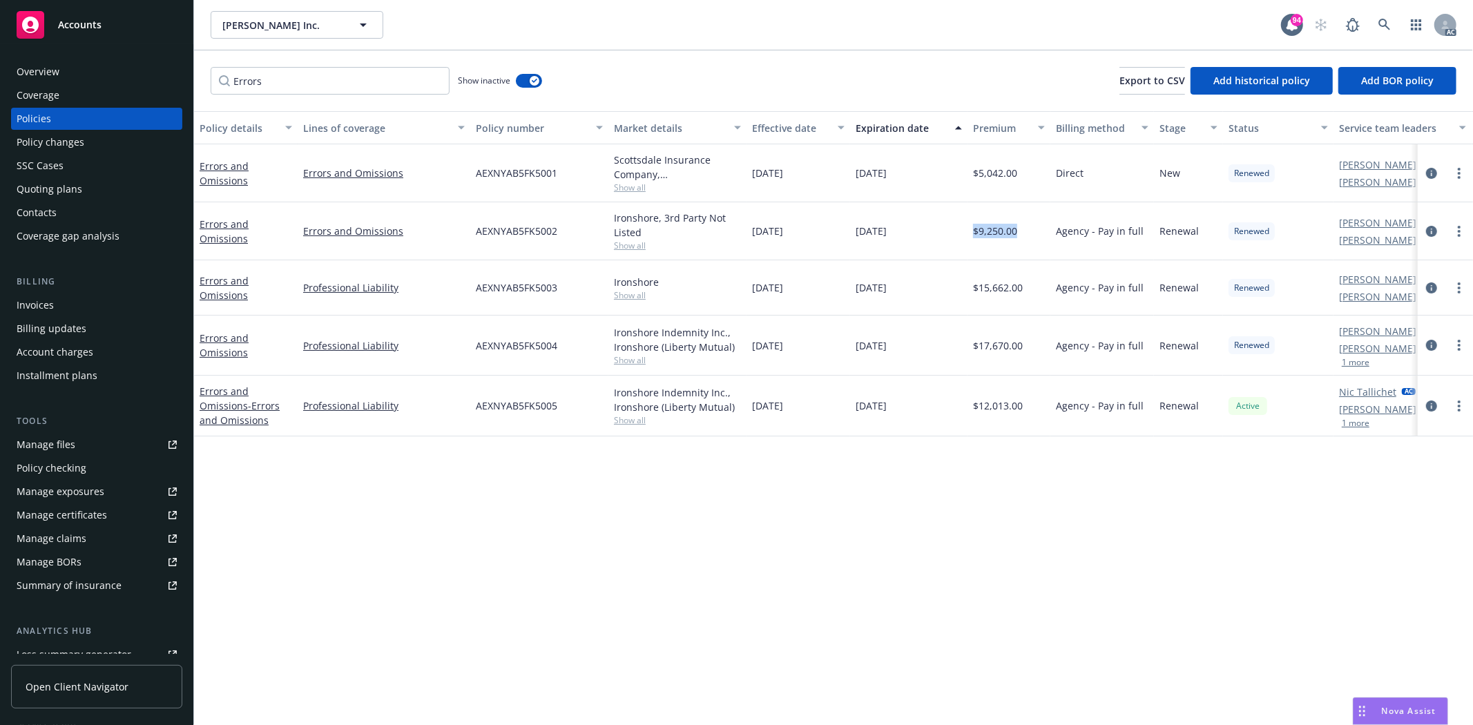
click at [1019, 231] on div "$9,250.00" at bounding box center [1009, 231] width 83 height 58
drag, startPoint x: 988, startPoint y: 184, endPoint x: 997, endPoint y: 184, distance: 9.7
click at [997, 184] on div "$5,042.00" at bounding box center [1009, 173] width 83 height 58
click at [533, 79] on icon "button" at bounding box center [535, 81] width 6 height 4
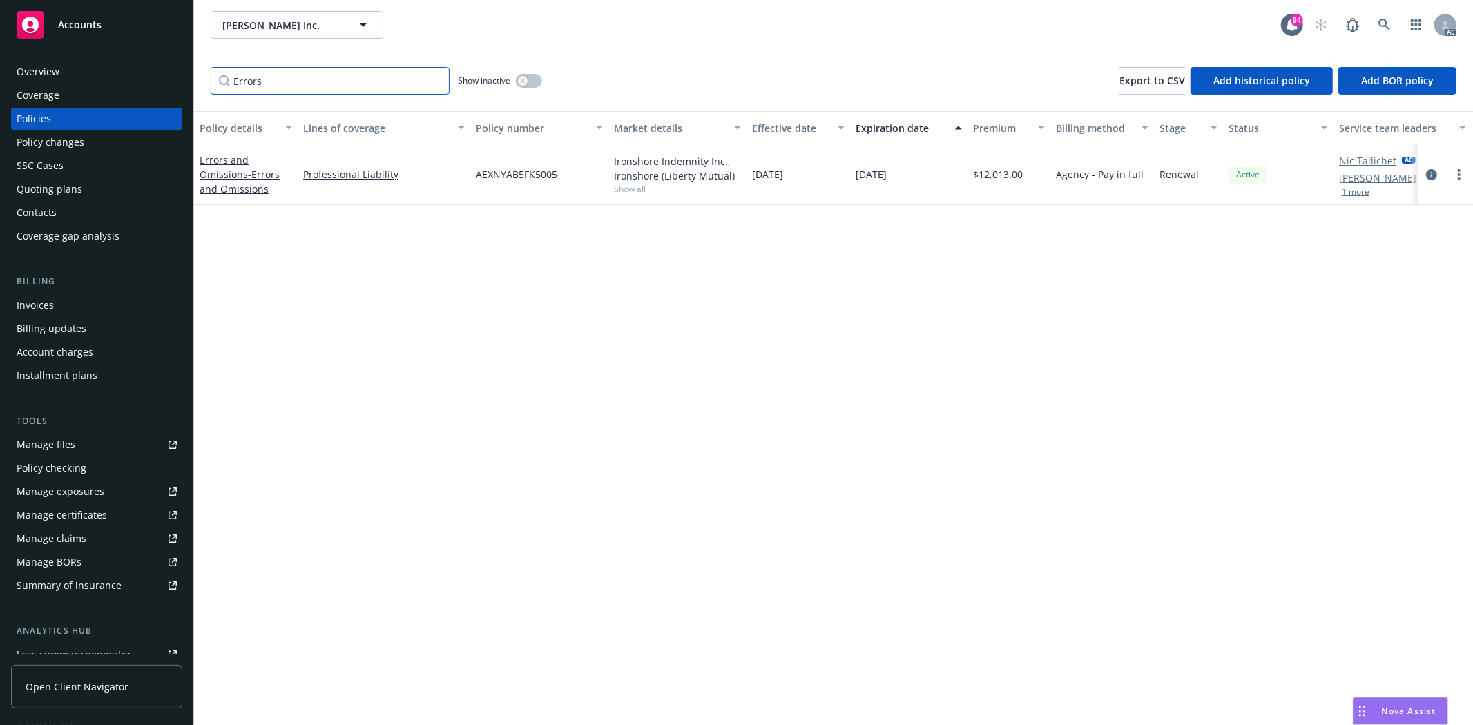
drag, startPoint x: 294, startPoint y: 86, endPoint x: 173, endPoint y: 74, distance: 122.2
click at [173, 74] on div "Accounts Overview Coverage Policies Policy changes SSC Cases Quoting plans Cont…" at bounding box center [736, 362] width 1473 height 725
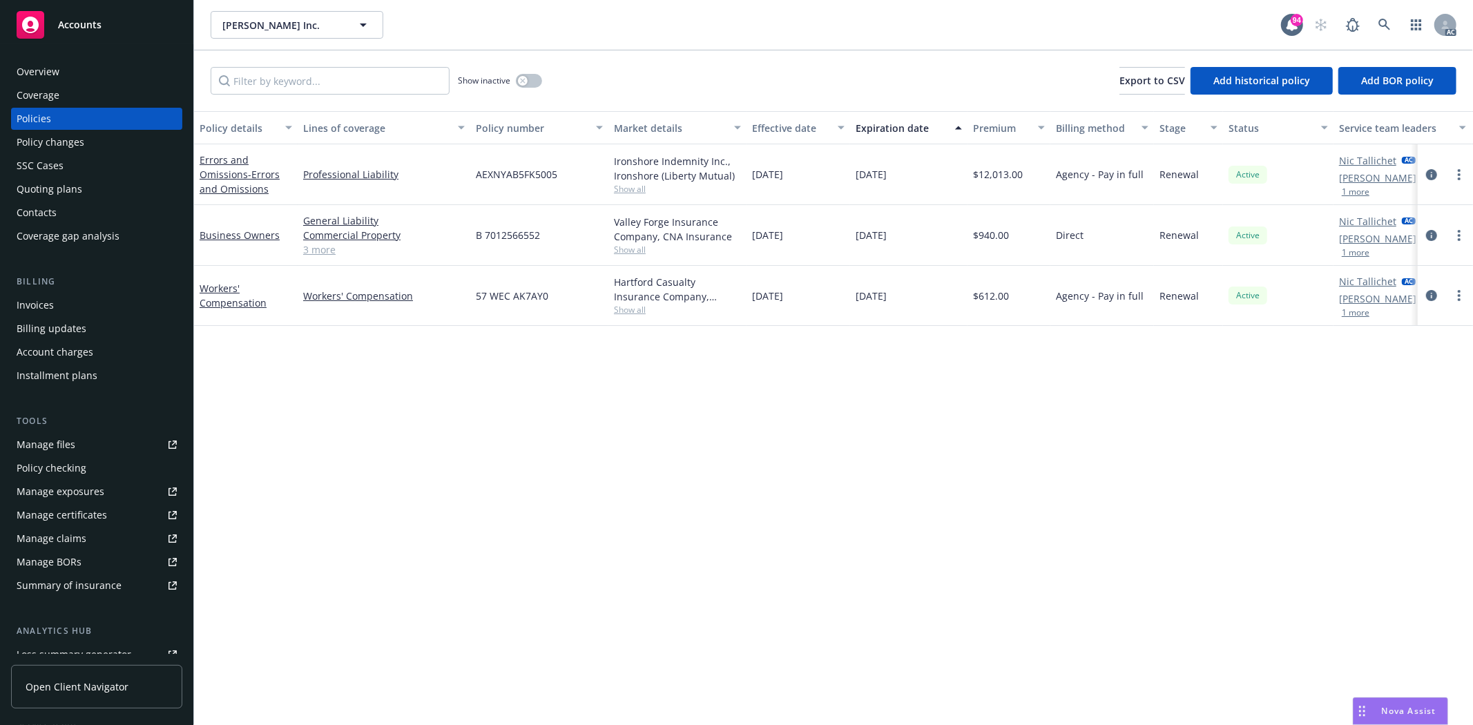
click at [644, 249] on span "Show all" at bounding box center [677, 250] width 127 height 12
click at [646, 247] on span "Show all" at bounding box center [677, 250] width 127 height 12
drag, startPoint x: 754, startPoint y: 237, endPoint x: 789, endPoint y: 236, distance: 34.6
click at [783, 236] on span "12/07/2024" at bounding box center [767, 235] width 31 height 15
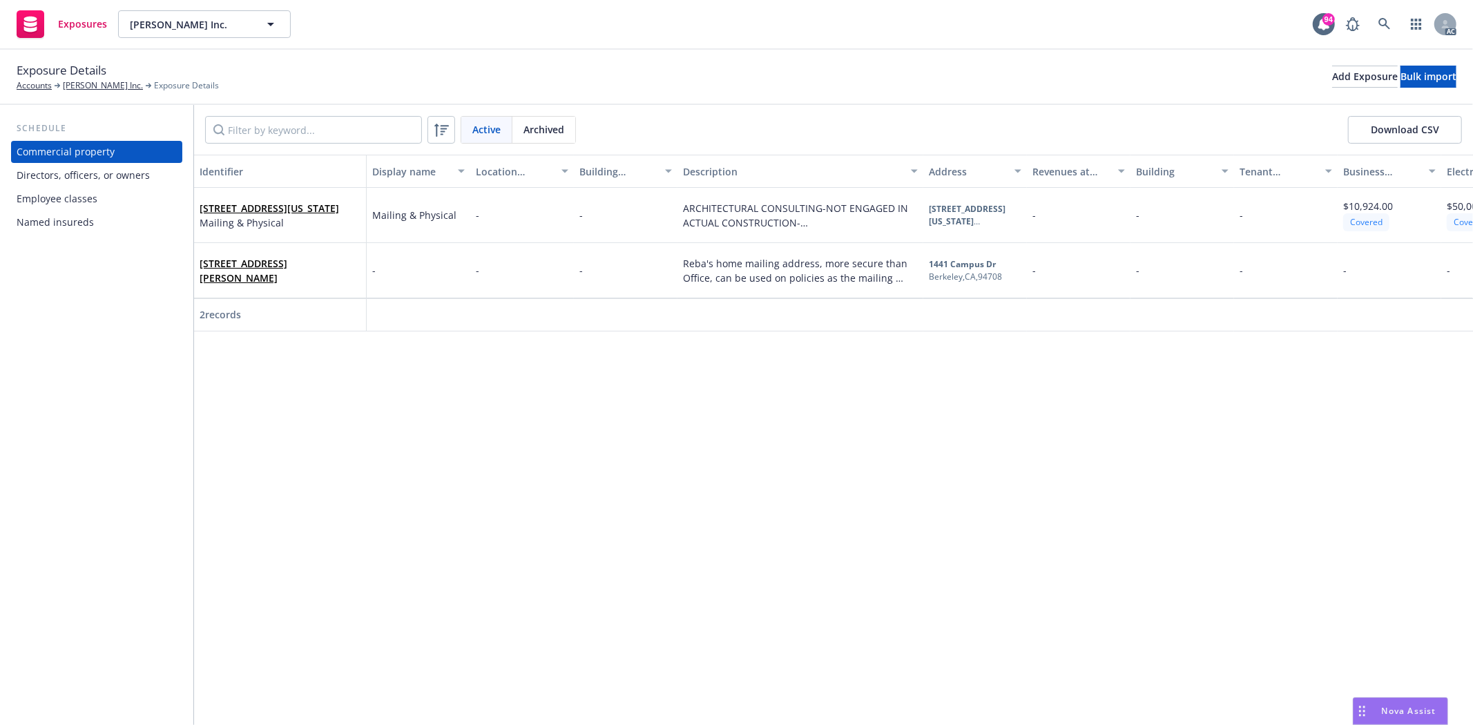
drag, startPoint x: 342, startPoint y: 332, endPoint x: 372, endPoint y: 332, distance: 29.7
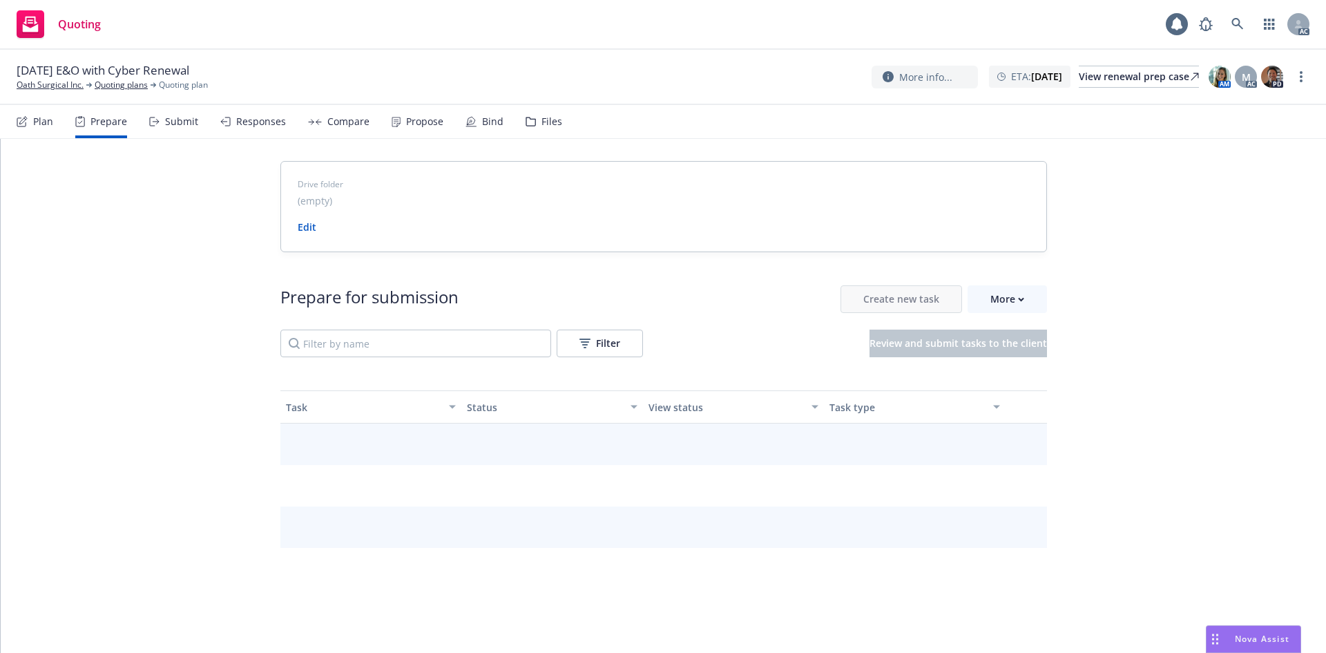
click at [103, 121] on div "Prepare" at bounding box center [108, 121] width 37 height 11
click at [1035, 298] on button "More" at bounding box center [1007, 299] width 79 height 28
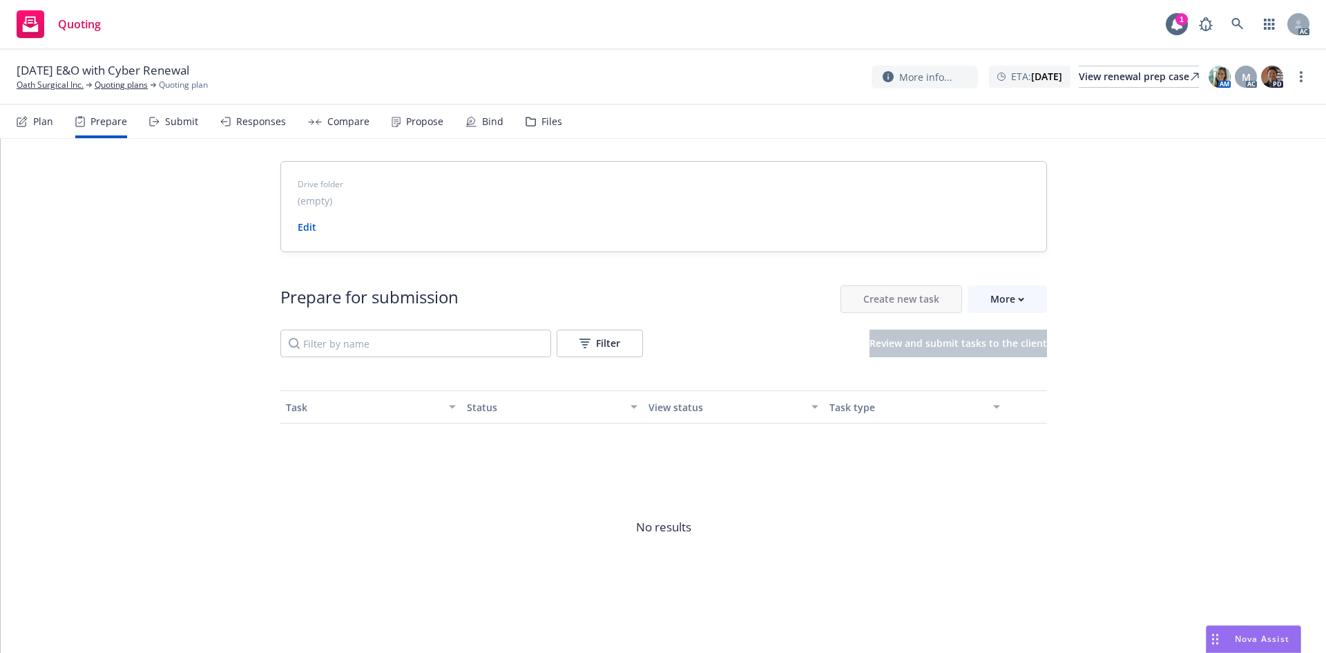
click at [1024, 356] on span "Go to Indio account" at bounding box center [1024, 362] width 123 height 13
click at [998, 304] on div "More" at bounding box center [1007, 299] width 34 height 26
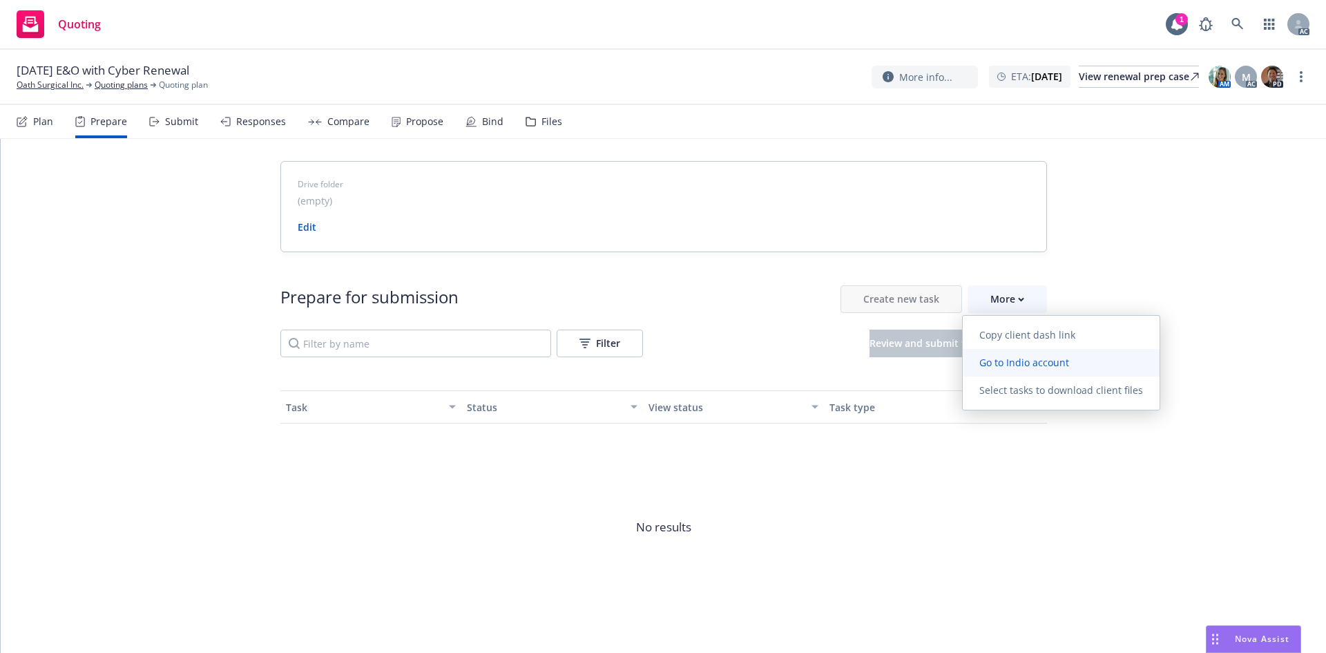
click at [1034, 356] on span "Go to Indio account" at bounding box center [1024, 362] width 123 height 13
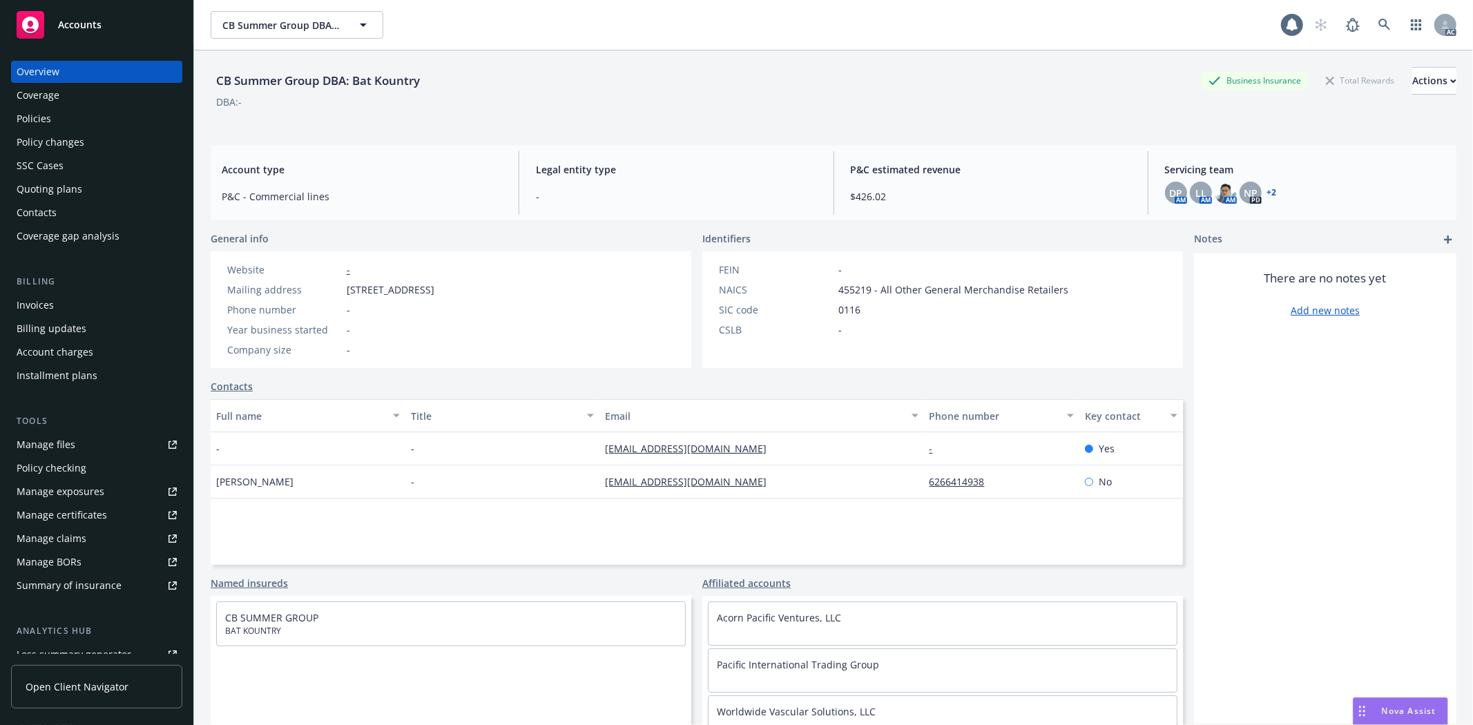
click at [88, 117] on div "Policies" at bounding box center [97, 119] width 160 height 22
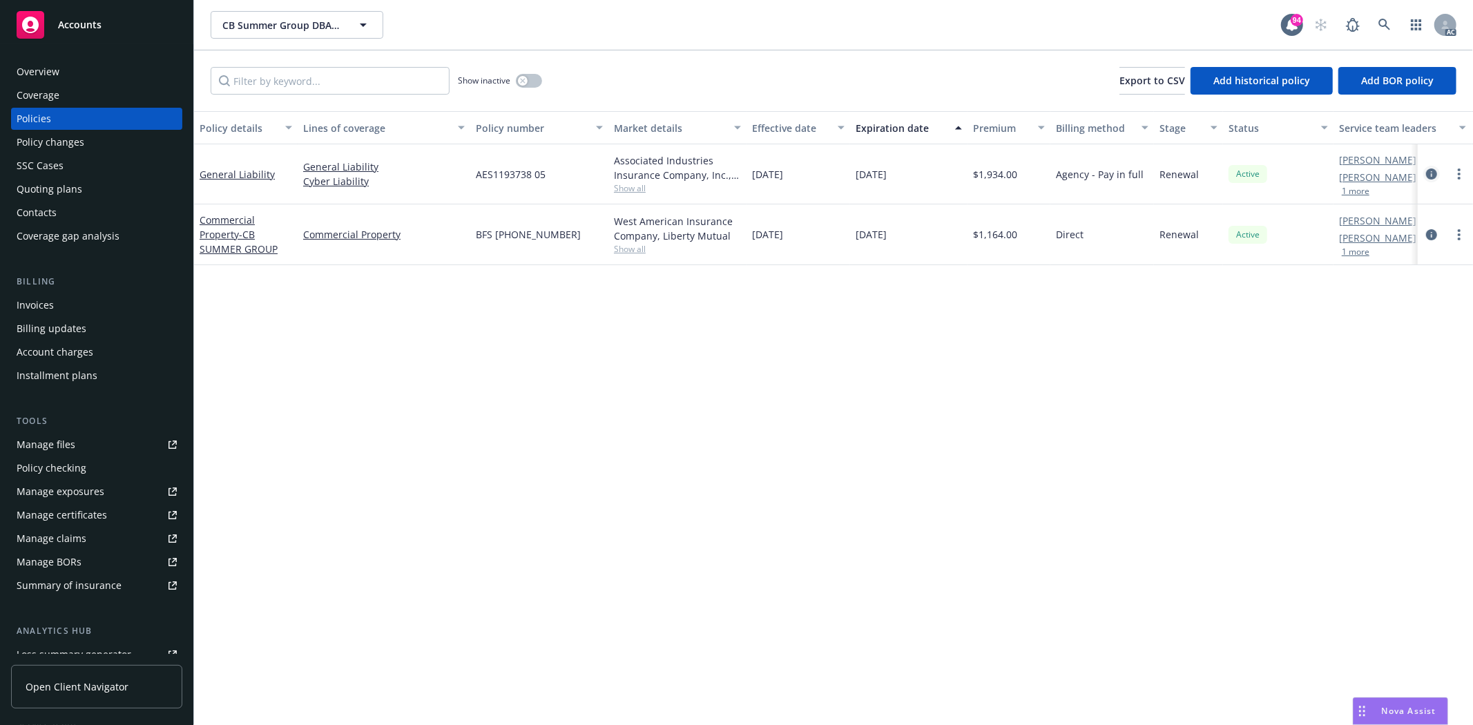
click at [1428, 173] on icon "circleInformation" at bounding box center [1431, 174] width 11 height 11
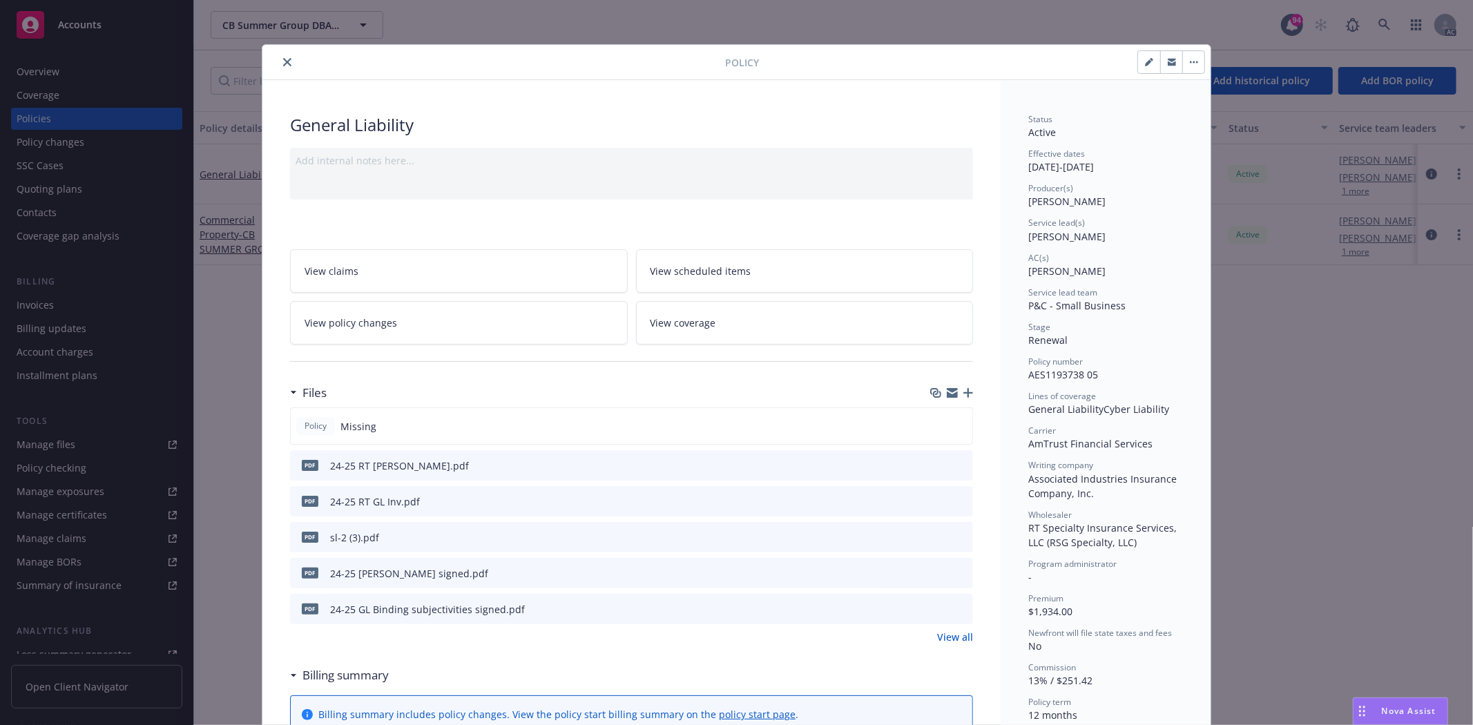
scroll to position [230, 0]
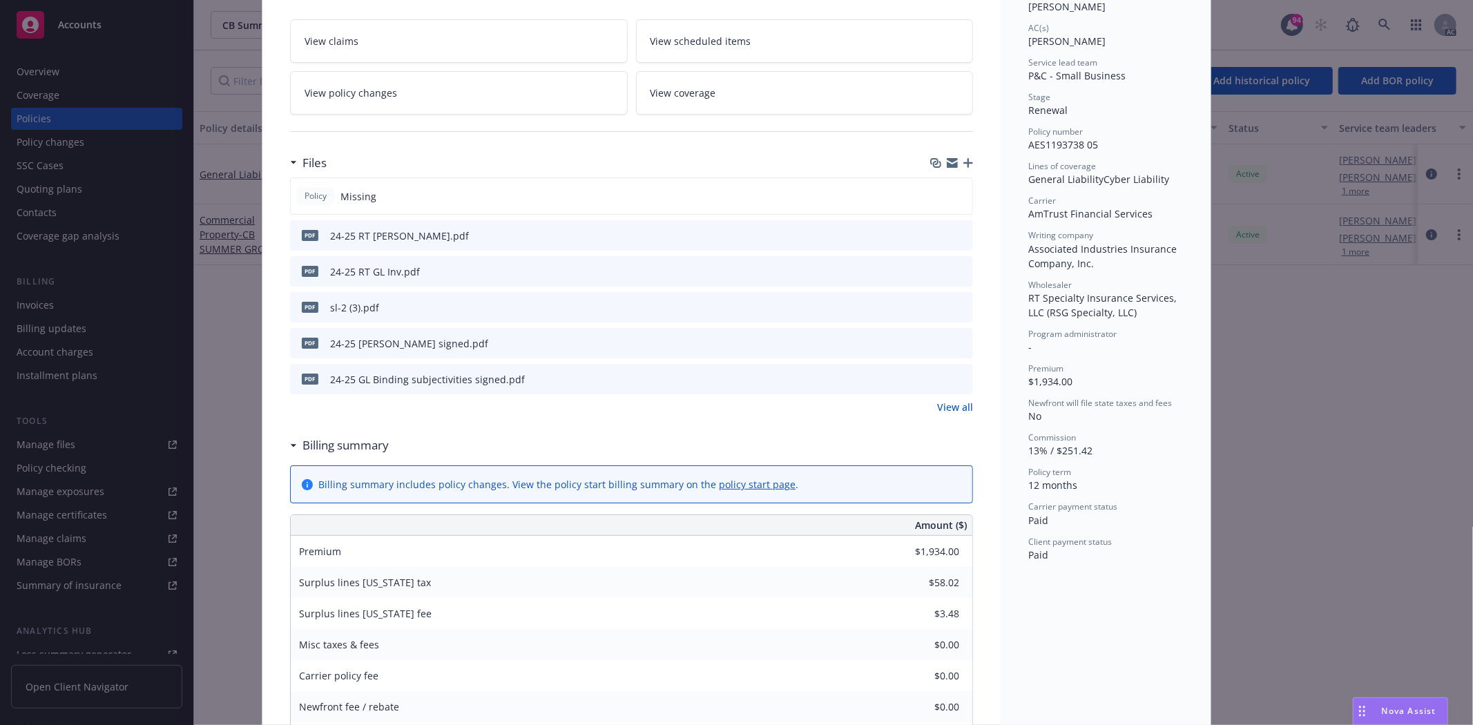
click at [942, 405] on link "View all" at bounding box center [955, 407] width 36 height 15
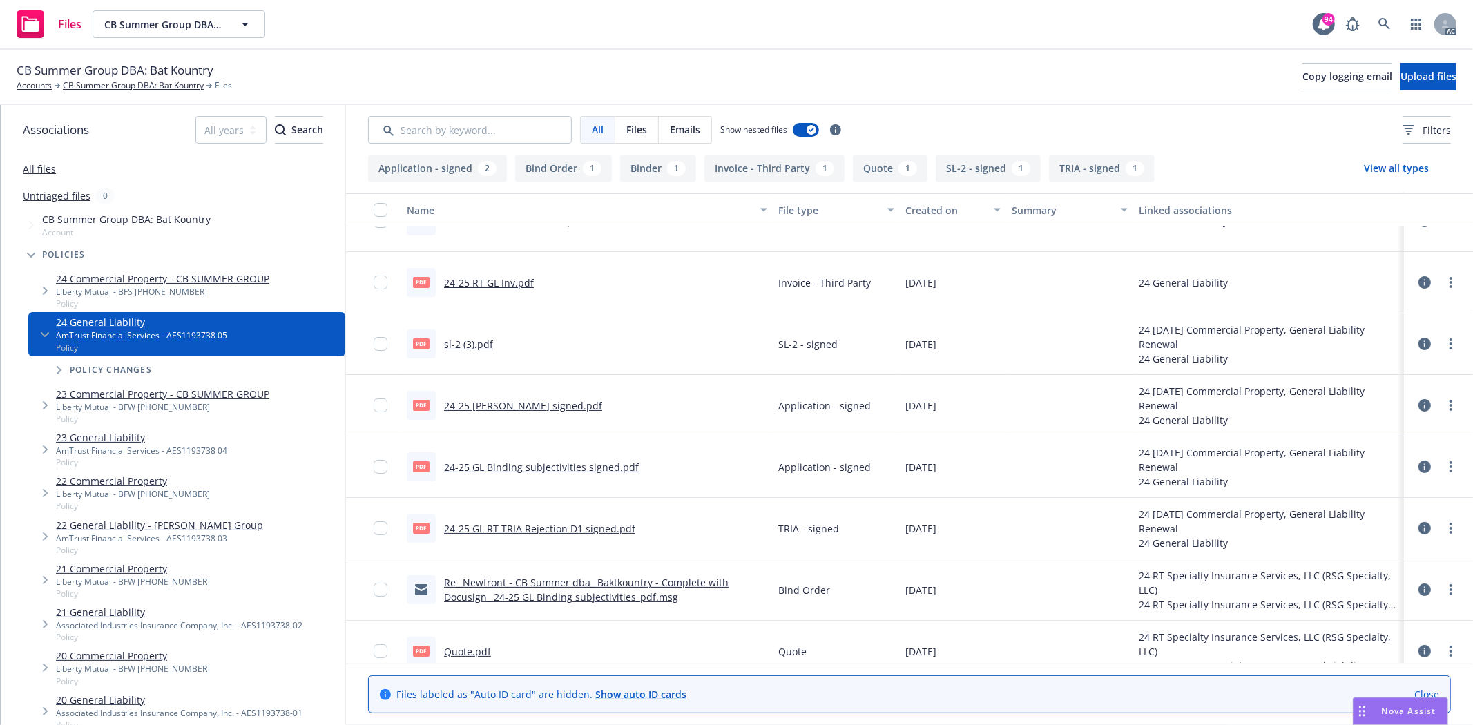
scroll to position [56, 0]
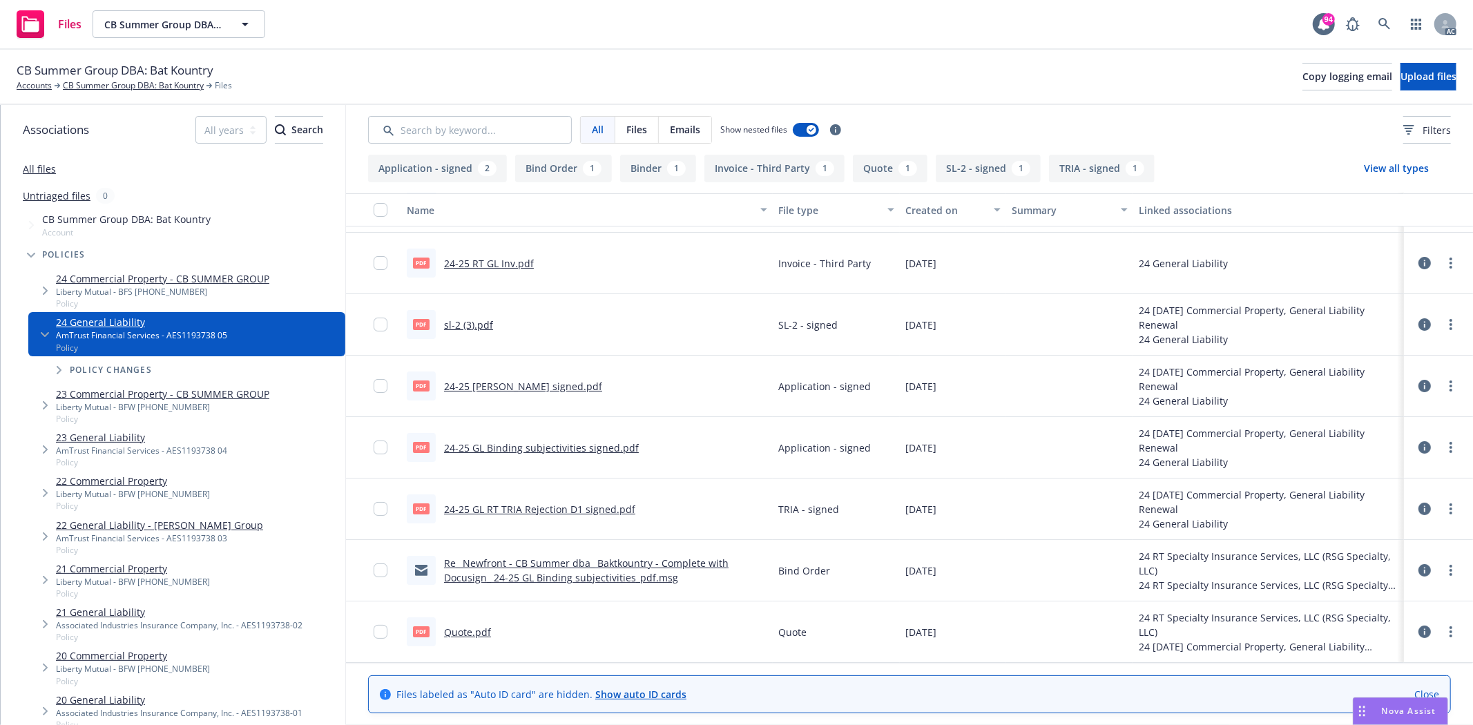
click at [517, 385] on link "24-25 [PERSON_NAME] signed.pdf" at bounding box center [523, 386] width 158 height 13
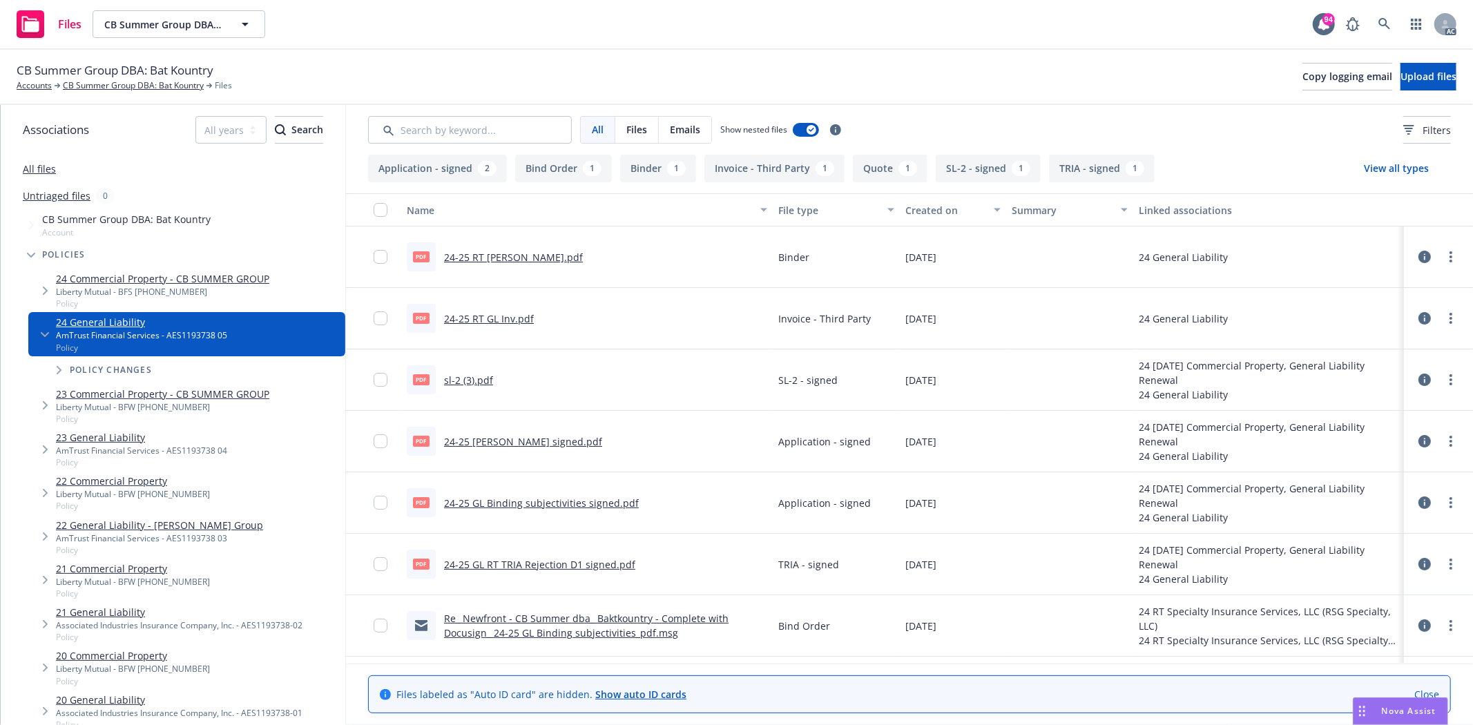
click at [527, 260] on link "24-25 RT [PERSON_NAME].pdf" at bounding box center [513, 257] width 139 height 13
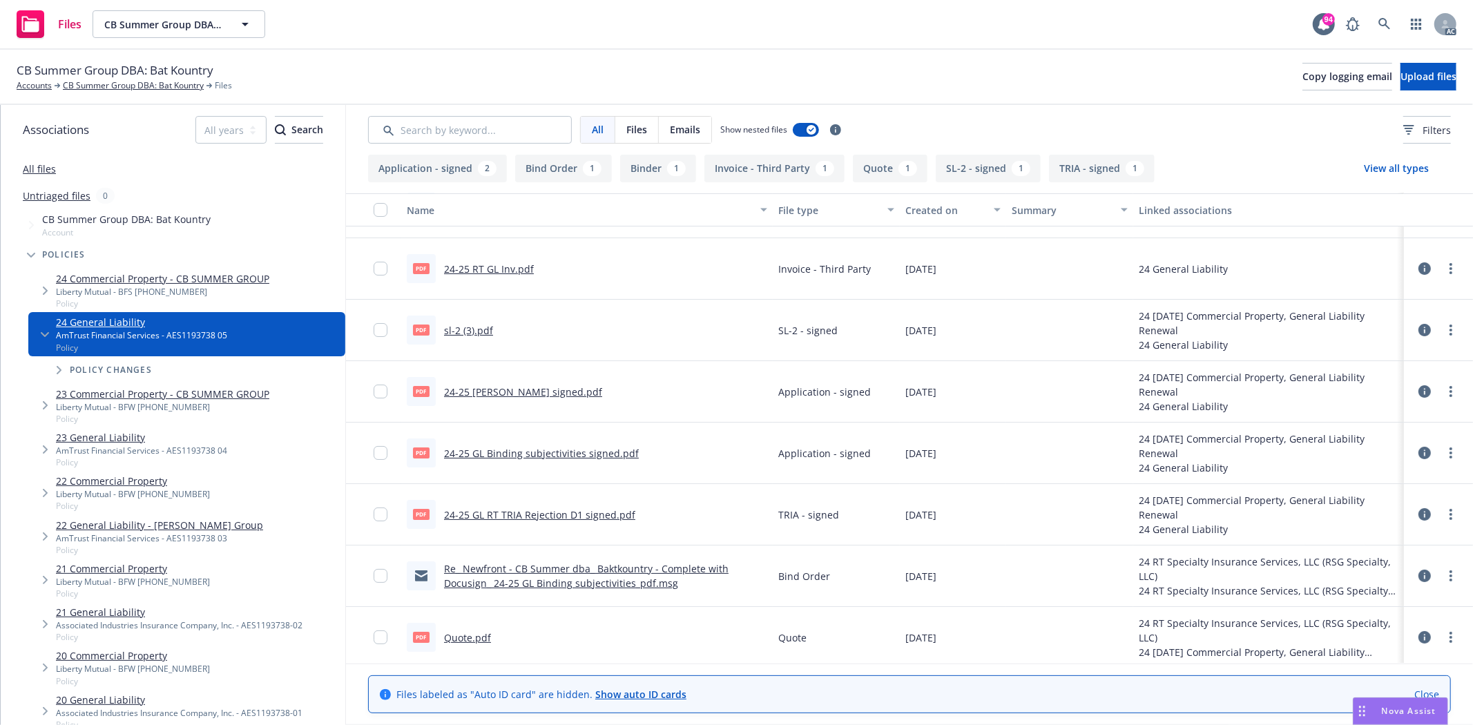
scroll to position [56, 0]
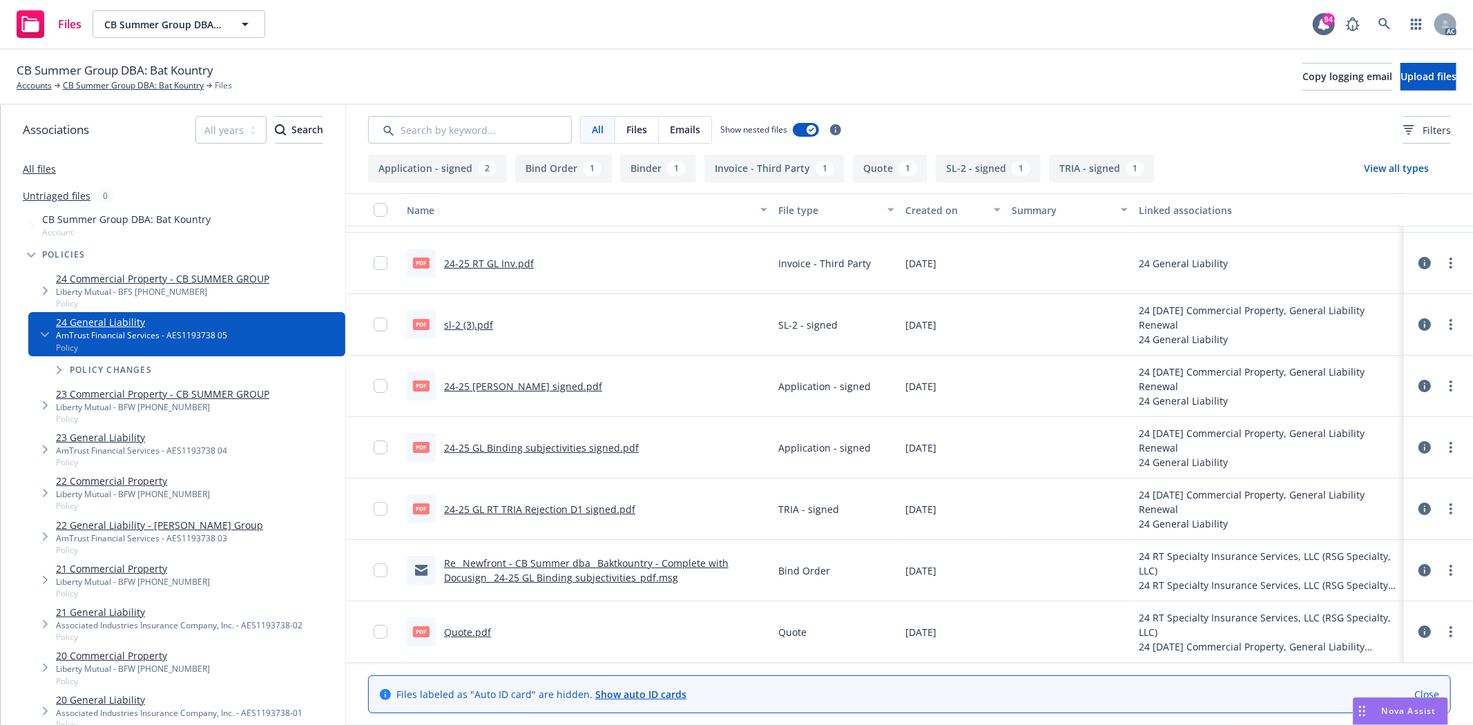
click at [518, 444] on link "24-25 GL Binding subjectivities signed.pdf" at bounding box center [541, 447] width 195 height 13
click at [193, 90] on link "CB Summer Group DBA: Bat Kountry" at bounding box center [133, 85] width 141 height 12
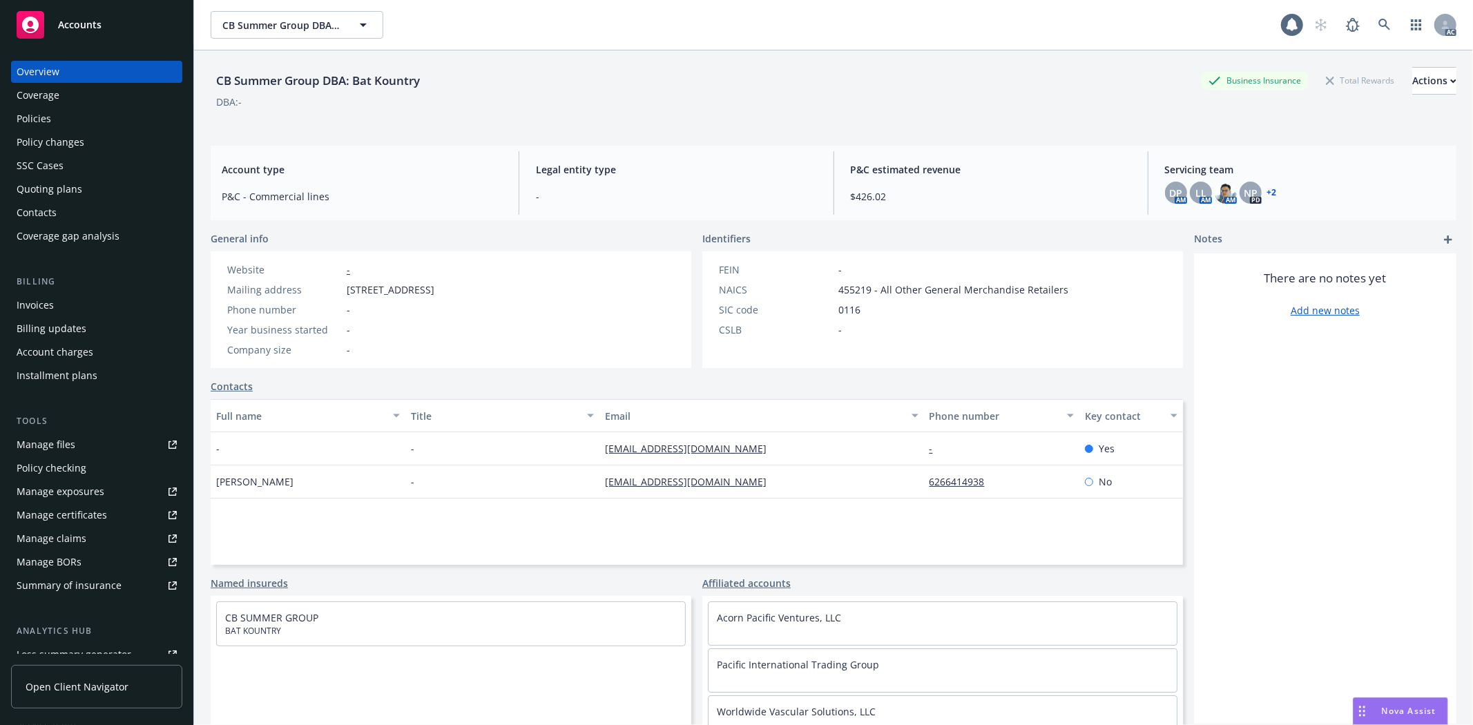
click at [80, 439] on link "Manage files" at bounding box center [96, 445] width 171 height 22
drag, startPoint x: 213, startPoint y: 485, endPoint x: 265, endPoint y: 482, distance: 52.6
click at [265, 482] on div "Cindy Hsia" at bounding box center [308, 482] width 195 height 33
drag, startPoint x: 602, startPoint y: 482, endPoint x: 757, endPoint y: 485, distance: 155.4
click at [757, 485] on div "Cindy Hsia - accounting@batkountry.com 6266414938 No" at bounding box center [697, 482] width 972 height 33
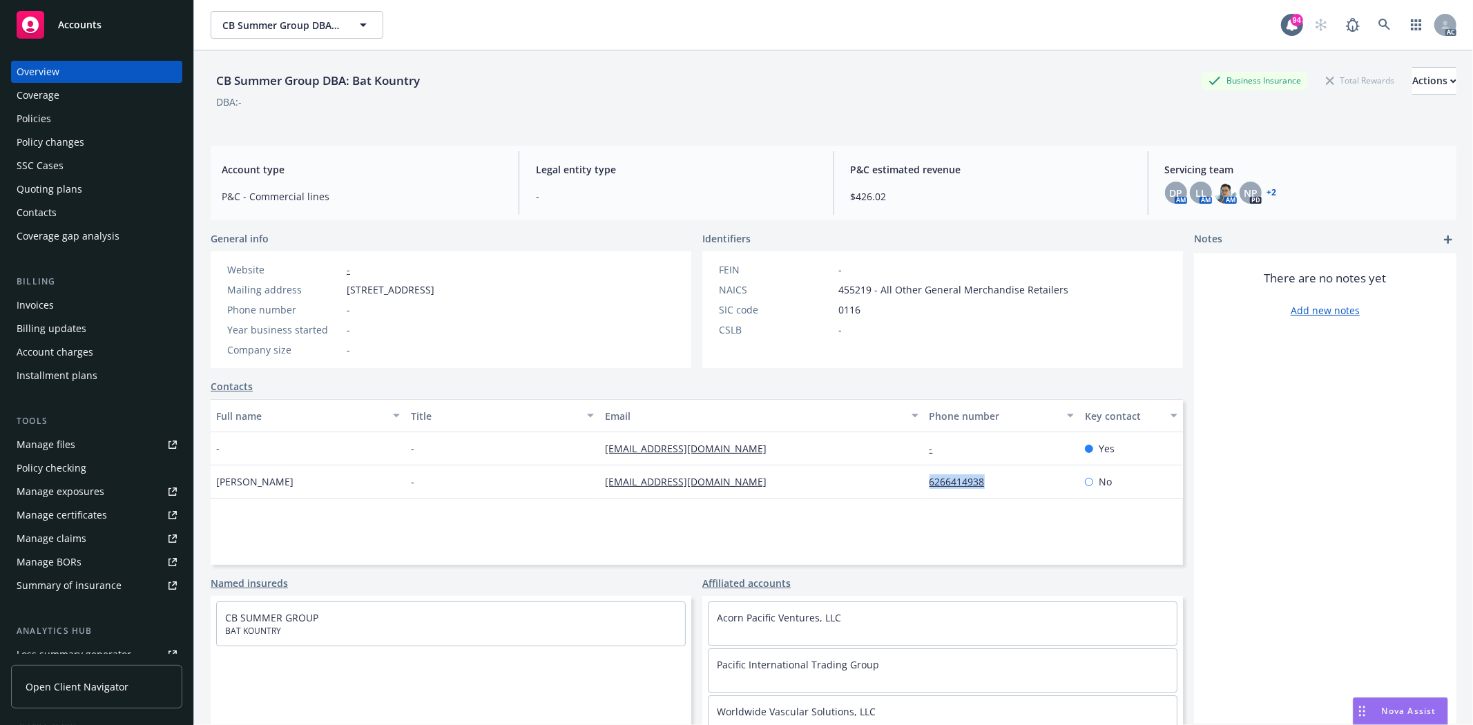
drag, startPoint x: 917, startPoint y: 483, endPoint x: 984, endPoint y: 483, distance: 67.7
click at [984, 483] on div "6266414938" at bounding box center [1001, 482] width 155 height 33
copy link "6266414938"
drag, startPoint x: 598, startPoint y: 481, endPoint x: 765, endPoint y: 488, distance: 167.3
click at [765, 488] on div "[EMAIL_ADDRESS][DOMAIN_NAME]" at bounding box center [762, 482] width 324 height 33
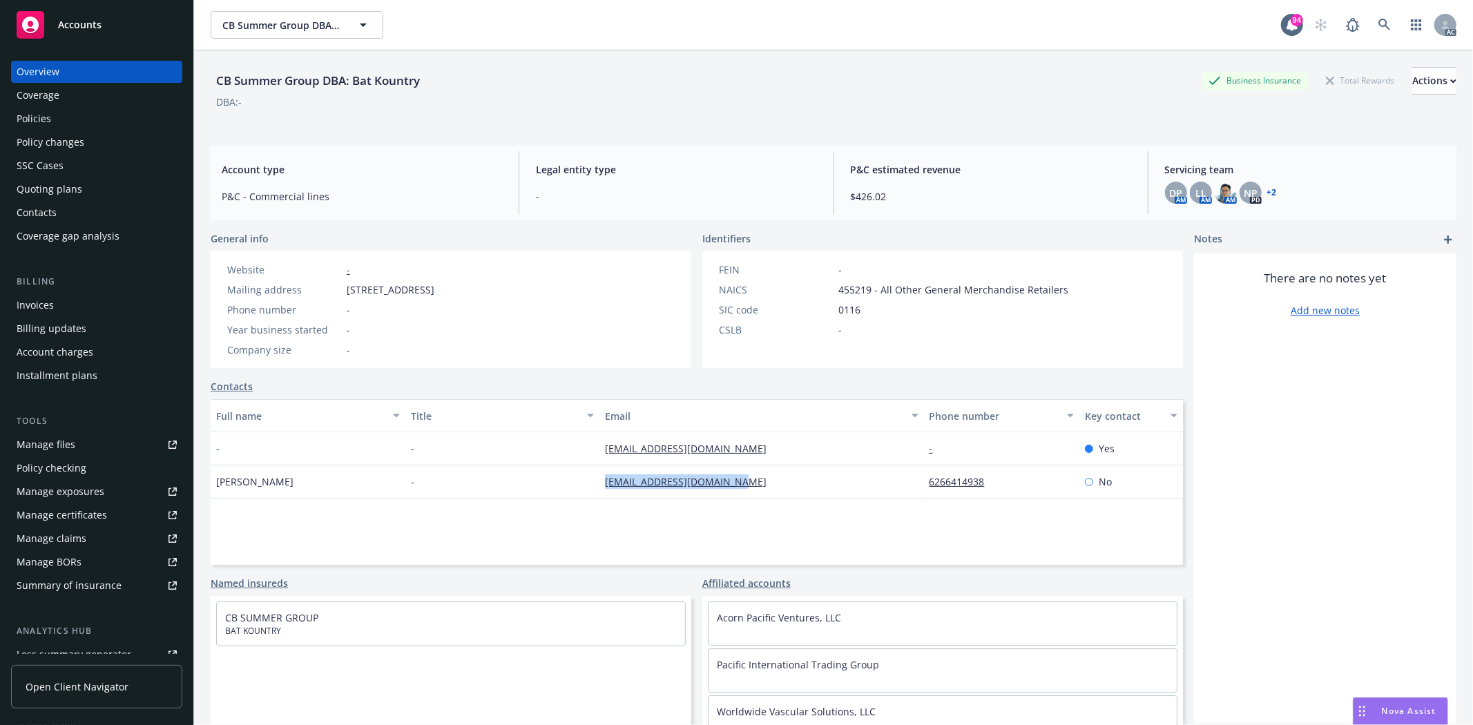
copy link "[EMAIL_ADDRESS][DOMAIN_NAME]"
drag, startPoint x: 211, startPoint y: 485, endPoint x: 285, endPoint y: 490, distance: 73.4
click at [285, 490] on div "Cindy Hsia" at bounding box center [308, 482] width 195 height 33
copy span "Cindy Hsia"
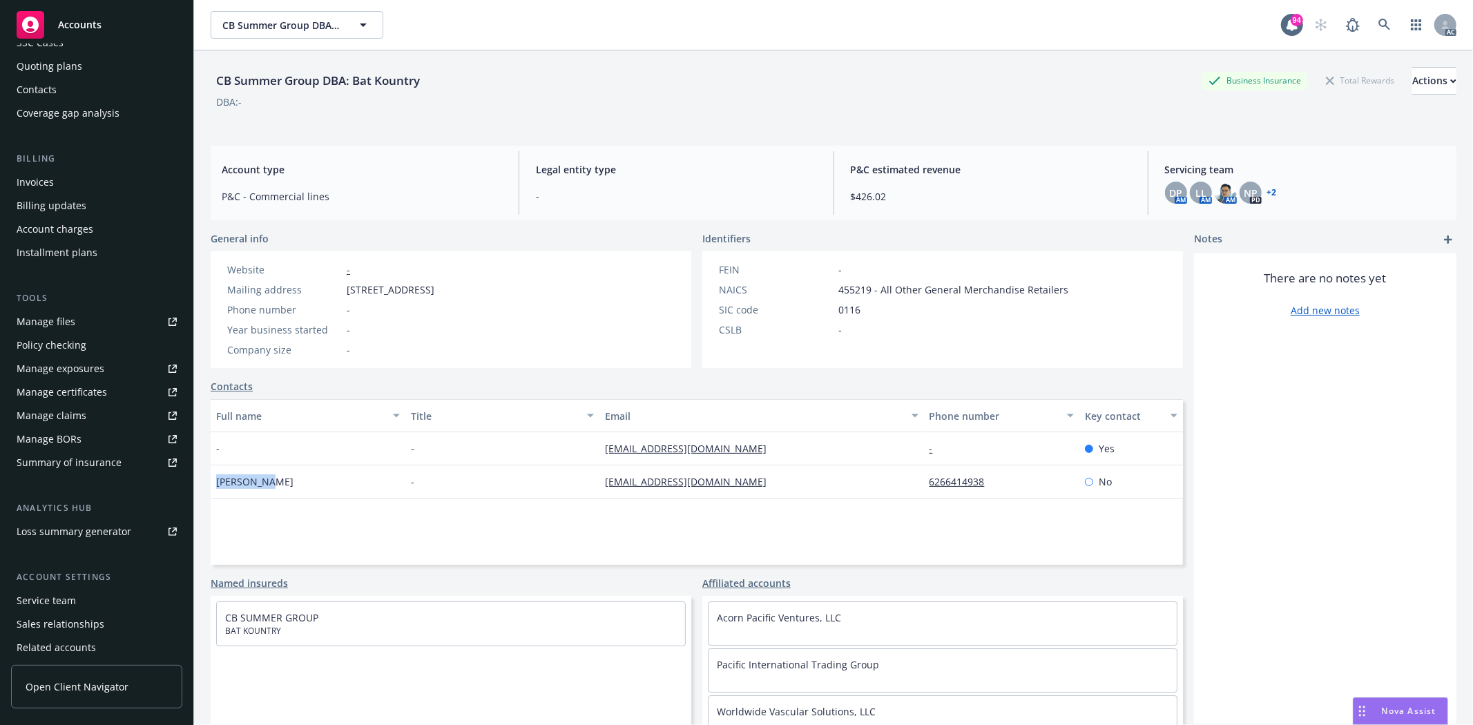
scroll to position [175, 0]
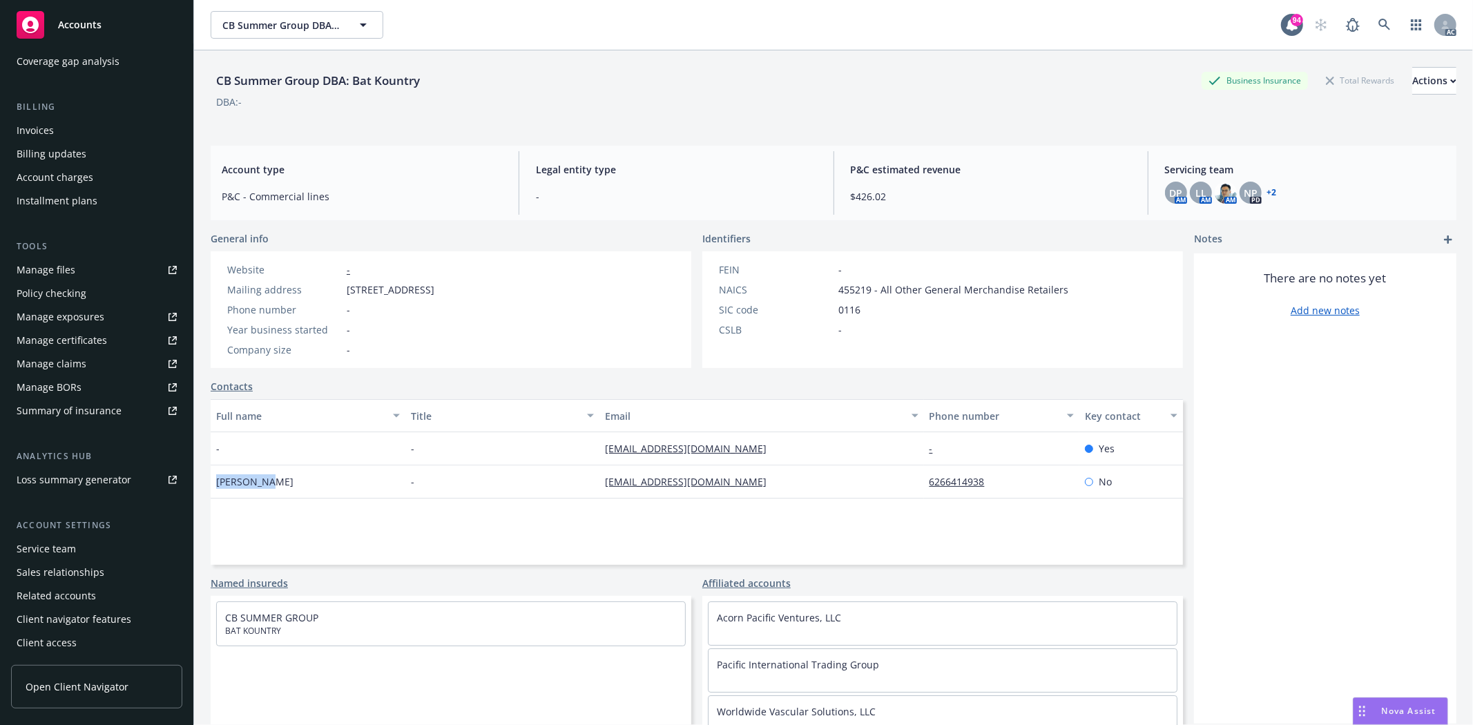
click at [59, 548] on div "Service team" at bounding box center [46, 549] width 59 height 22
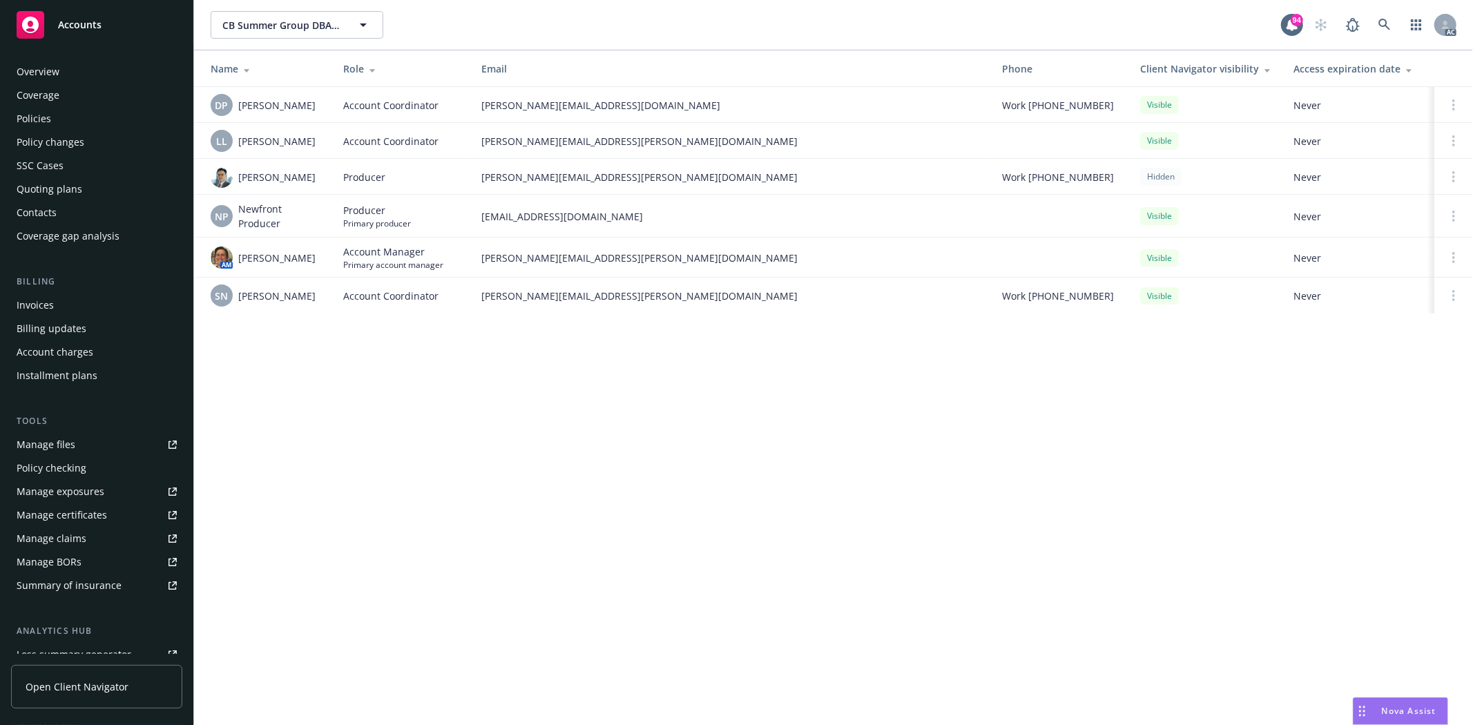
click at [48, 72] on div "Overview" at bounding box center [38, 72] width 43 height 22
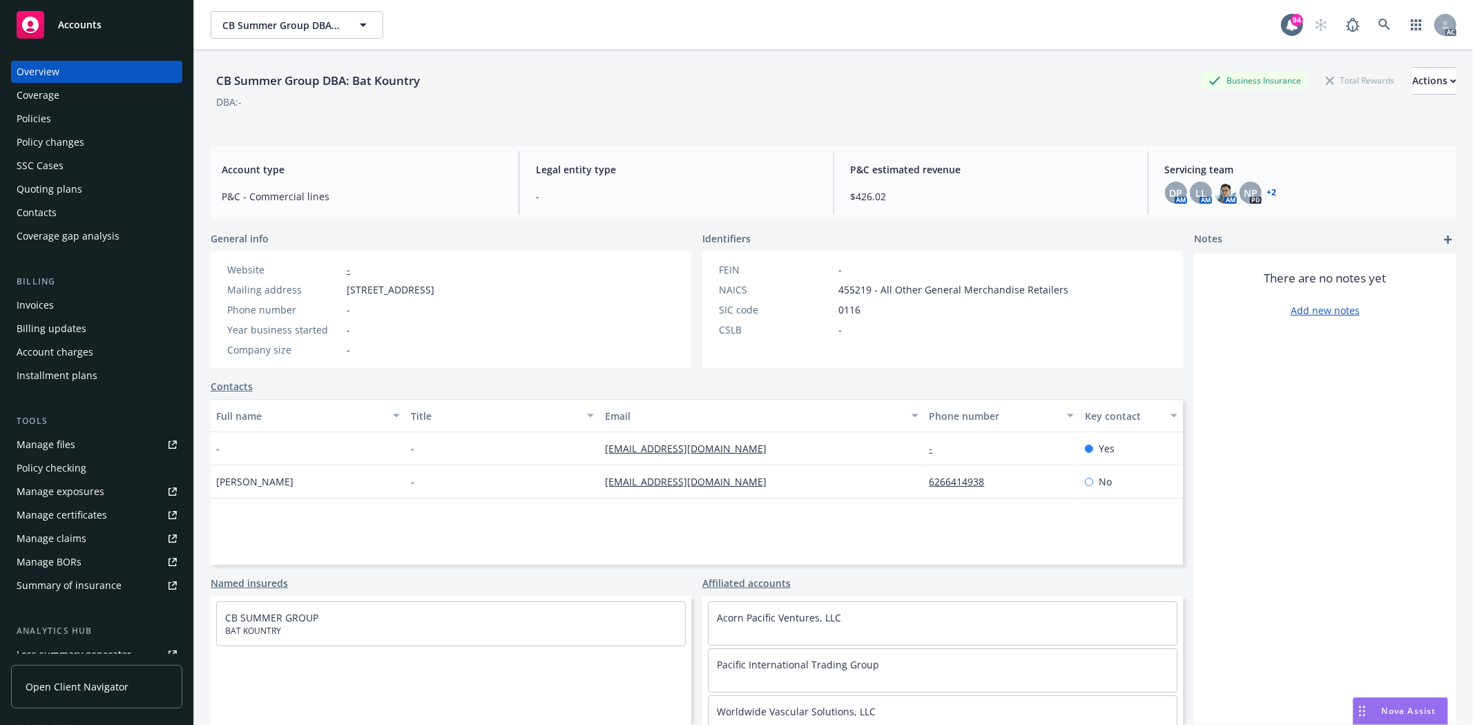
click at [90, 115] on div "Policies" at bounding box center [97, 119] width 160 height 22
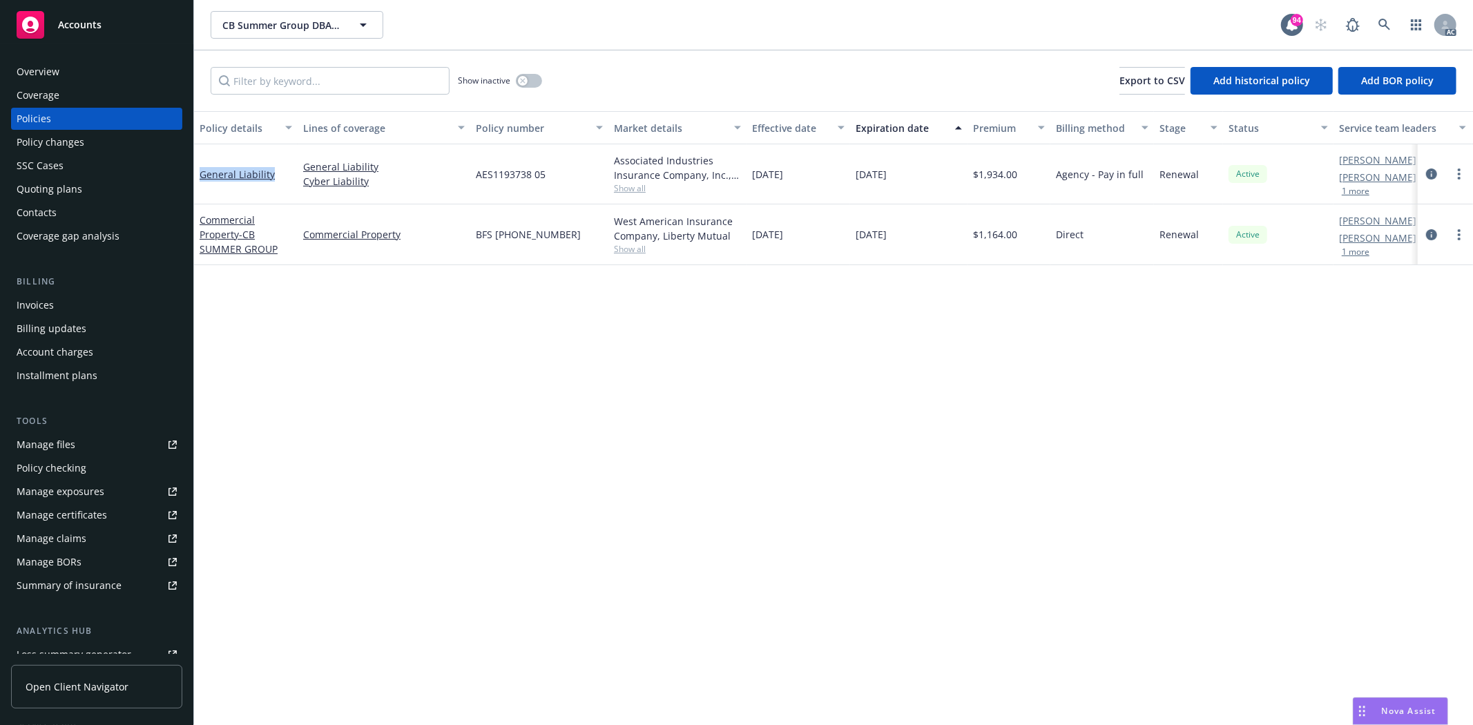
drag, startPoint x: 198, startPoint y: 177, endPoint x: 276, endPoint y: 175, distance: 78.1
click at [276, 175] on div "General Liability" at bounding box center [246, 174] width 104 height 60
copy link "General Liability"
click at [320, 88] on input "Filter by keyword..." at bounding box center [330, 81] width 239 height 28
paste input "General Liability"
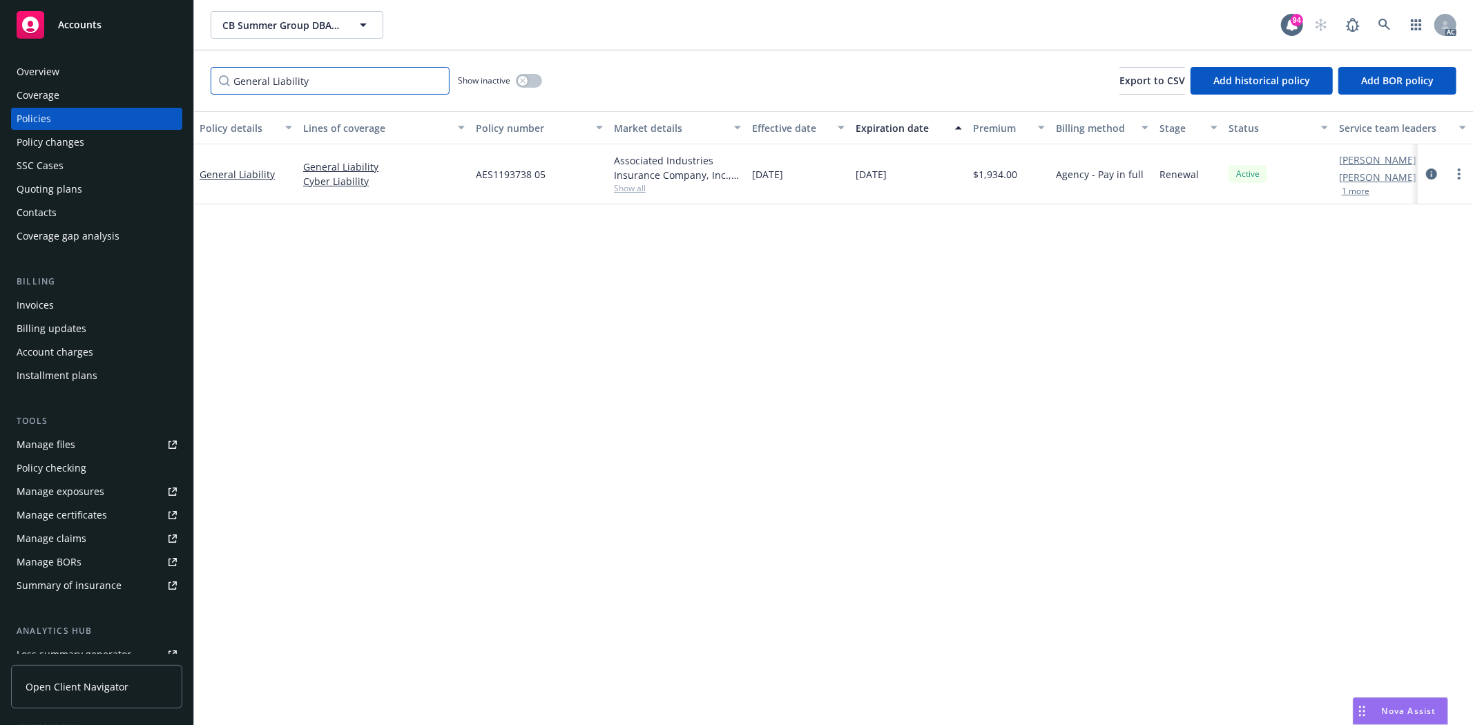
type input "General Liability"
click at [529, 83] on button "button" at bounding box center [529, 81] width 26 height 14
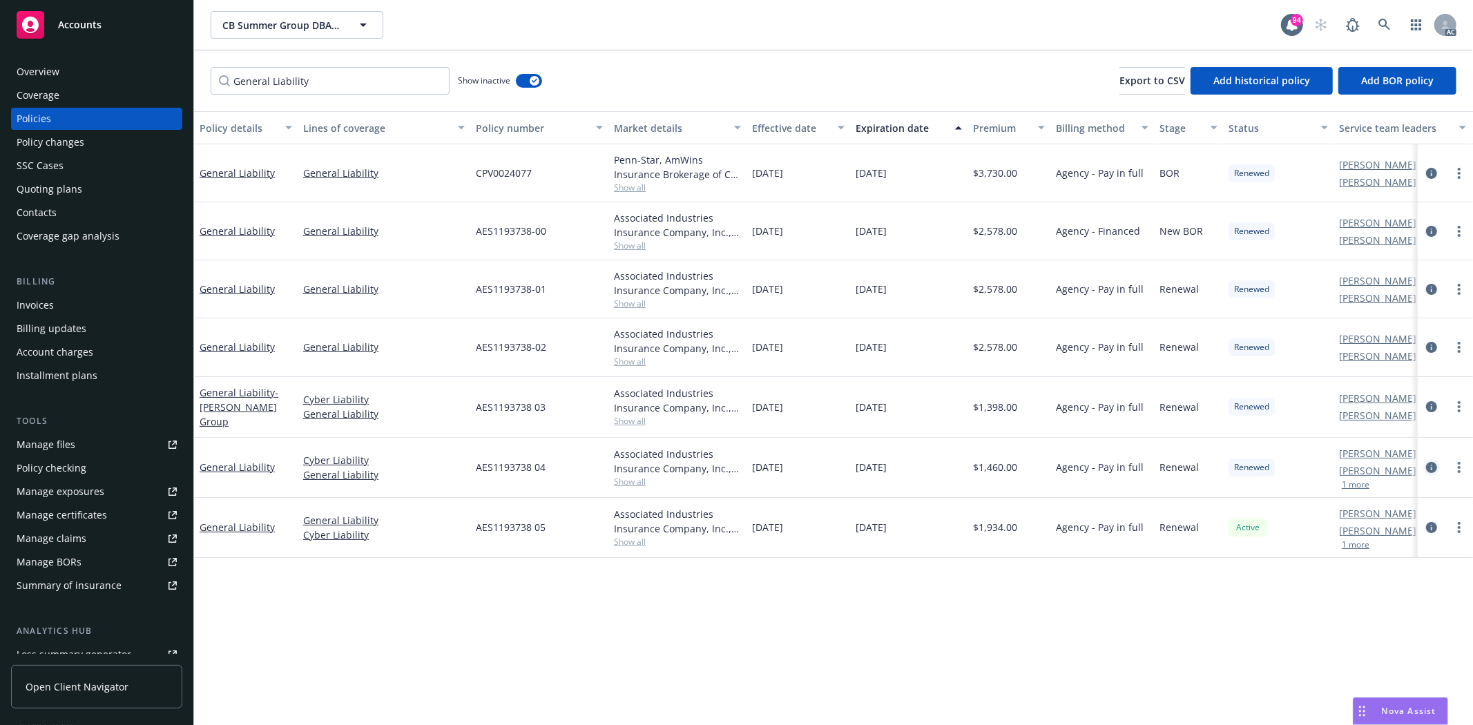
click at [1430, 468] on icon "circleInformation" at bounding box center [1431, 467] width 11 height 11
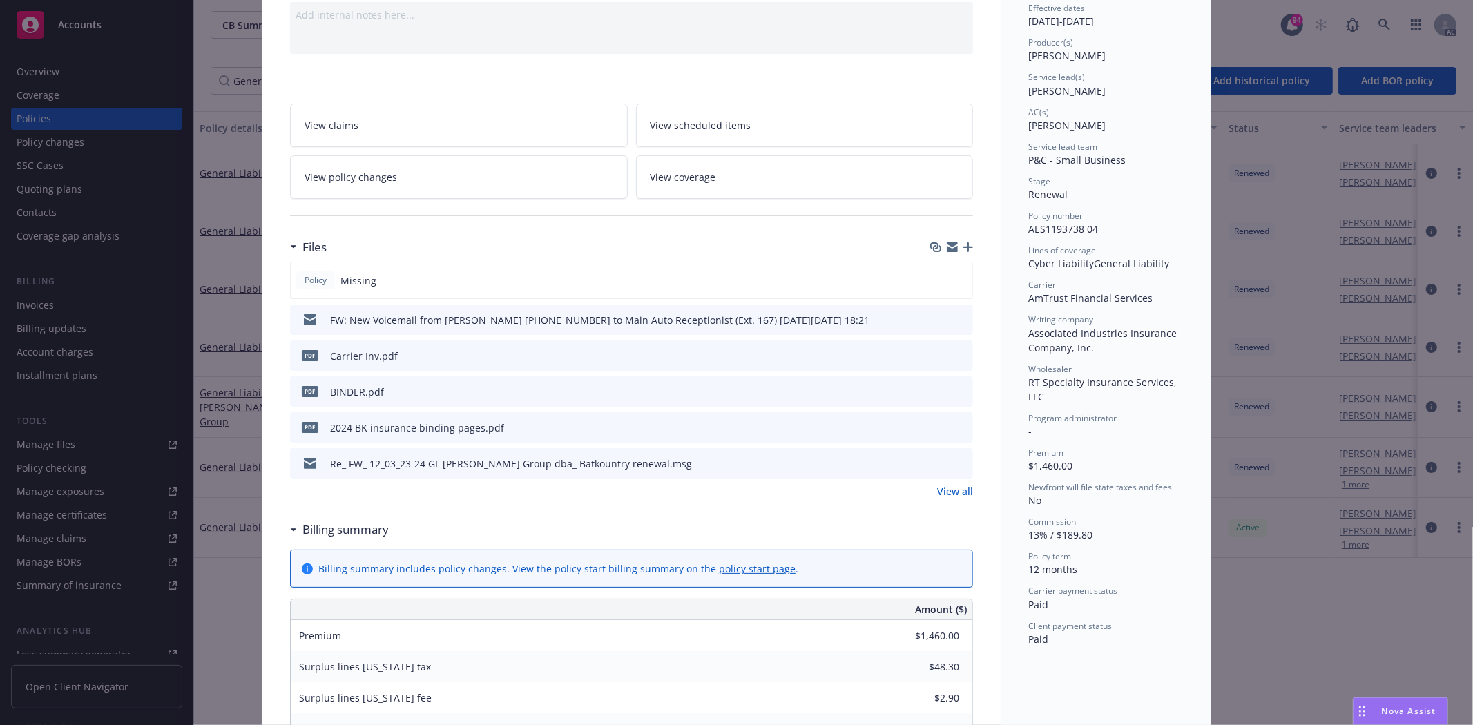
scroll to position [153, 0]
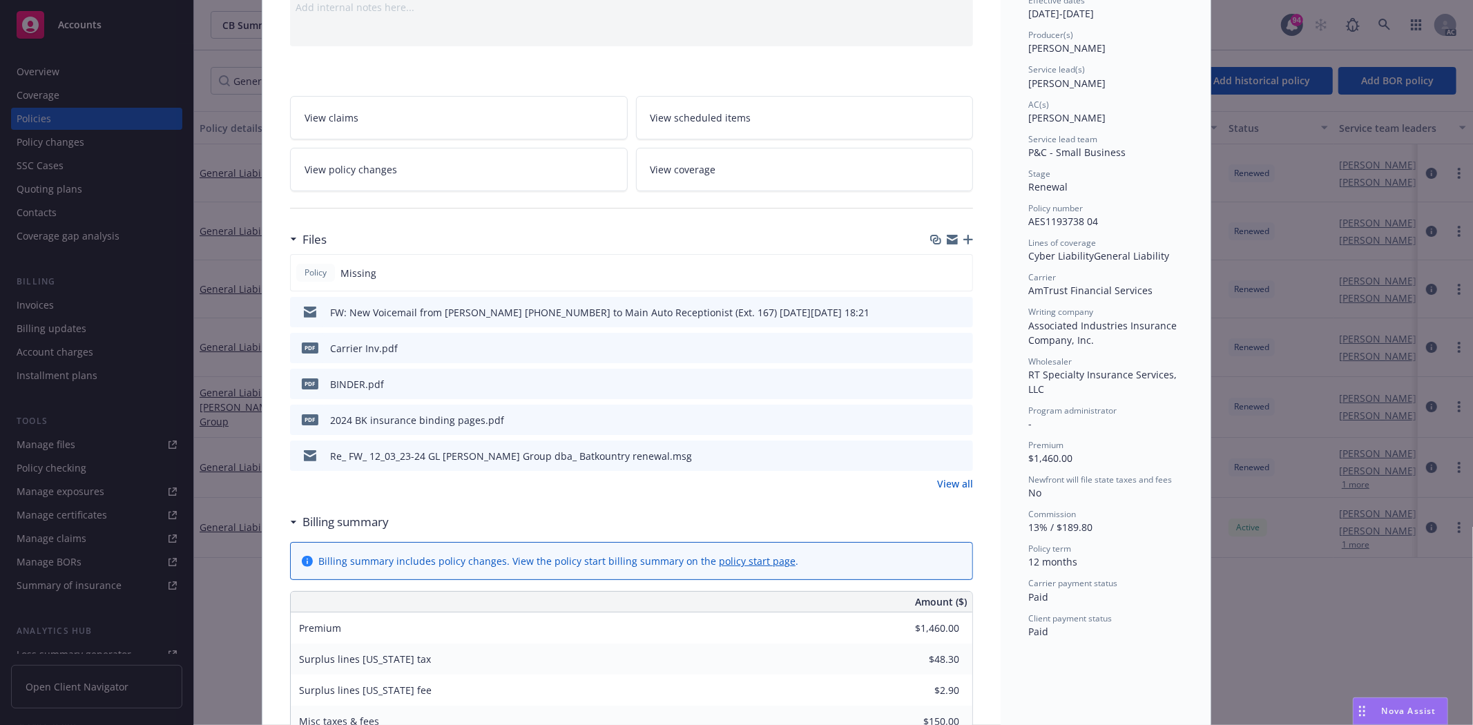
click at [953, 488] on link "View all" at bounding box center [955, 484] width 36 height 15
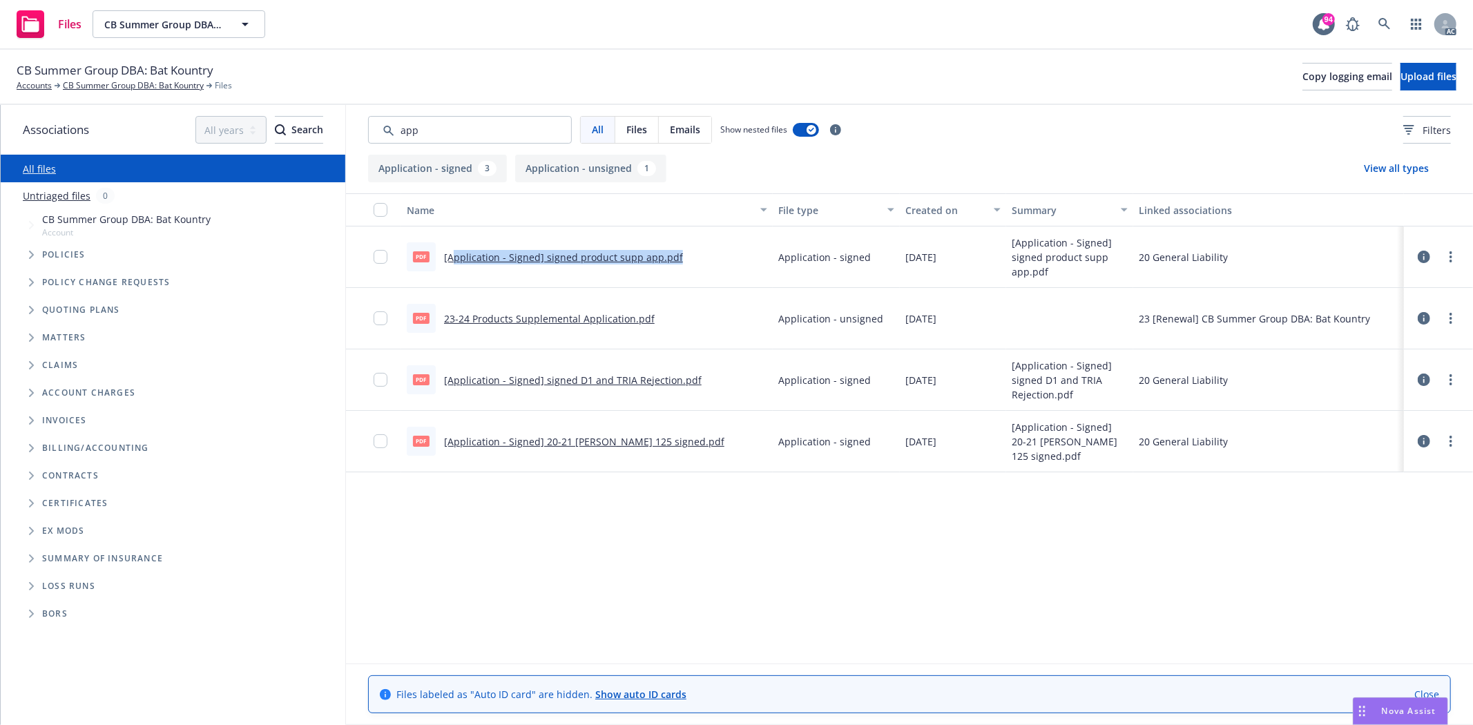
drag, startPoint x: 450, startPoint y: 259, endPoint x: 686, endPoint y: 257, distance: 235.5
click at [686, 257] on div "pdf [Application - Signed] signed product supp app.pdf" at bounding box center [587, 257] width 372 height 61
click at [699, 252] on div "pdf [Application - Signed] signed product supp app.pdf" at bounding box center [587, 257] width 372 height 61
click at [492, 114] on div "All Files Emails Show nested files Filters" at bounding box center [909, 130] width 1127 height 50
click at [475, 129] on input "Search by keyword..." at bounding box center [470, 130] width 204 height 28
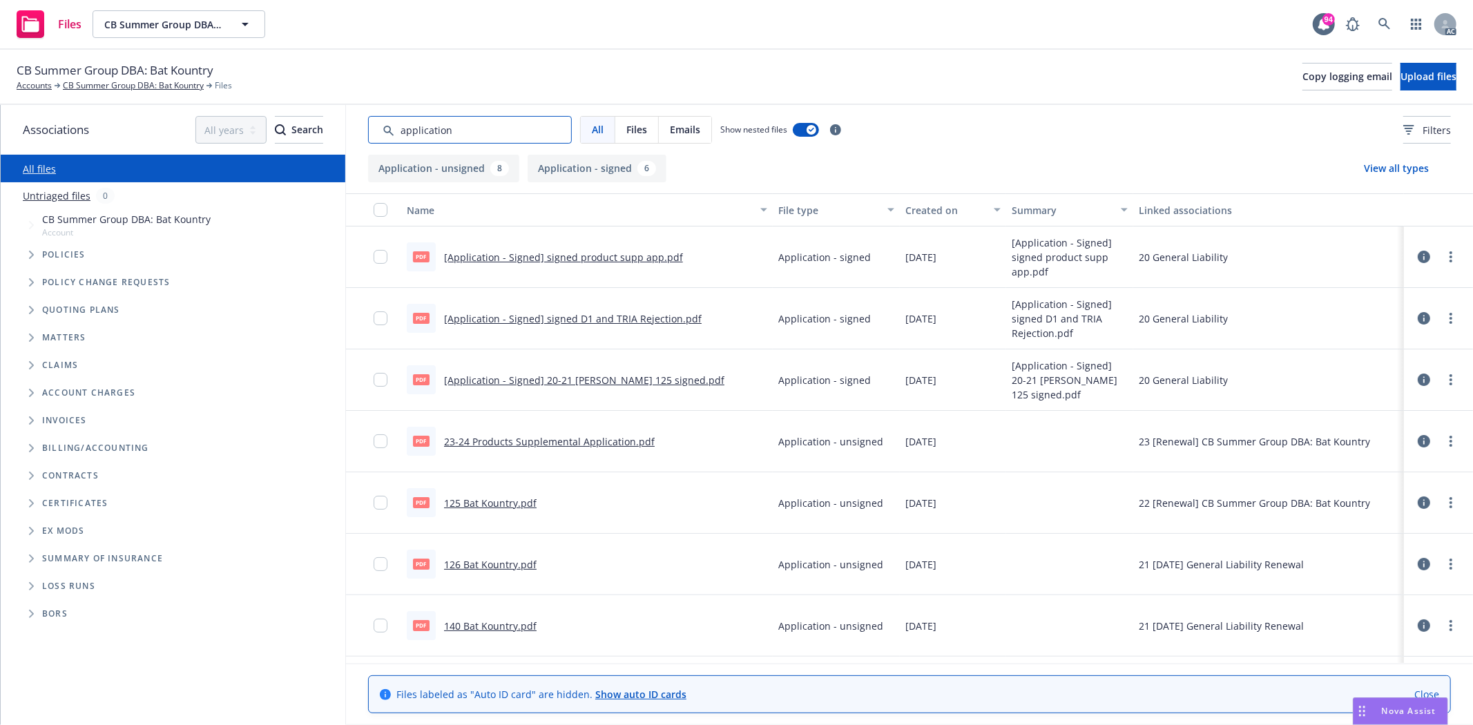
type input "application"
click at [908, 208] on div "Created on" at bounding box center [945, 210] width 80 height 15
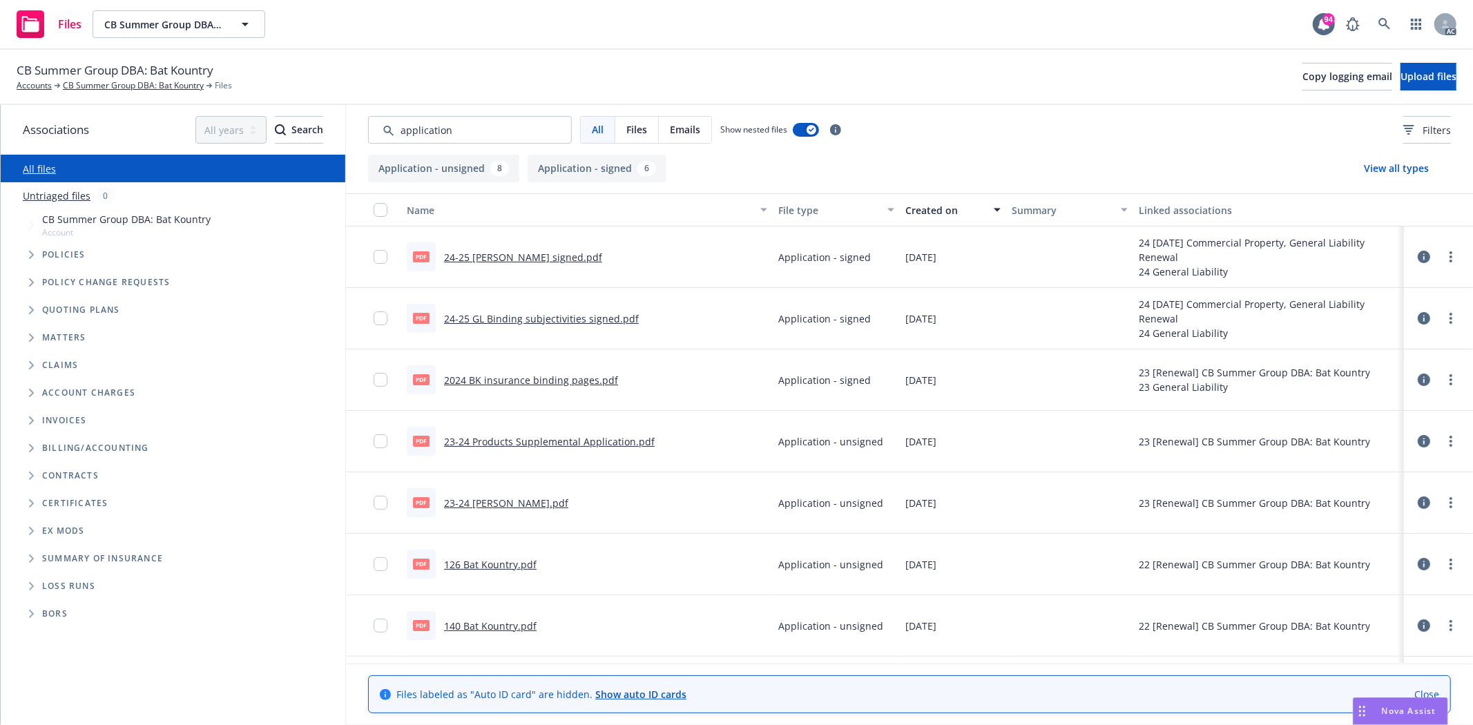
click at [555, 442] on link "23-24 Products Supplemental Application.pdf" at bounding box center [549, 441] width 211 height 13
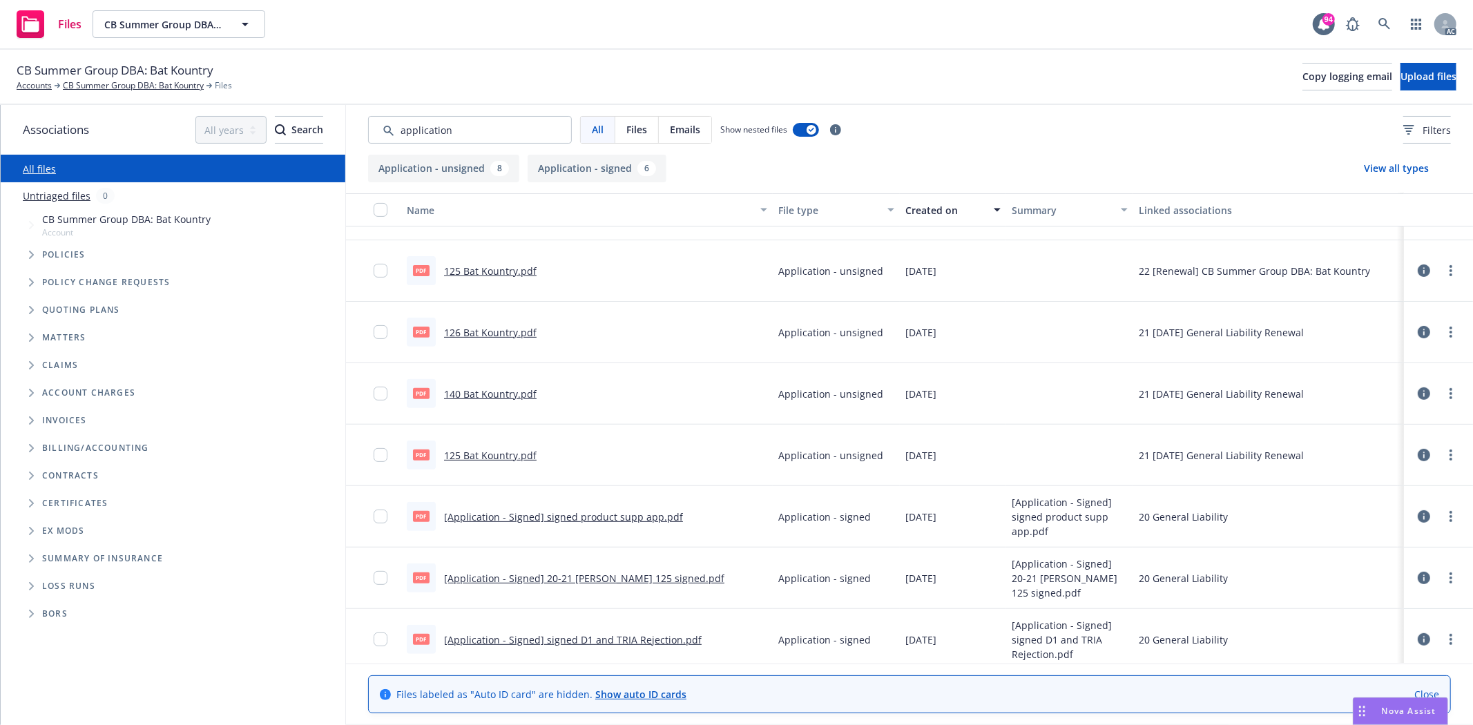
scroll to position [421, 0]
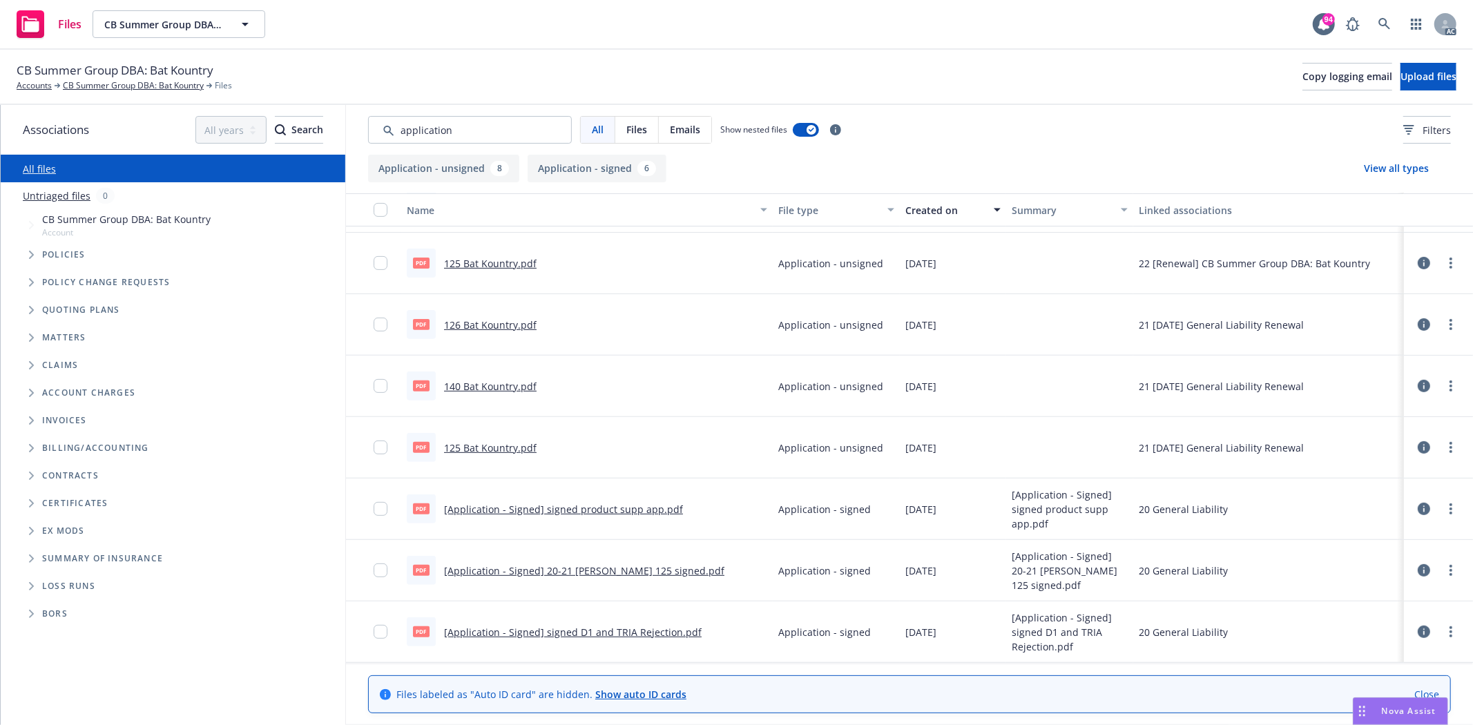
click at [570, 503] on link "[Application - Signed] signed product supp app.pdf" at bounding box center [563, 509] width 239 height 13
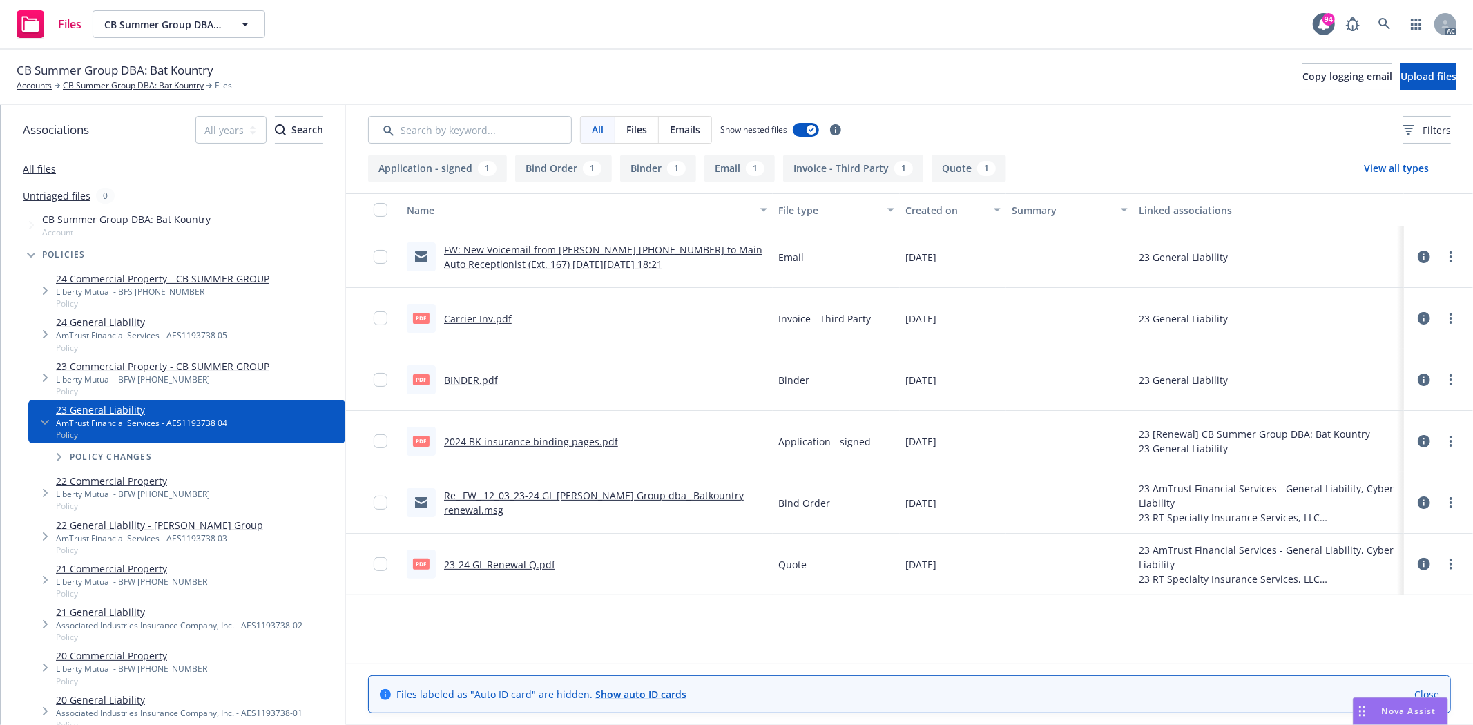
click at [487, 377] on link "BINDER.pdf" at bounding box center [471, 380] width 54 height 13
click at [155, 526] on link "22 General Liability - CB Summers Group" at bounding box center [159, 525] width 207 height 15
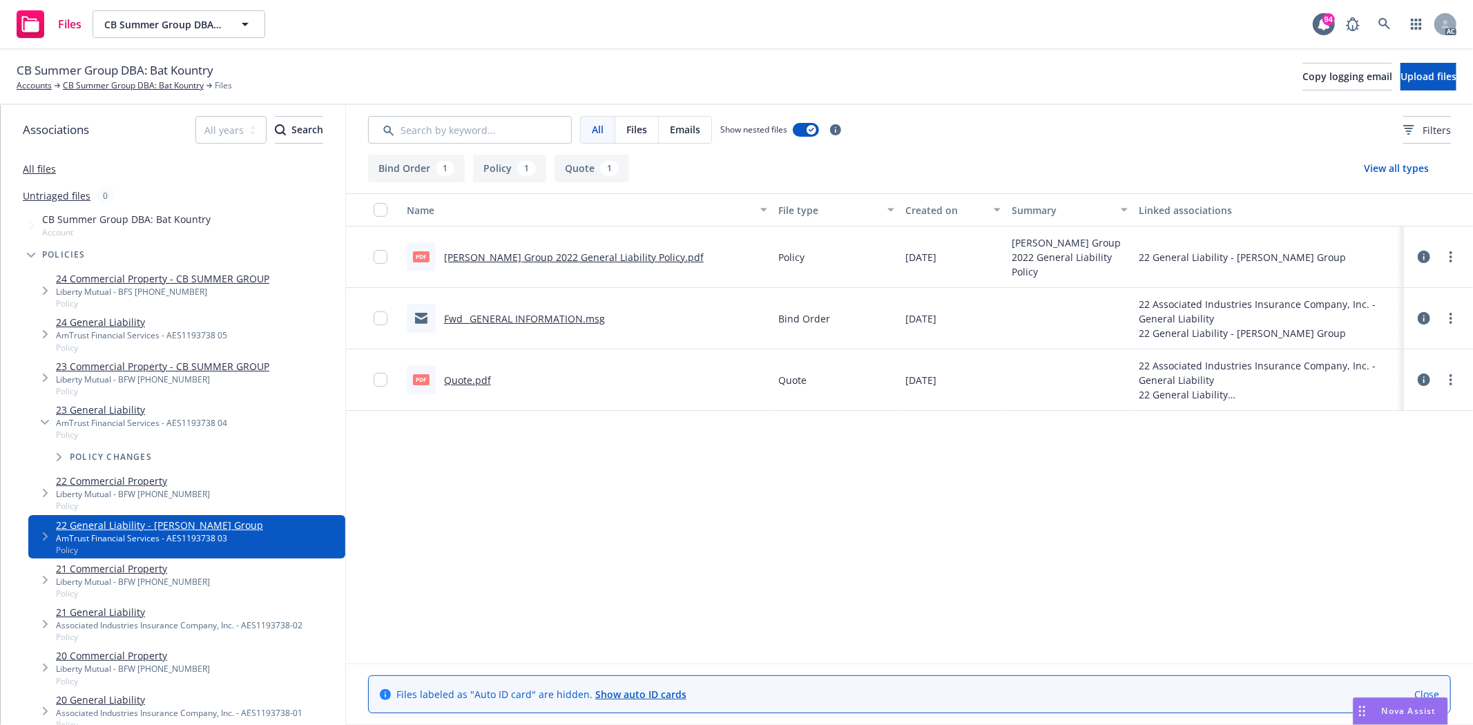
click at [577, 253] on link "CB Summers Group 2022 General Liability Policy.pdf" at bounding box center [574, 257] width 260 height 13
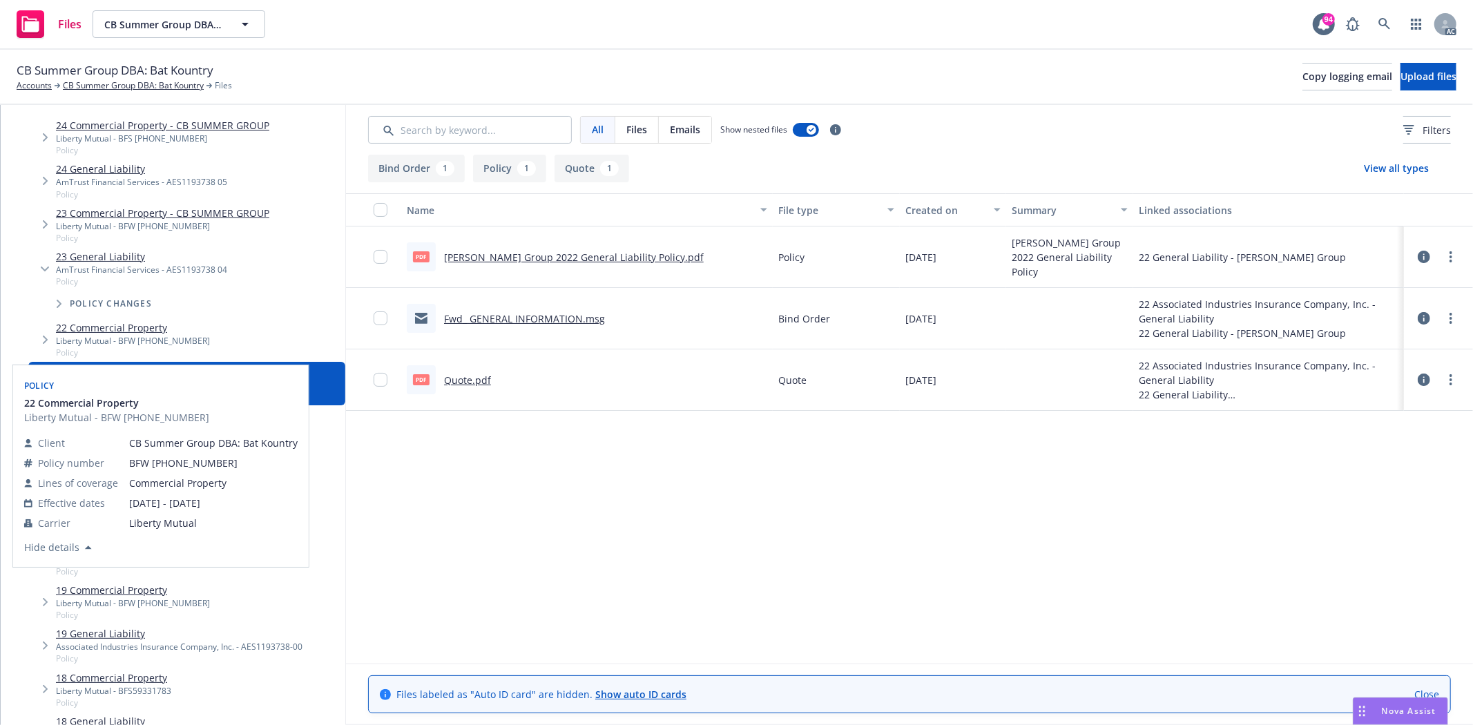
scroll to position [155, 0]
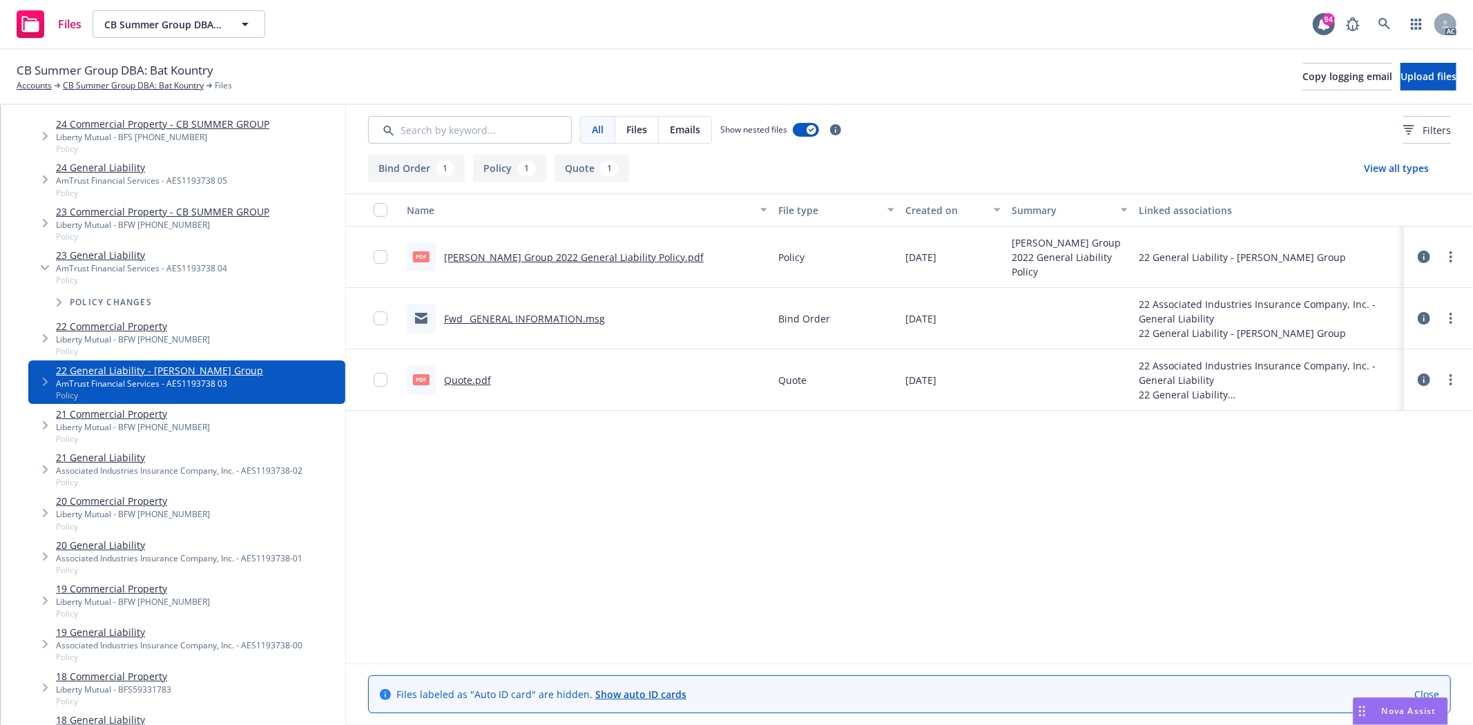
click at [113, 461] on link "21 General Liability" at bounding box center [179, 457] width 247 height 15
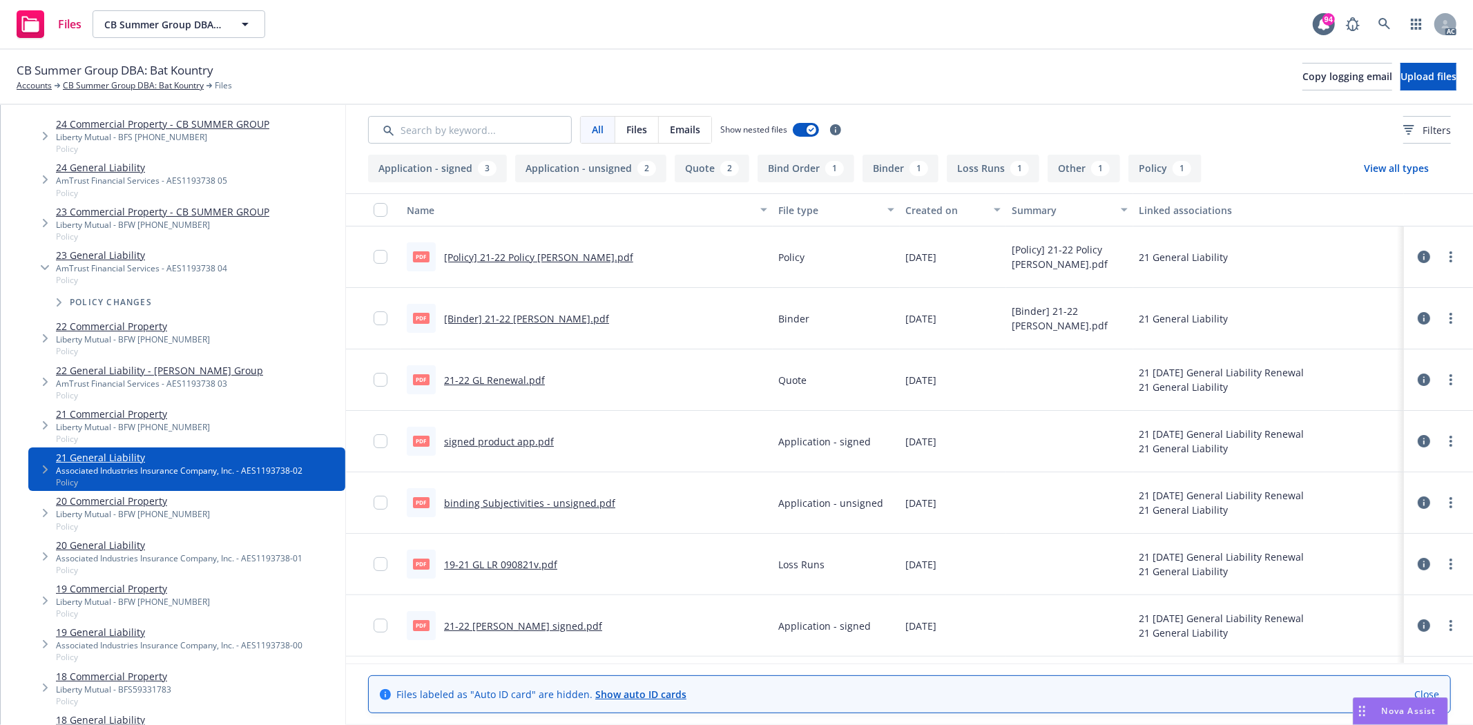
click at [515, 256] on link "[Policy] 21-22 Policy CB Summers.pdf" at bounding box center [538, 257] width 189 height 13
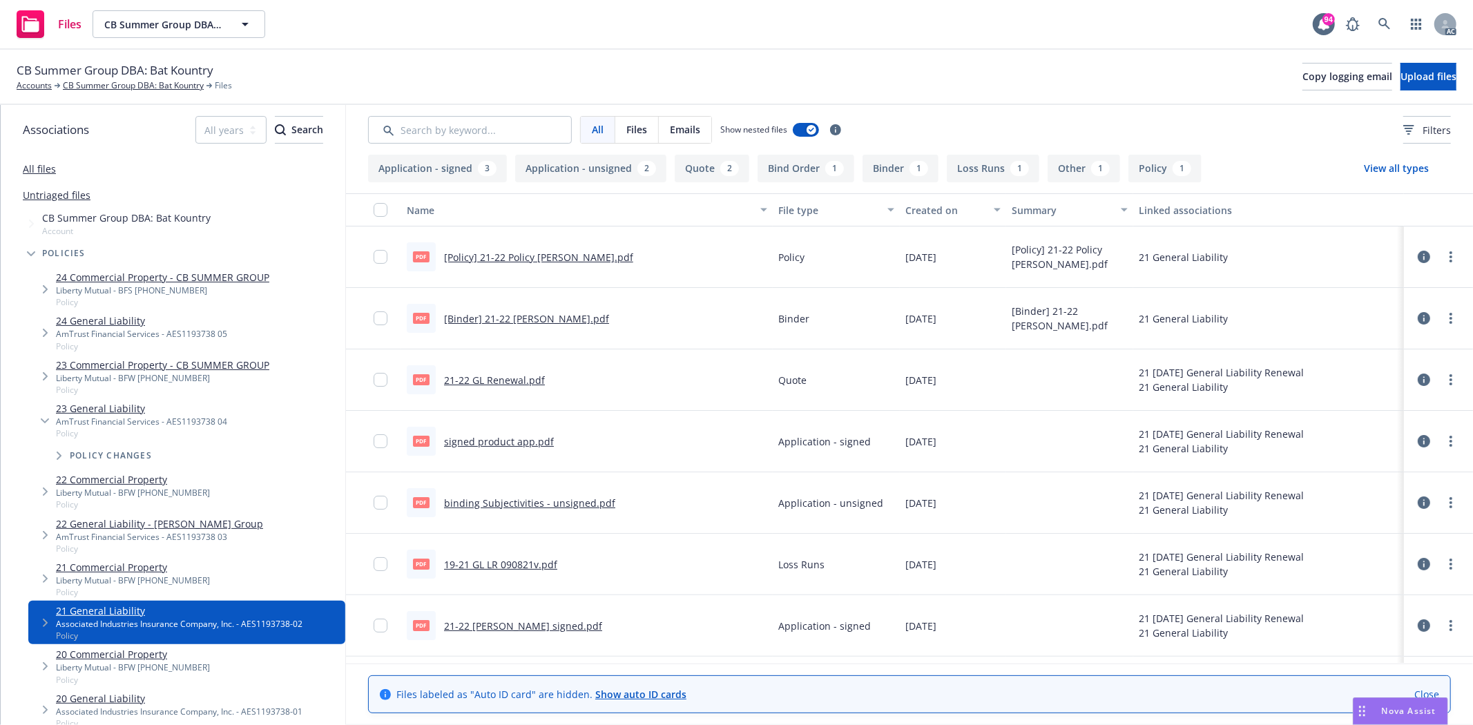
click at [147, 97] on div "CB Summer Group DBA: Bat Kountry Accounts CB Summer Group DBA: Bat Kountry File…" at bounding box center [736, 77] width 1473 height 55
click at [149, 90] on link "CB Summer Group DBA: Bat Kountry" at bounding box center [133, 85] width 141 height 12
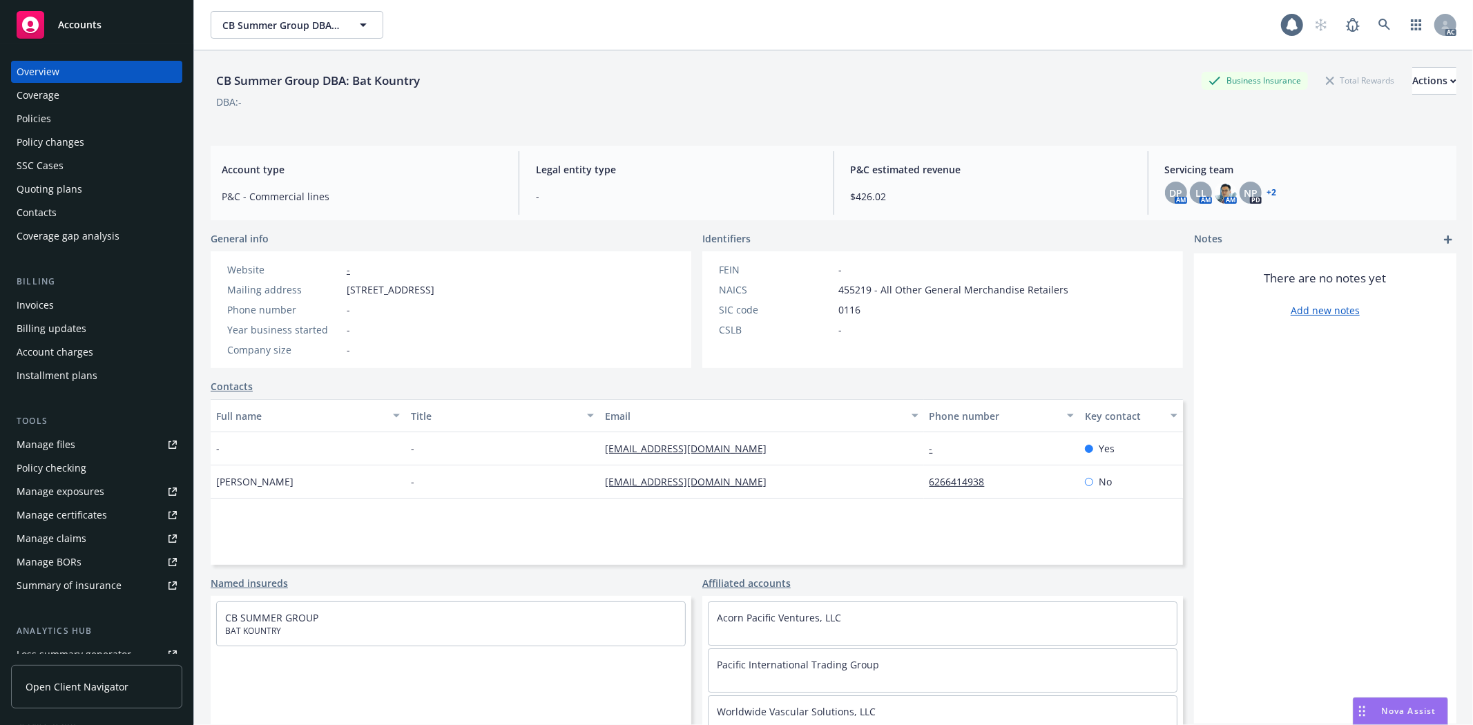
click at [78, 189] on div "Quoting plans" at bounding box center [50, 189] width 66 height 22
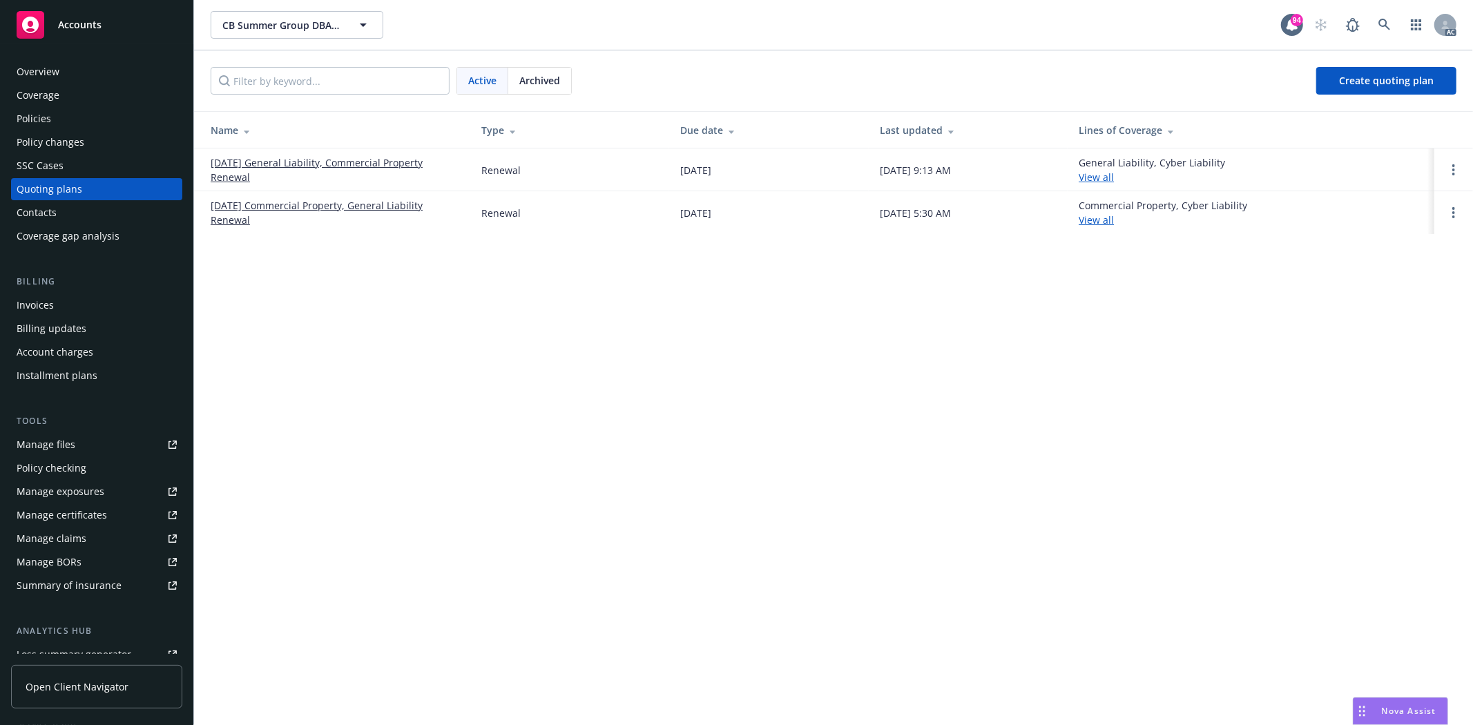
click at [348, 164] on link "[DATE] General Liability, Commercial Property Renewal" at bounding box center [335, 169] width 249 height 29
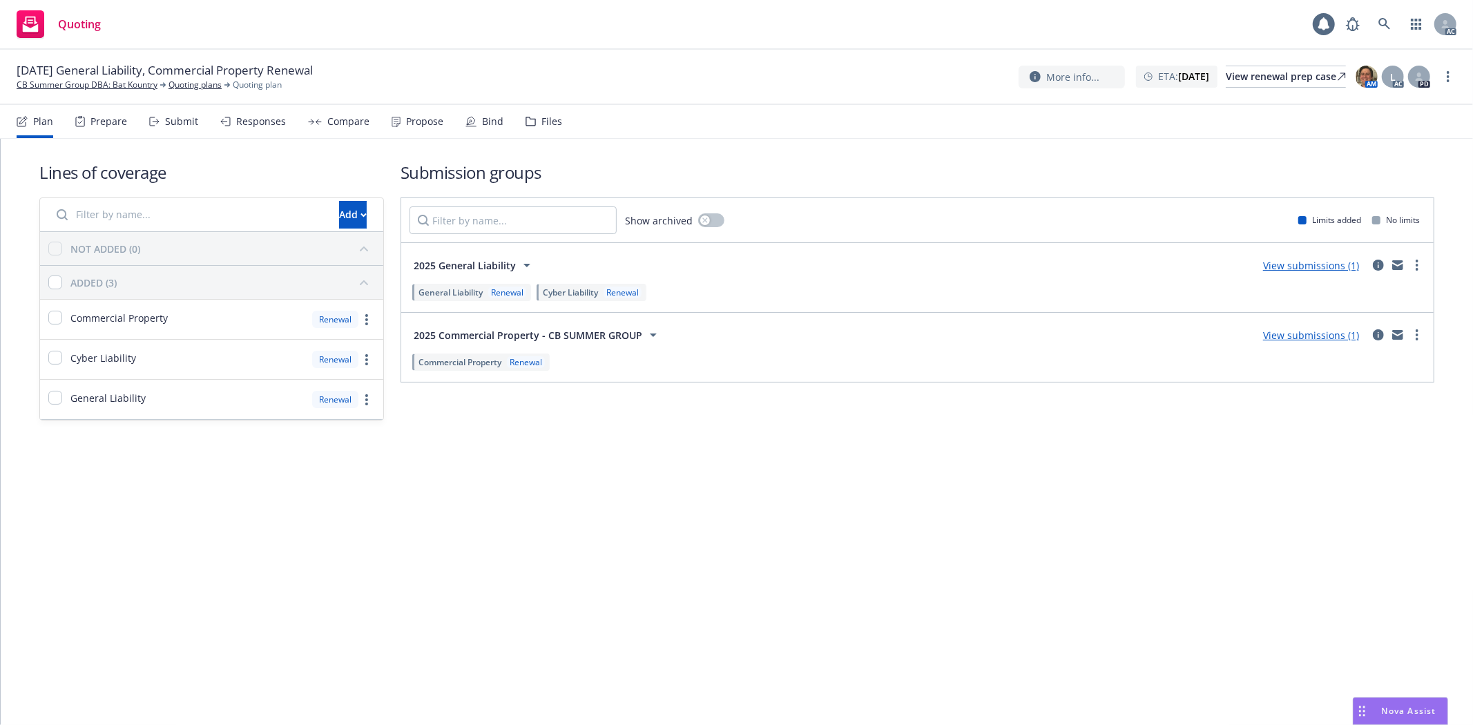
click at [116, 119] on div "Prepare" at bounding box center [108, 121] width 37 height 11
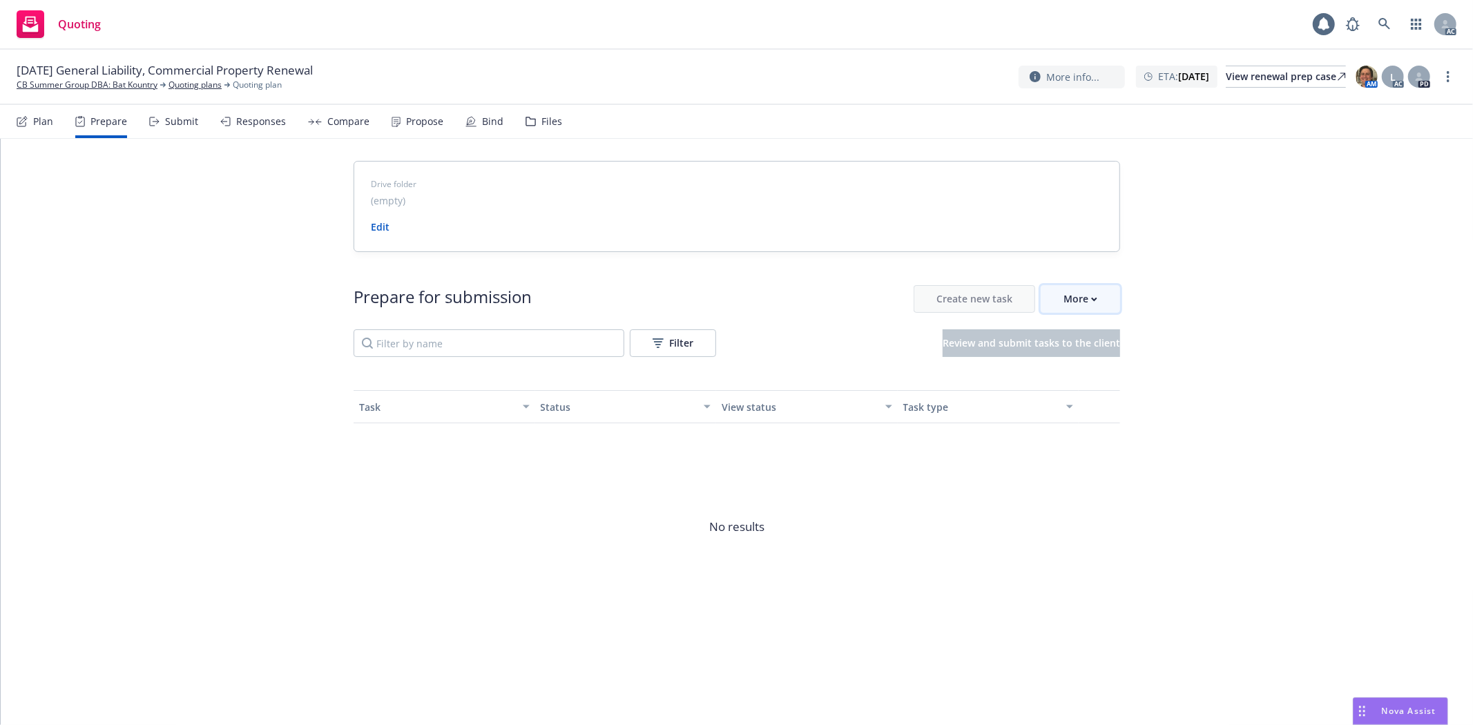
click at [1089, 295] on div "More" at bounding box center [1081, 299] width 34 height 26
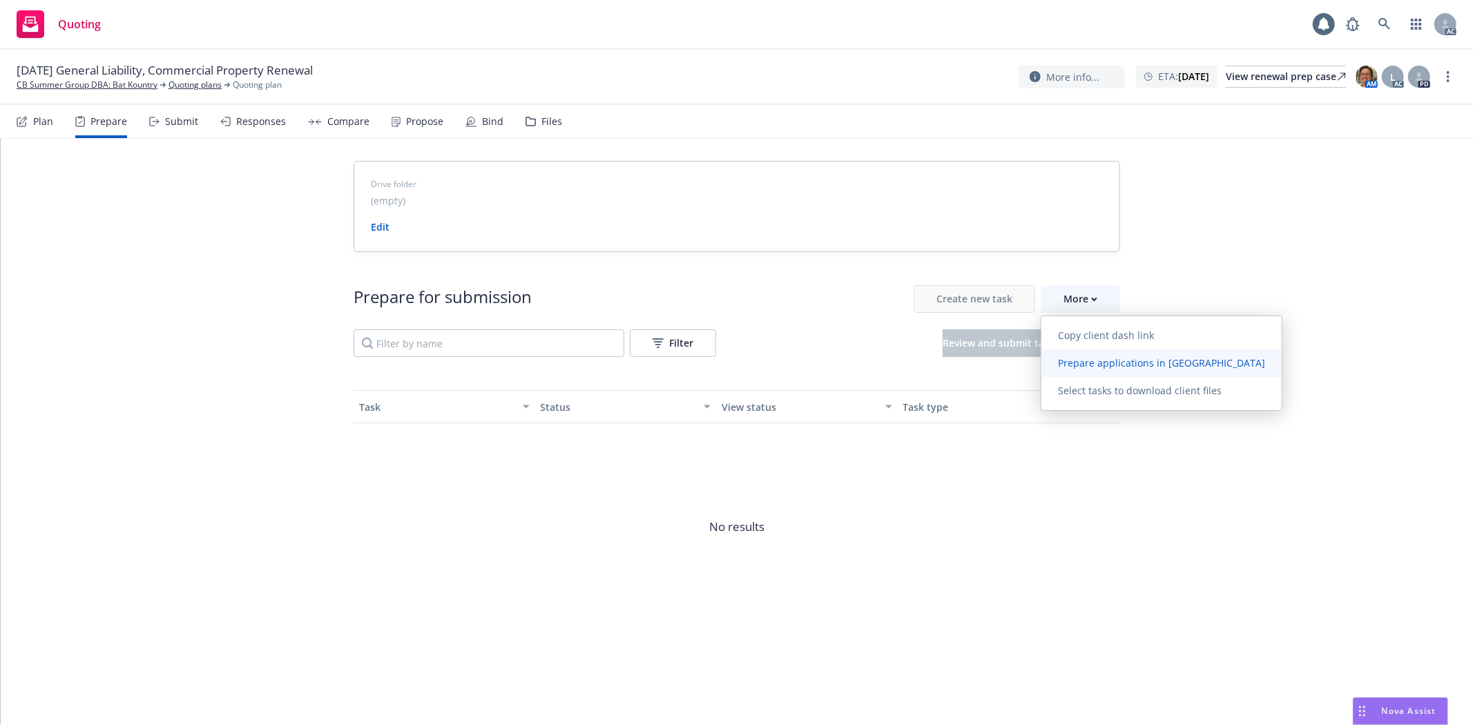
click at [1115, 353] on link "Prepare applications in [GEOGRAPHIC_DATA]" at bounding box center [1162, 363] width 240 height 28
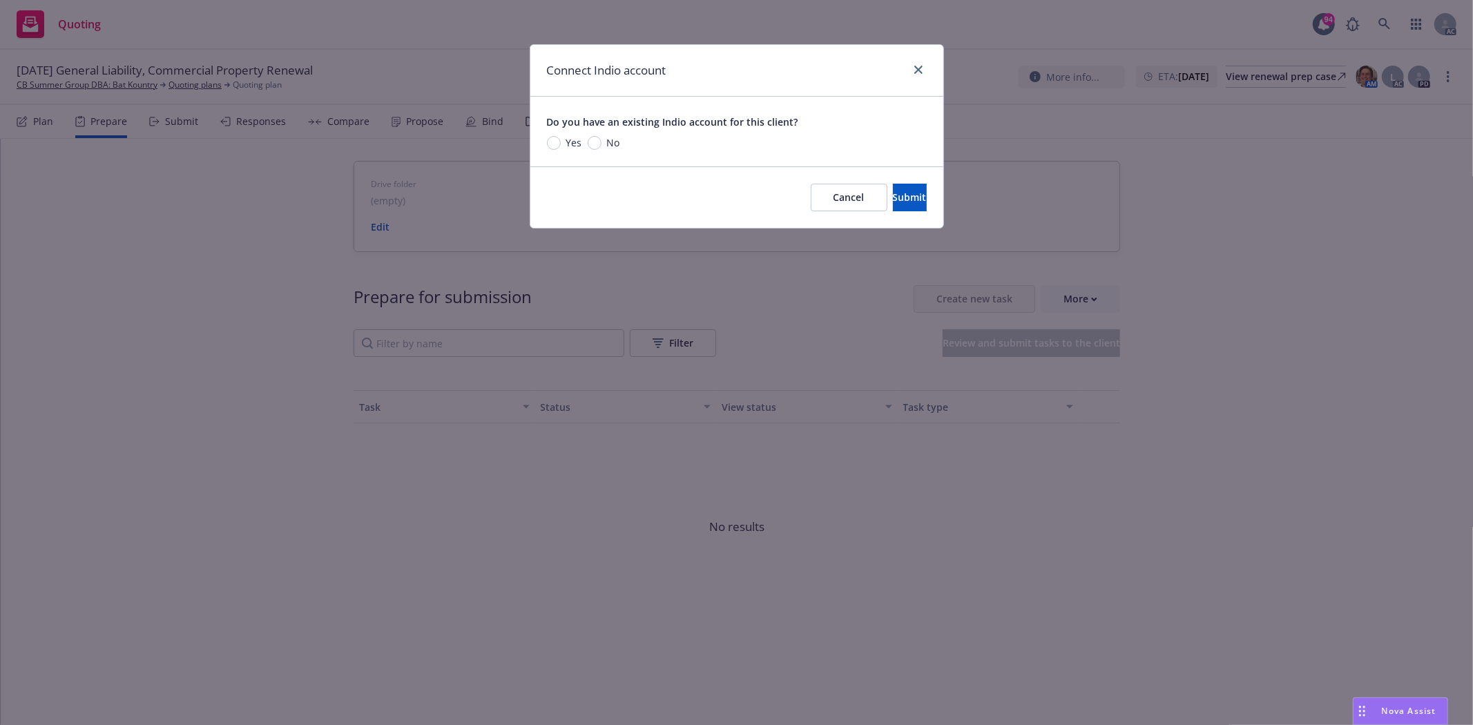
click at [574, 140] on span "Yes" at bounding box center [574, 142] width 16 height 15
click at [561, 140] on input "Yes" at bounding box center [554, 143] width 14 height 14
radio input "true"
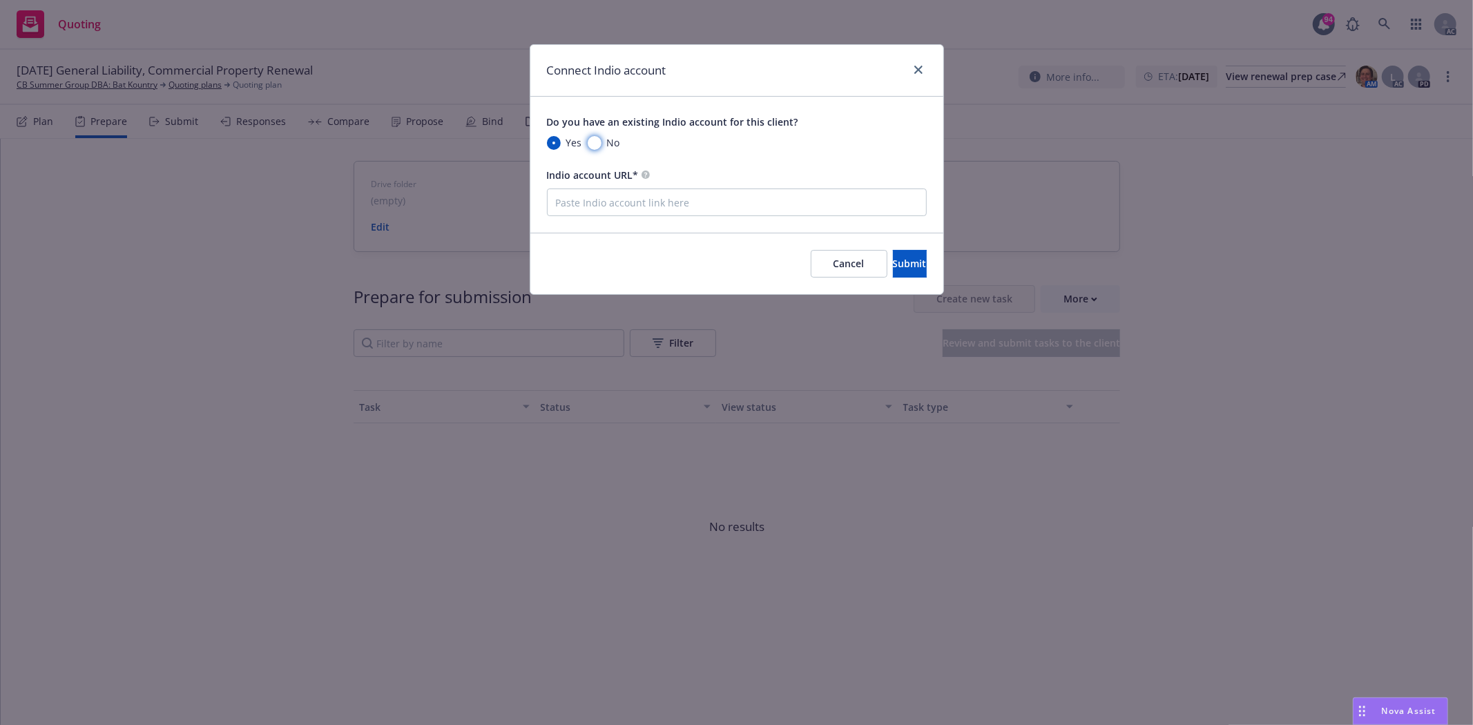
click at [598, 144] on input "No" at bounding box center [595, 143] width 14 height 14
radio input "true"
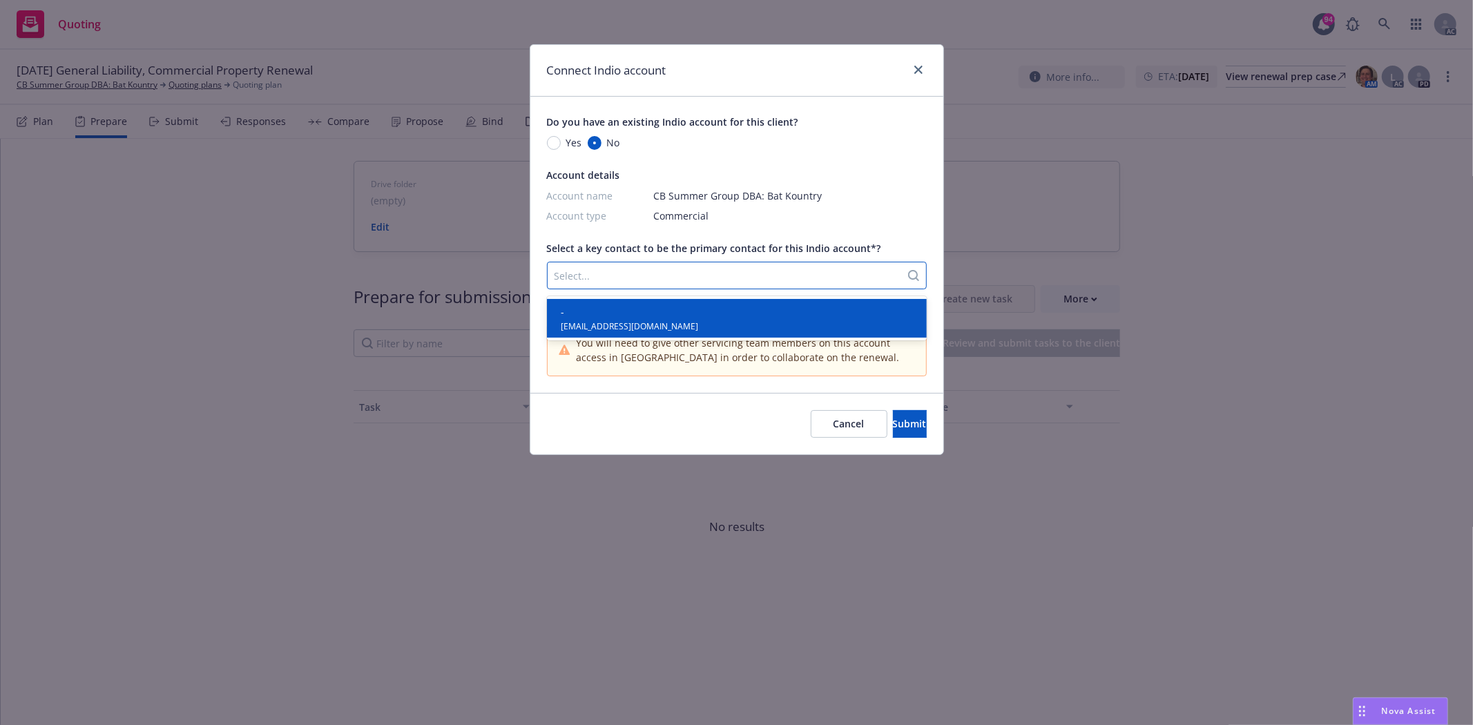
click at [597, 270] on div at bounding box center [724, 275] width 339 height 17
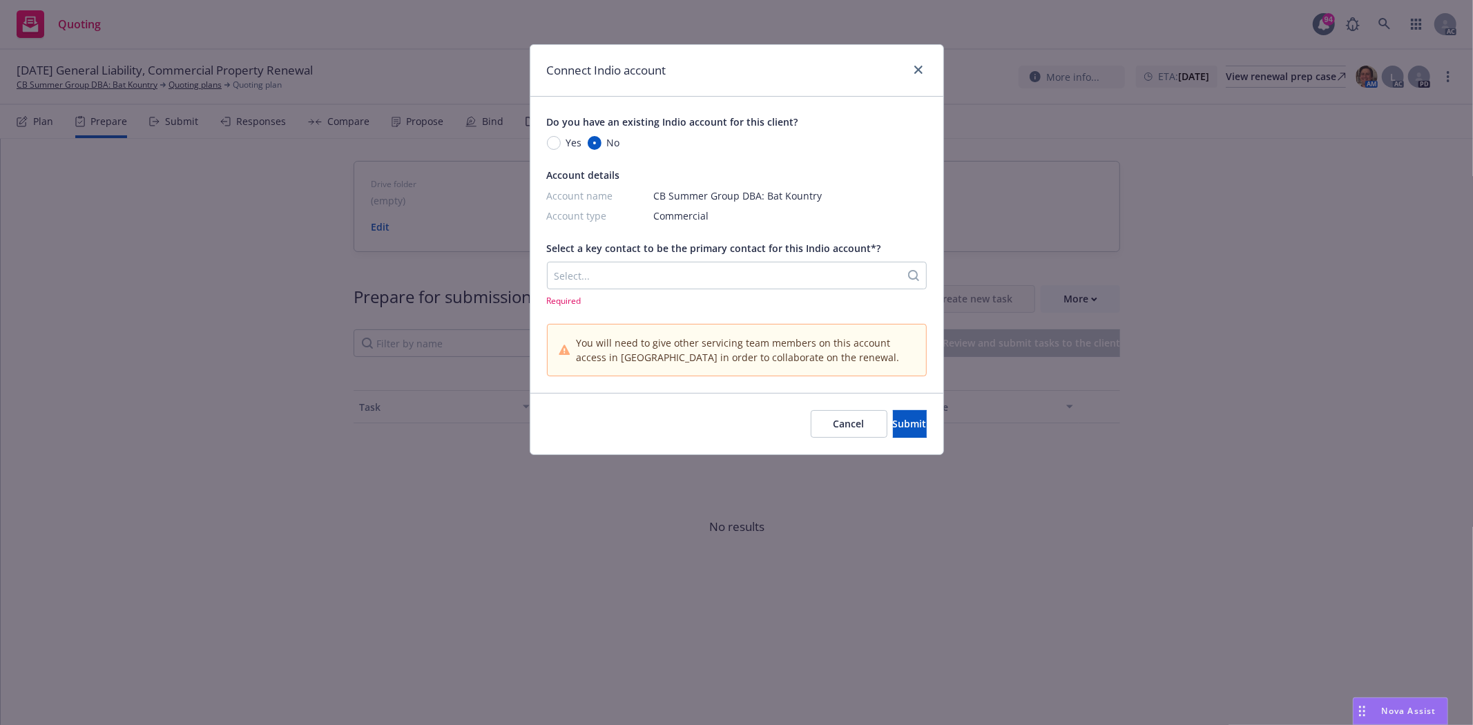
click at [800, 214] on div "Account type Commercial" at bounding box center [737, 216] width 380 height 15
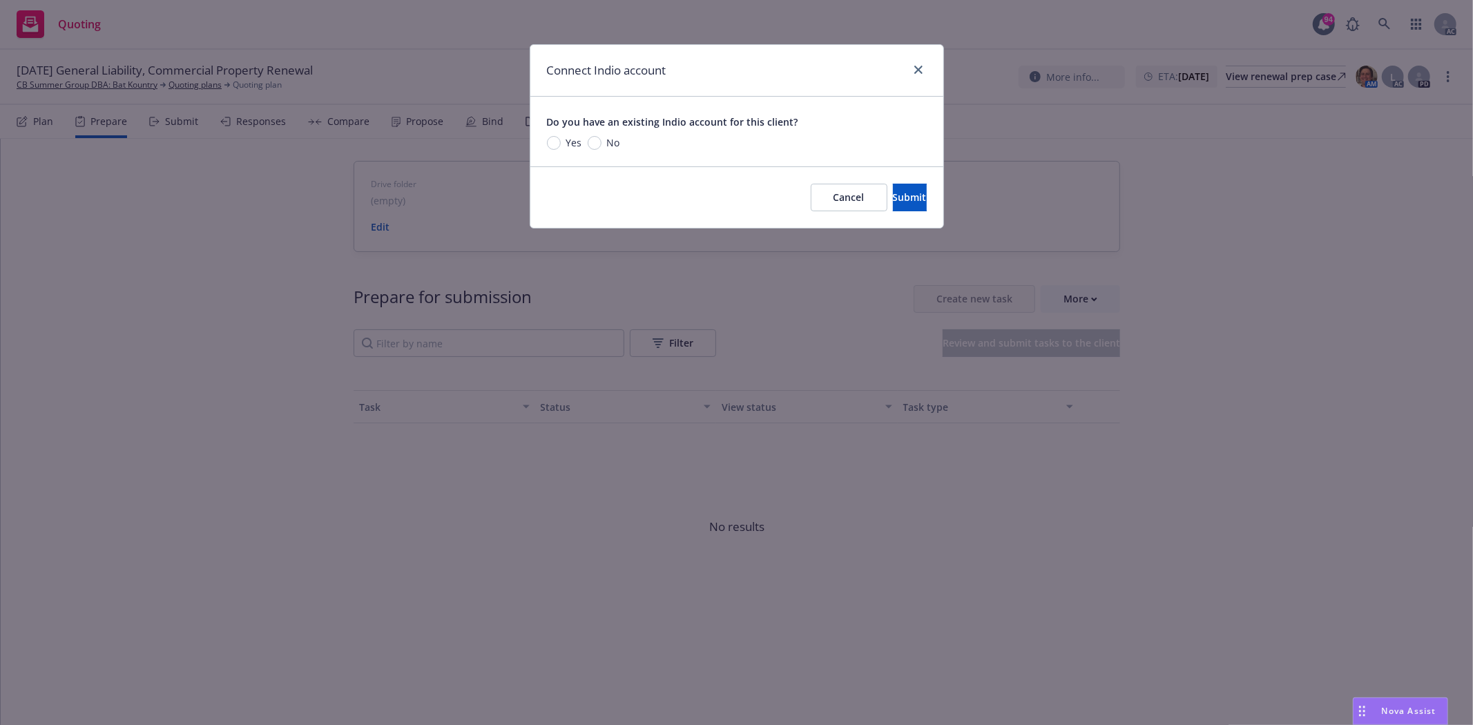
click at [924, 62] on div at bounding box center [916, 70] width 22 height 18
click at [923, 64] on link "close" at bounding box center [918, 69] width 17 height 17
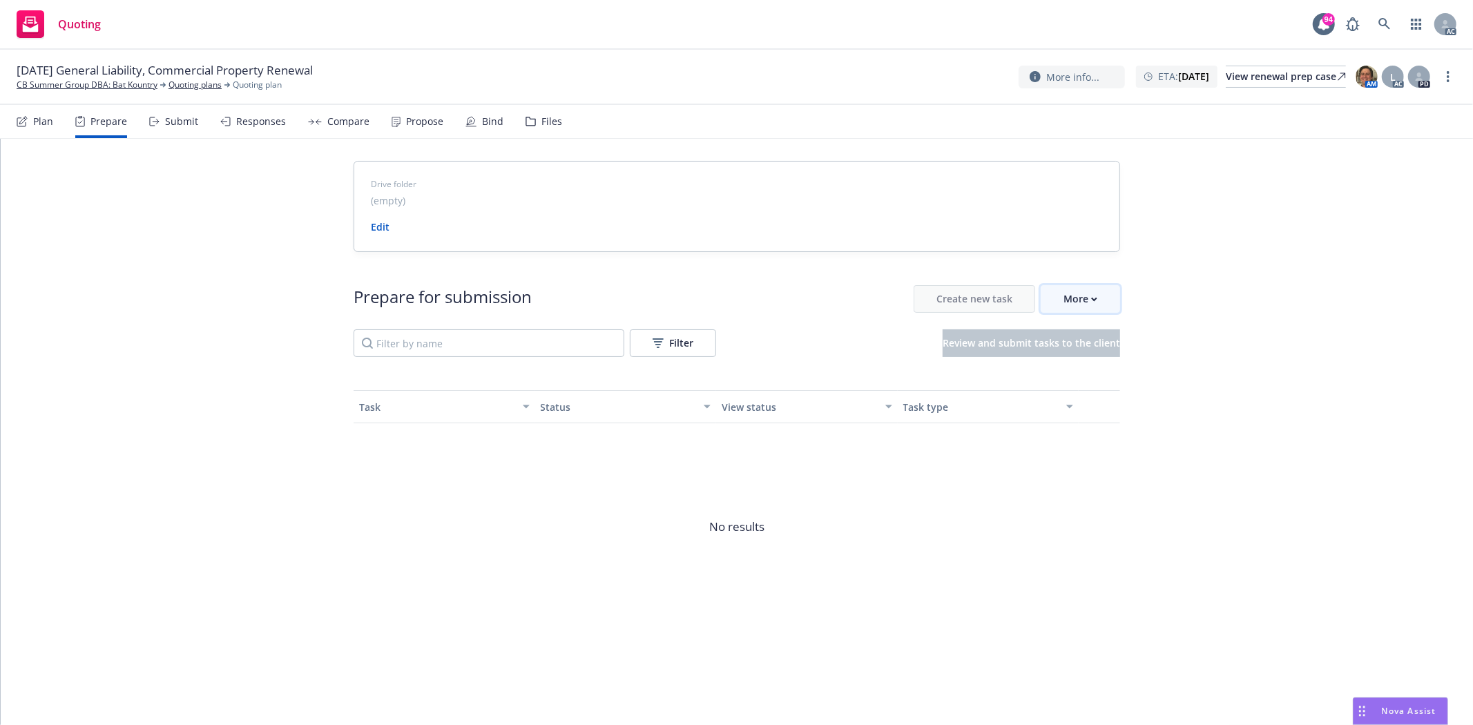
click at [1096, 294] on div "More" at bounding box center [1081, 299] width 34 height 26
